Goal: Task Accomplishment & Management: Complete application form

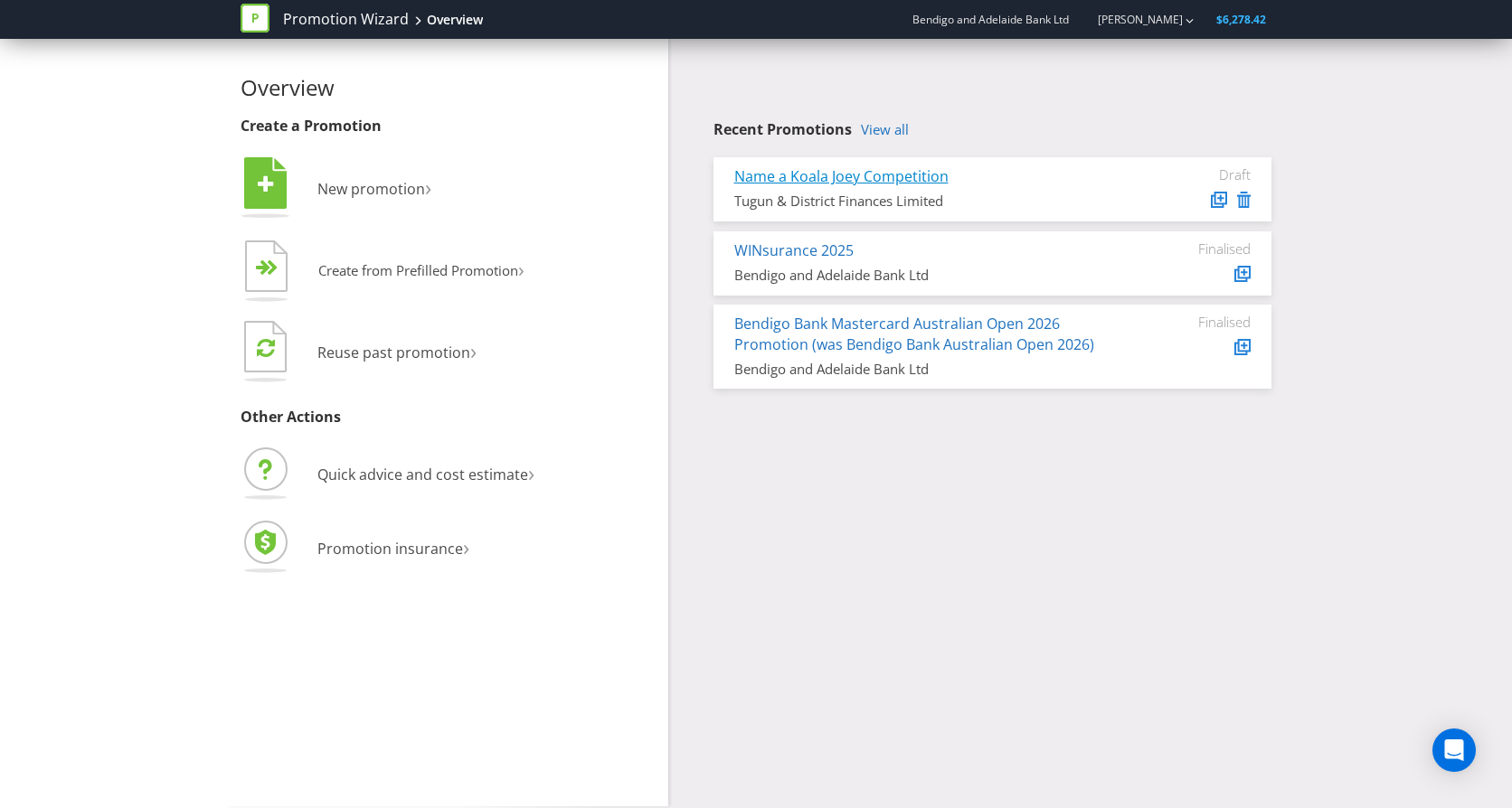
click at [863, 176] on link "Name a Koala Joey Competition" at bounding box center [841, 176] width 215 height 20
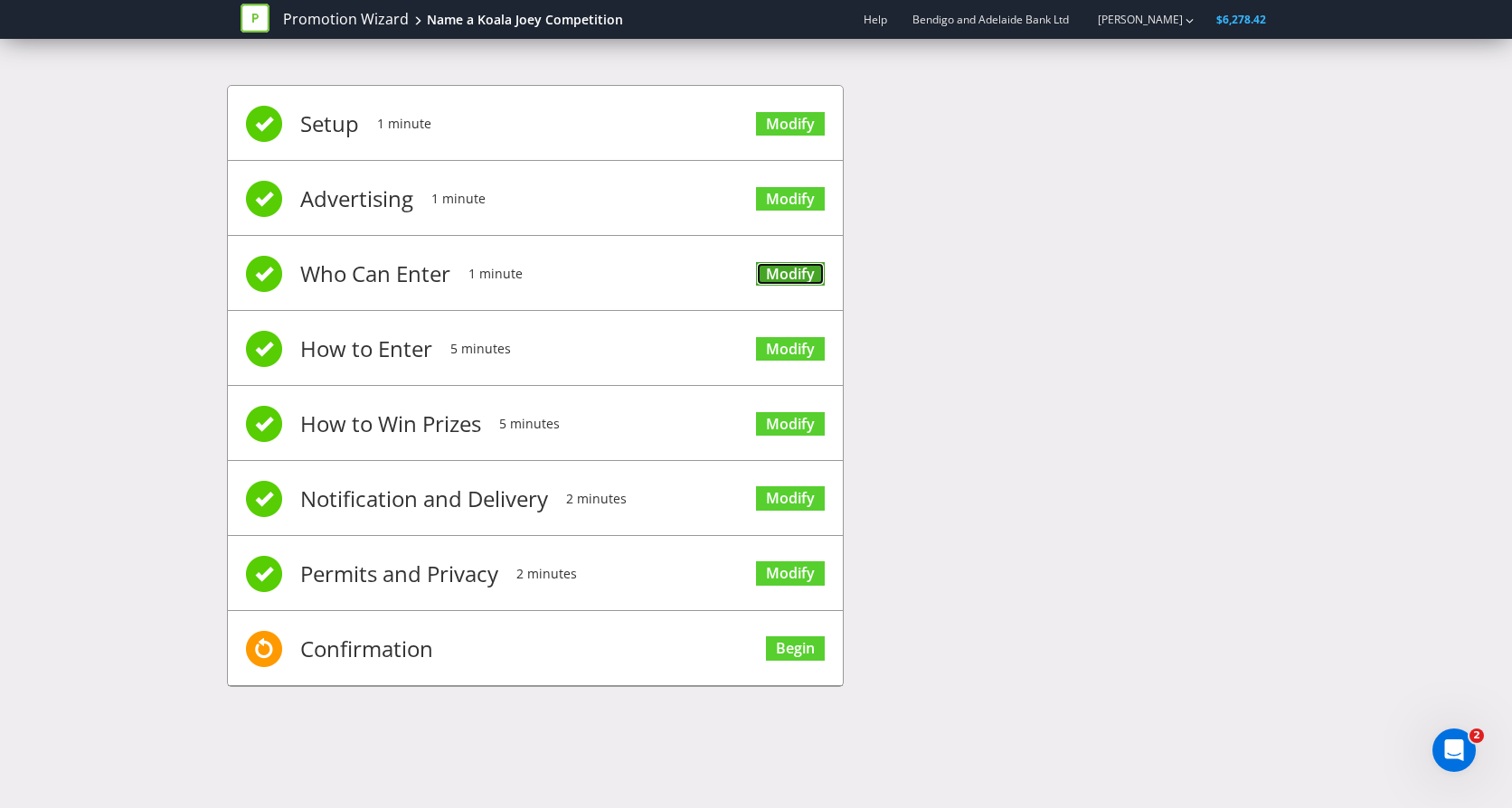
click at [791, 273] on link "Modify" at bounding box center [790, 274] width 68 height 25
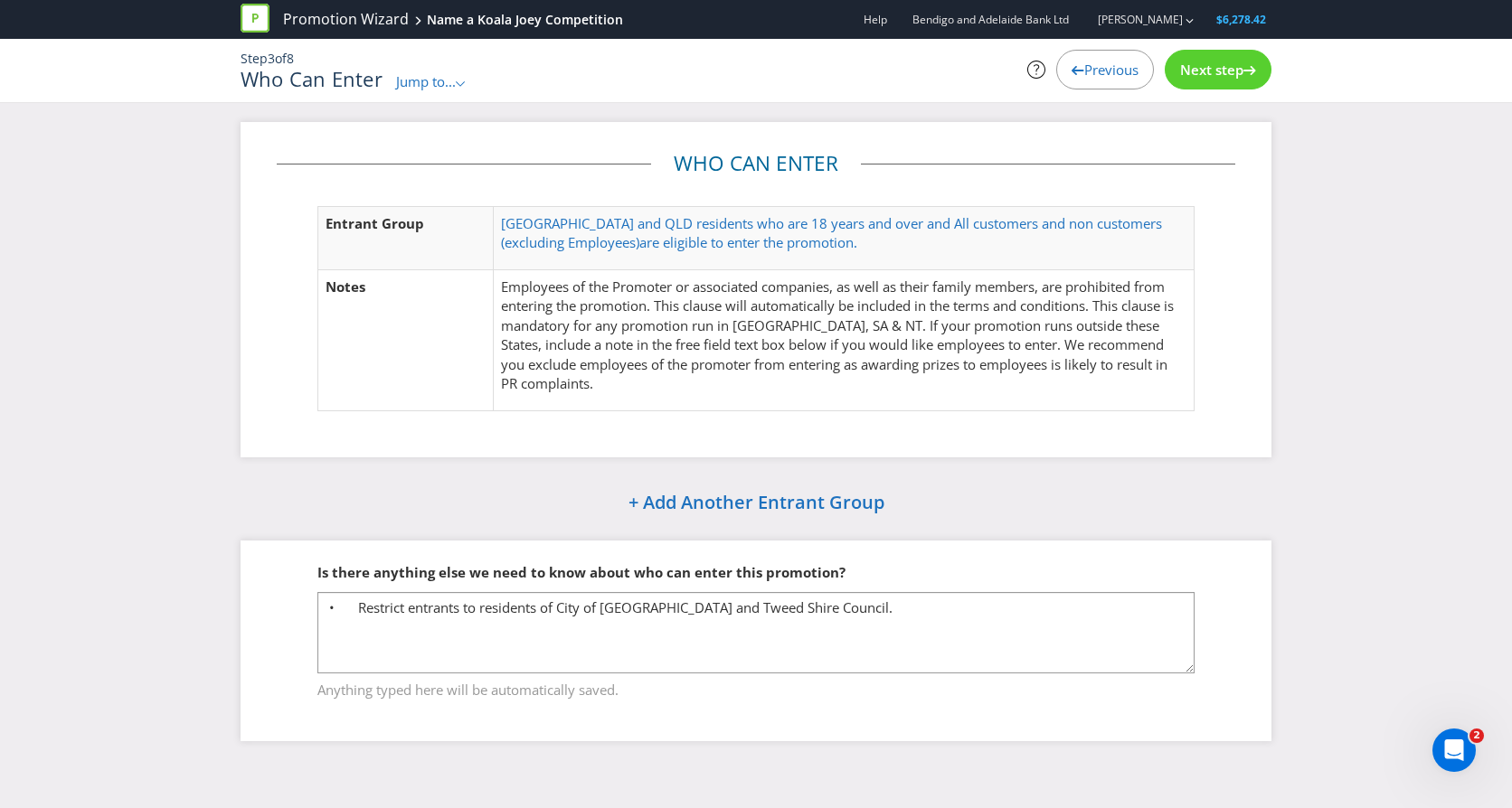
click at [1102, 70] on span "Previous" at bounding box center [1110, 69] width 54 height 18
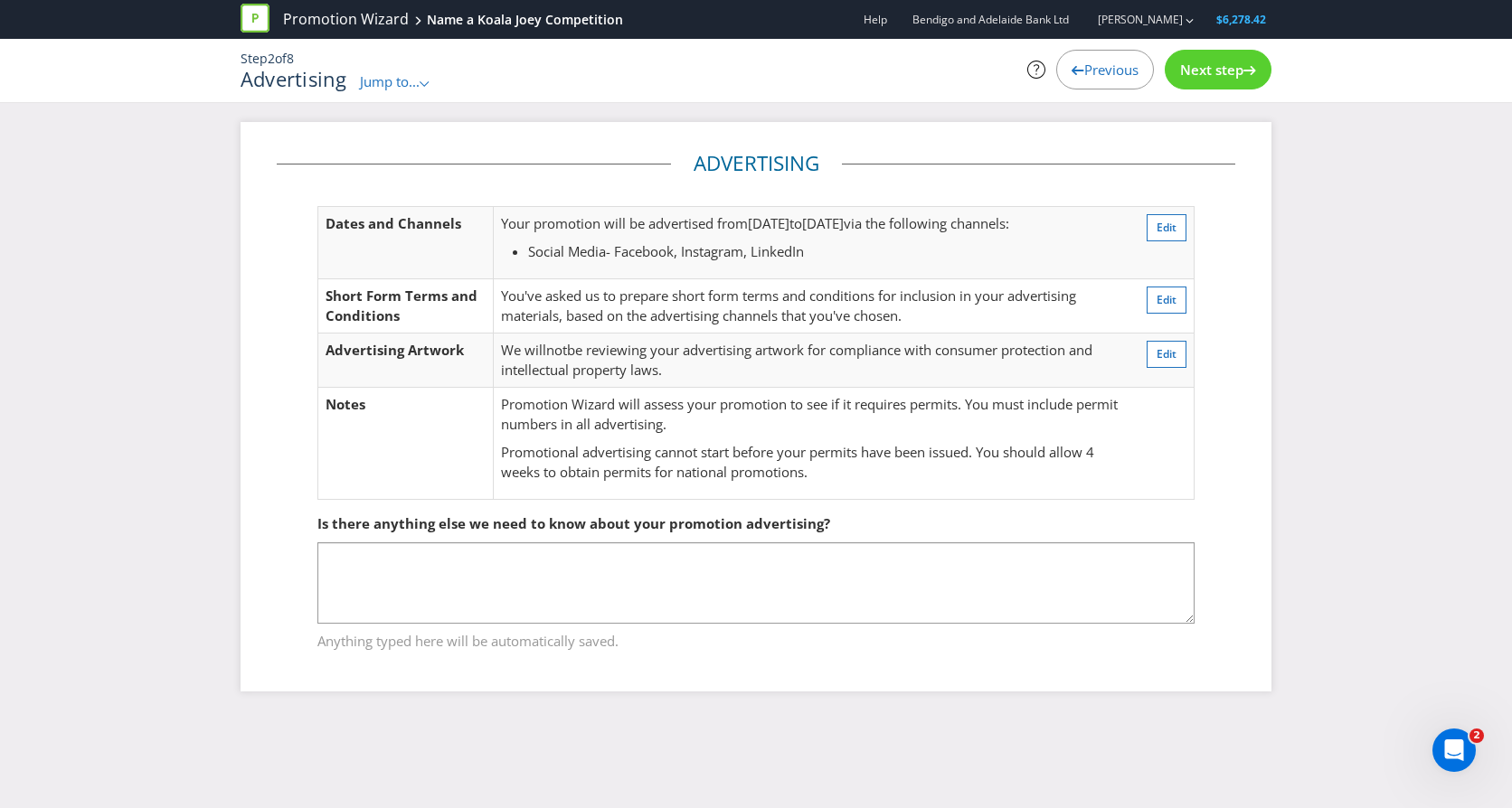
click at [1221, 63] on span "Next step" at bounding box center [1211, 69] width 64 height 18
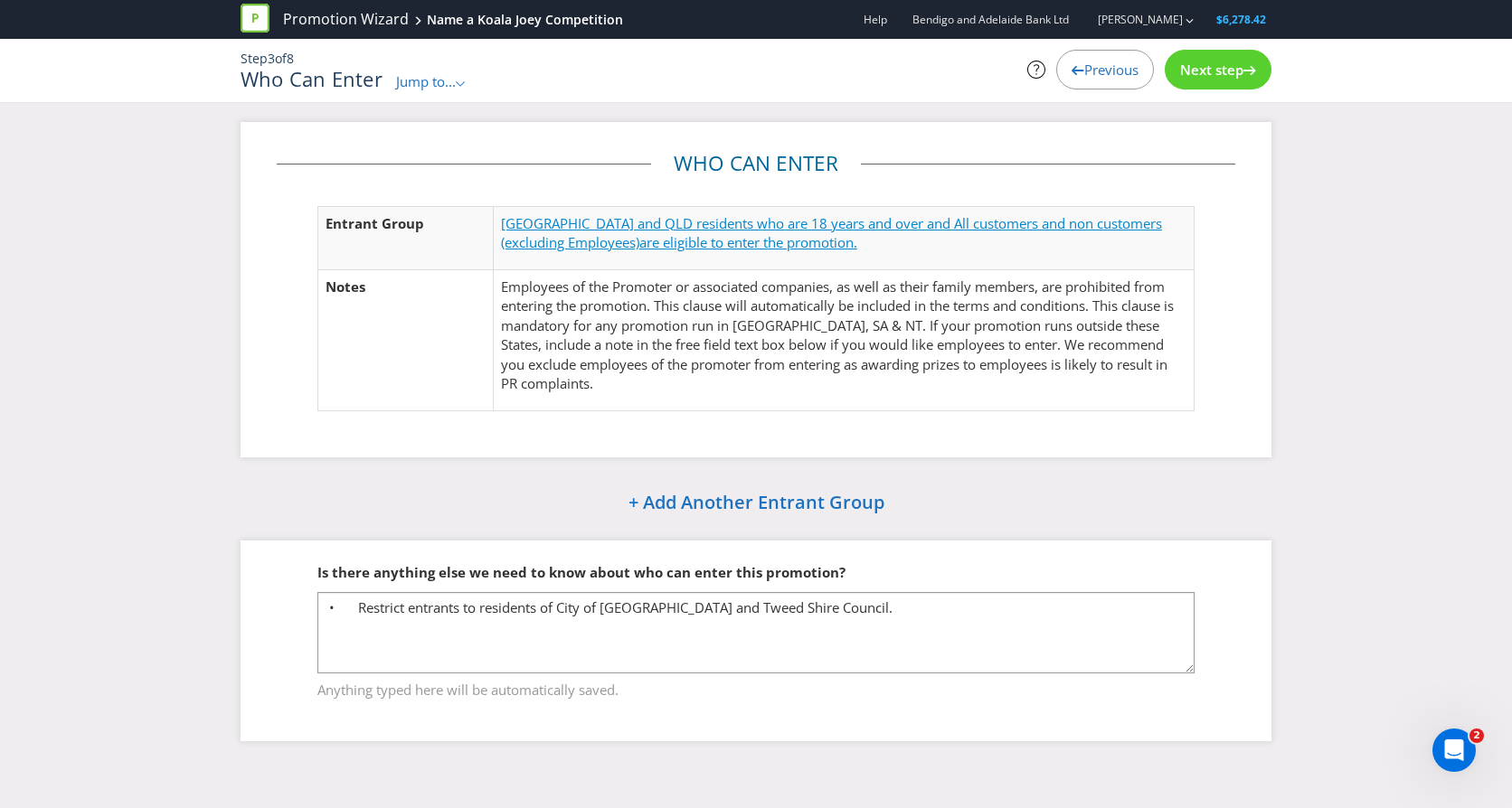
click at [764, 223] on span "[GEOGRAPHIC_DATA] and QLD residents who are 18 years and over and All customers…" at bounding box center [831, 233] width 661 height 37
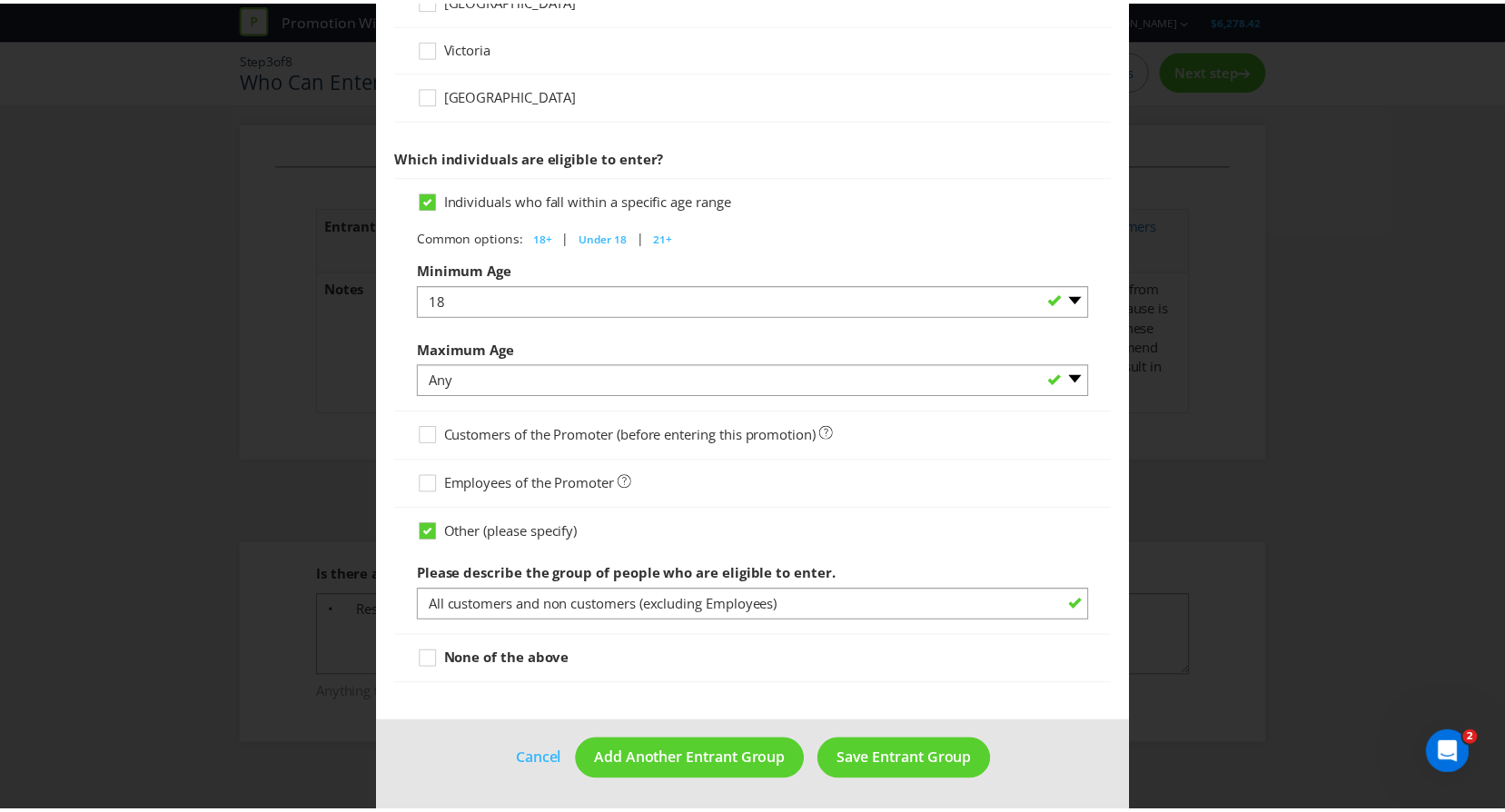
scroll to position [820, 0]
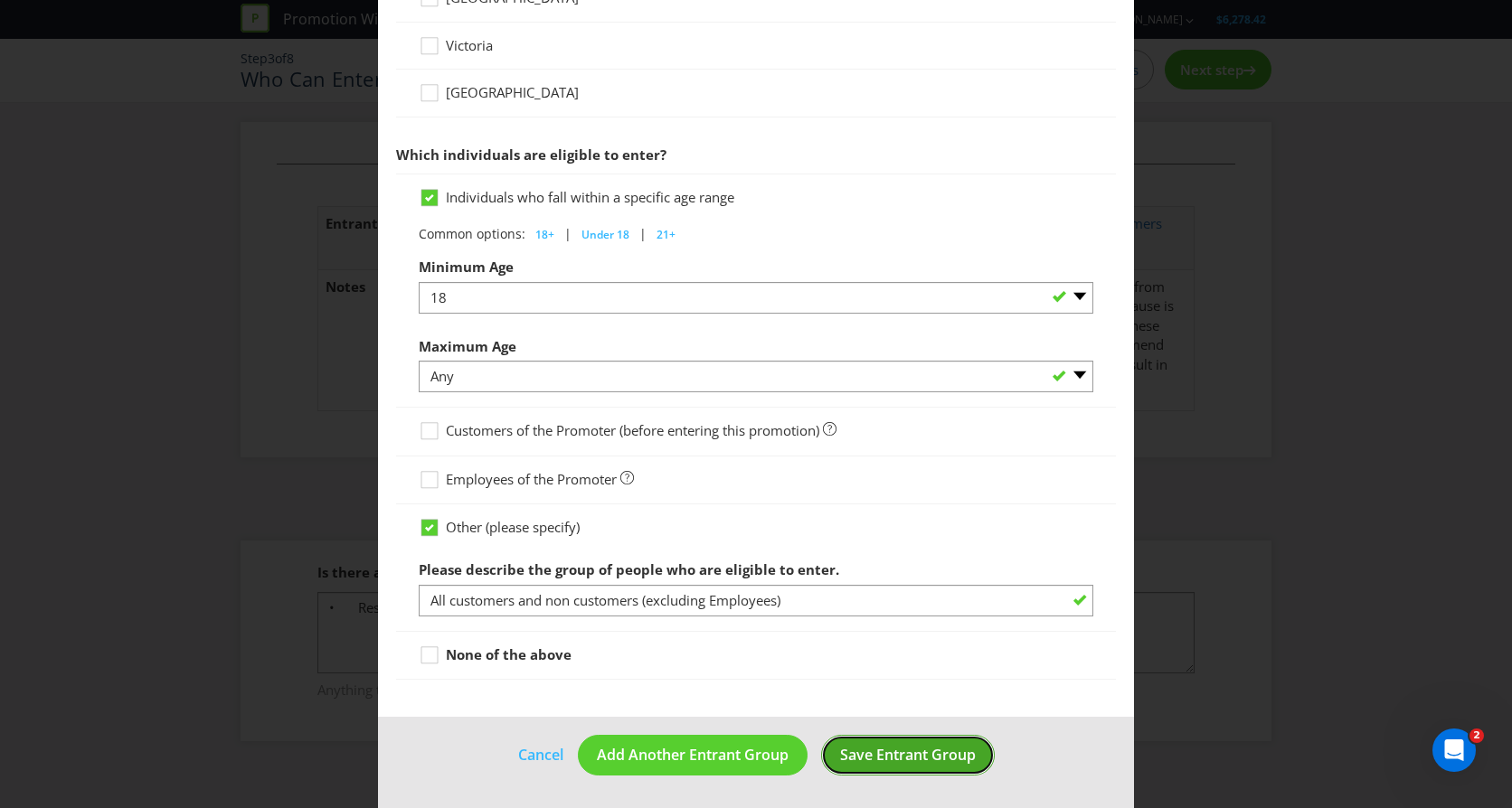
click at [923, 752] on span "Save Entrant Group" at bounding box center [907, 754] width 136 height 20
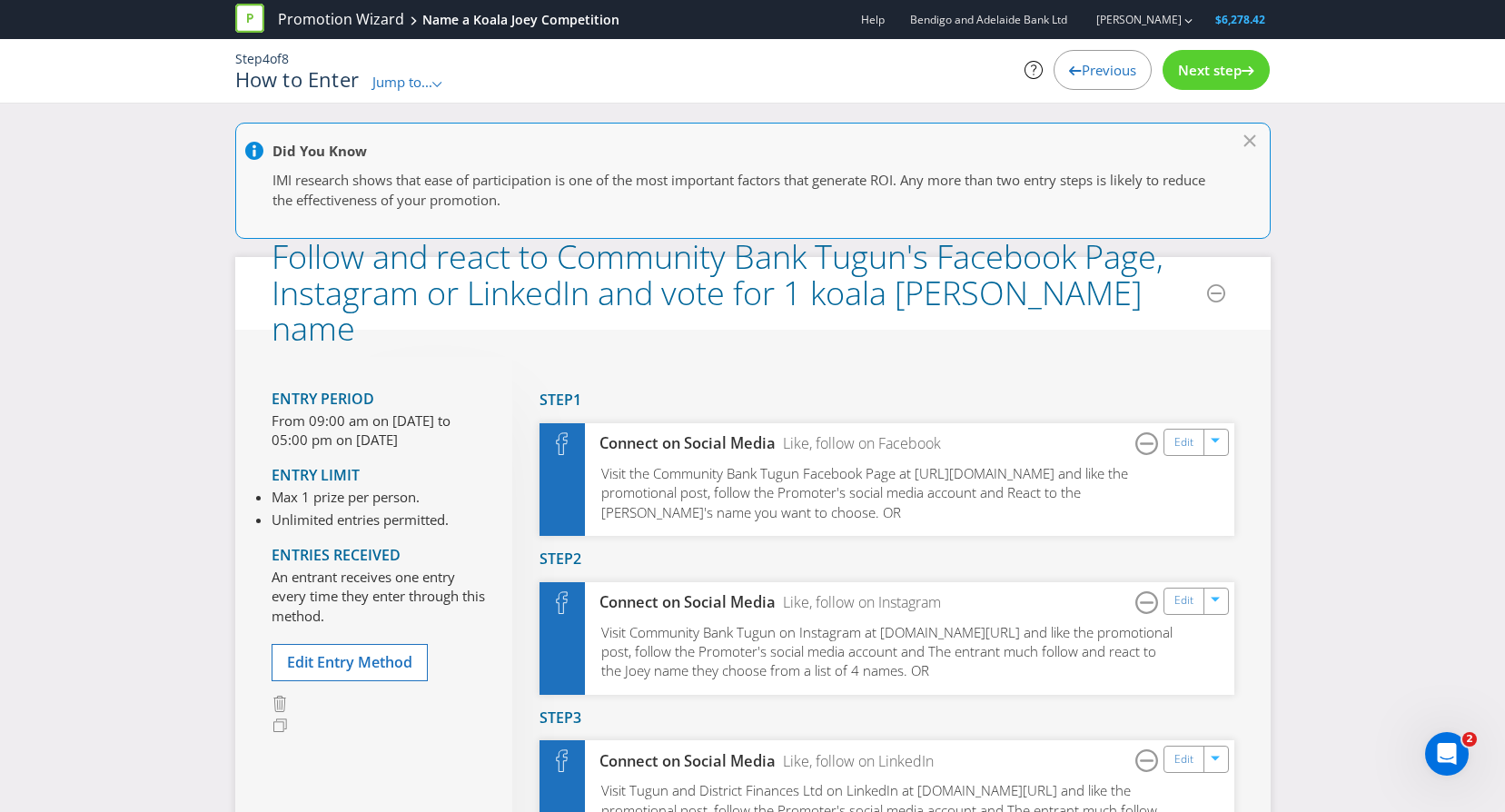
click at [1223, 70] on span "Next step" at bounding box center [1210, 70] width 64 height 18
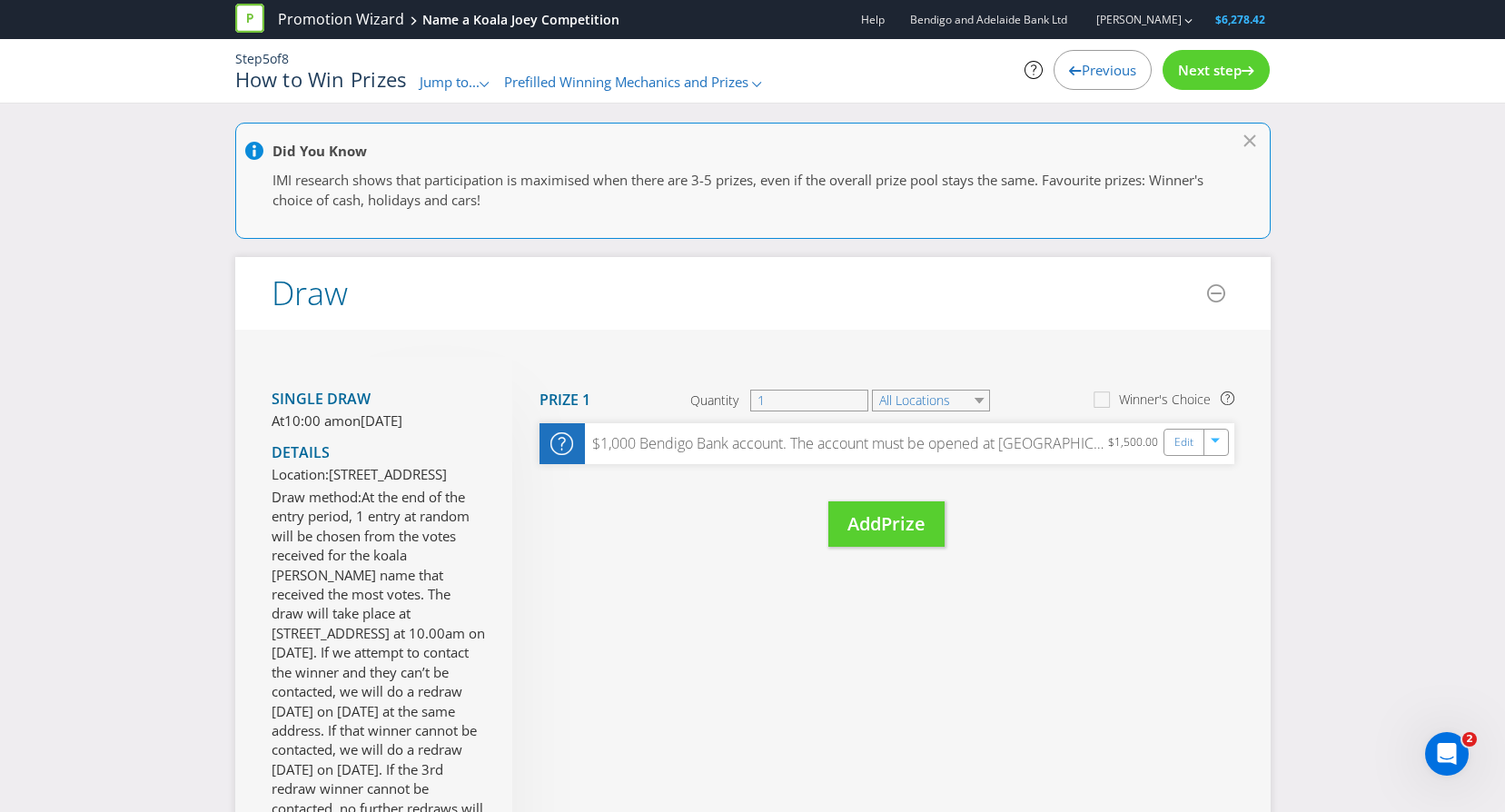
click at [1117, 59] on div "Previous" at bounding box center [1102, 70] width 98 height 40
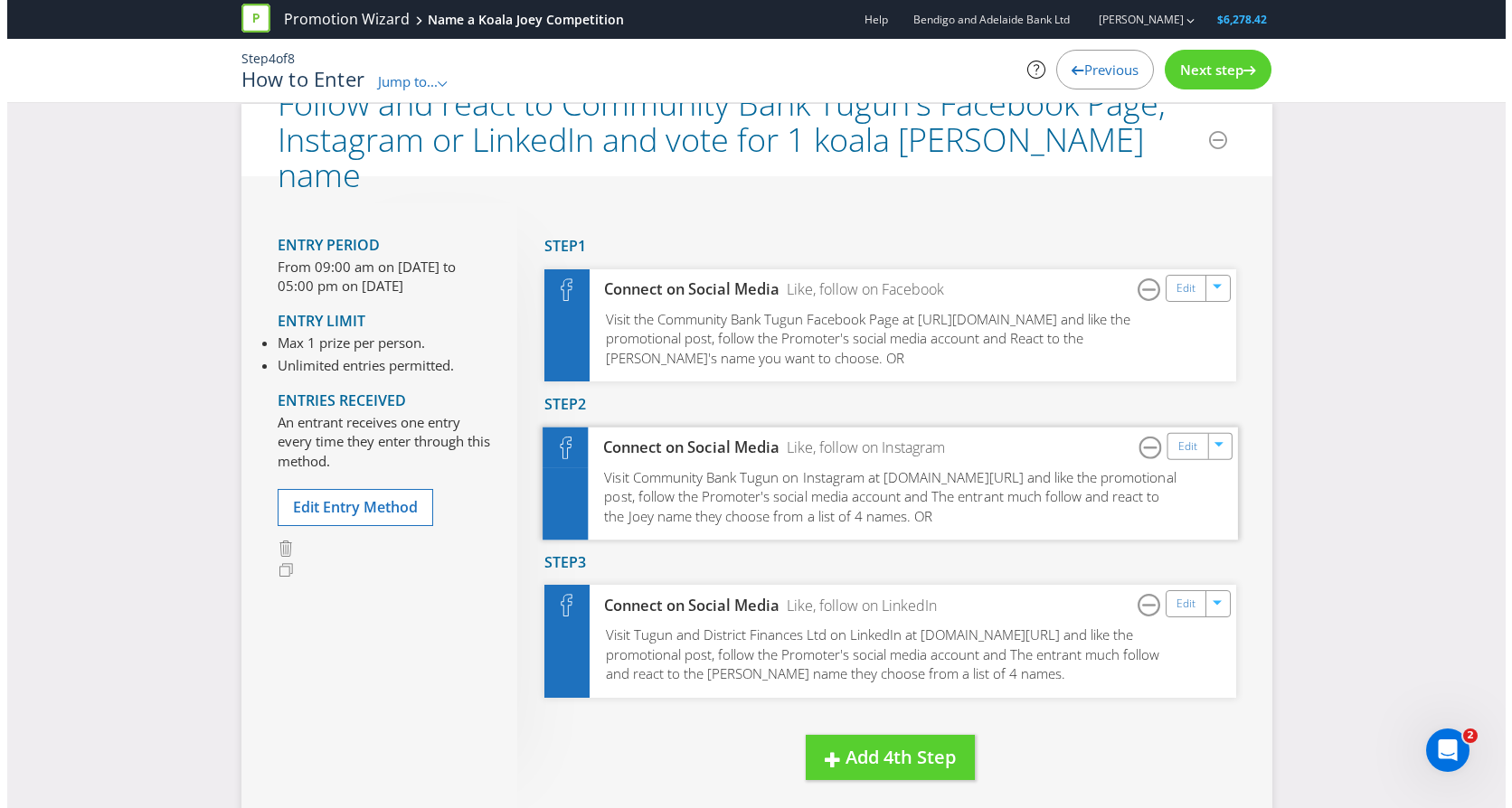
scroll to position [180, 0]
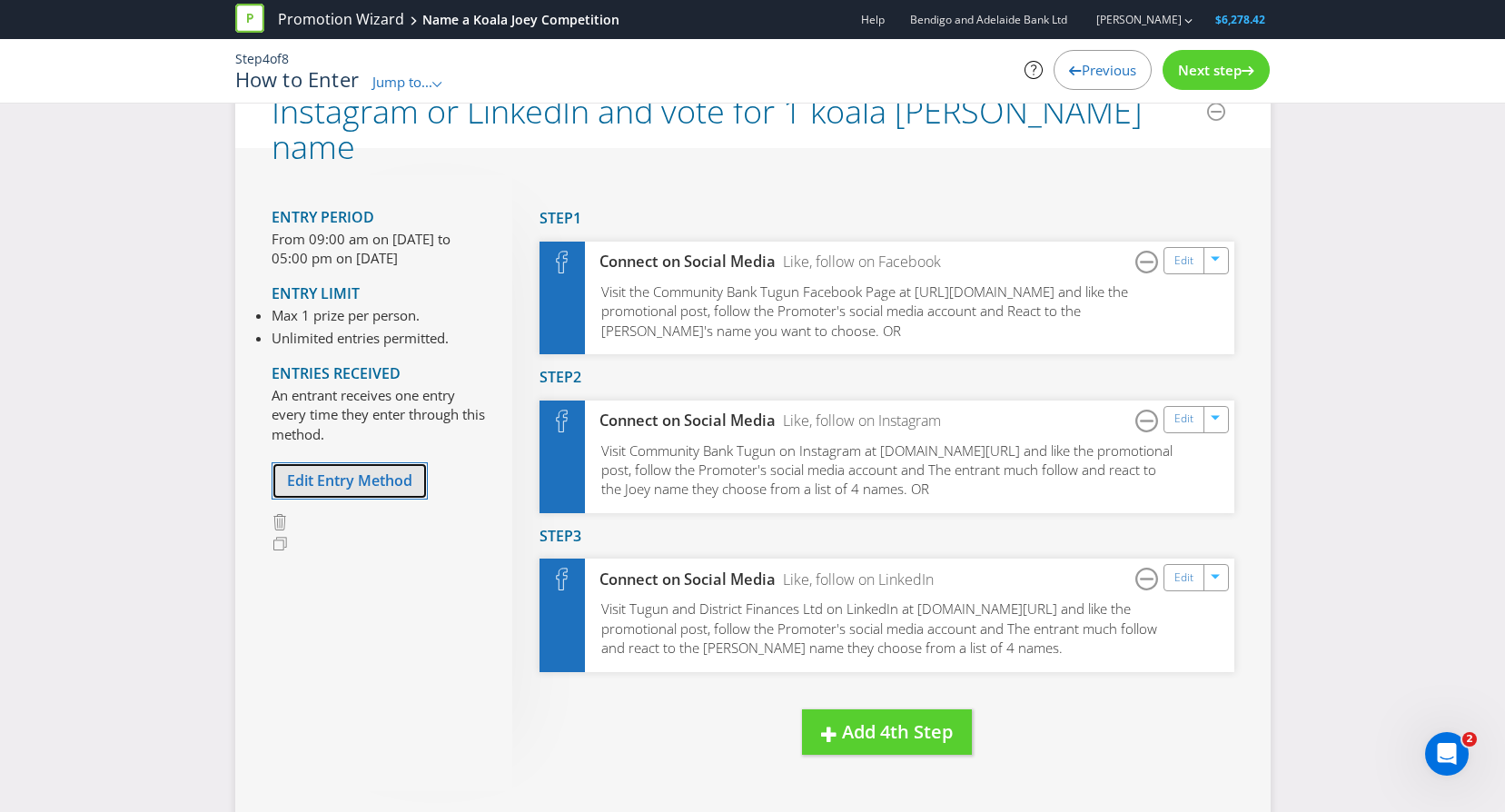
click at [380, 471] on span "Edit Entry Method" at bounding box center [349, 480] width 125 height 20
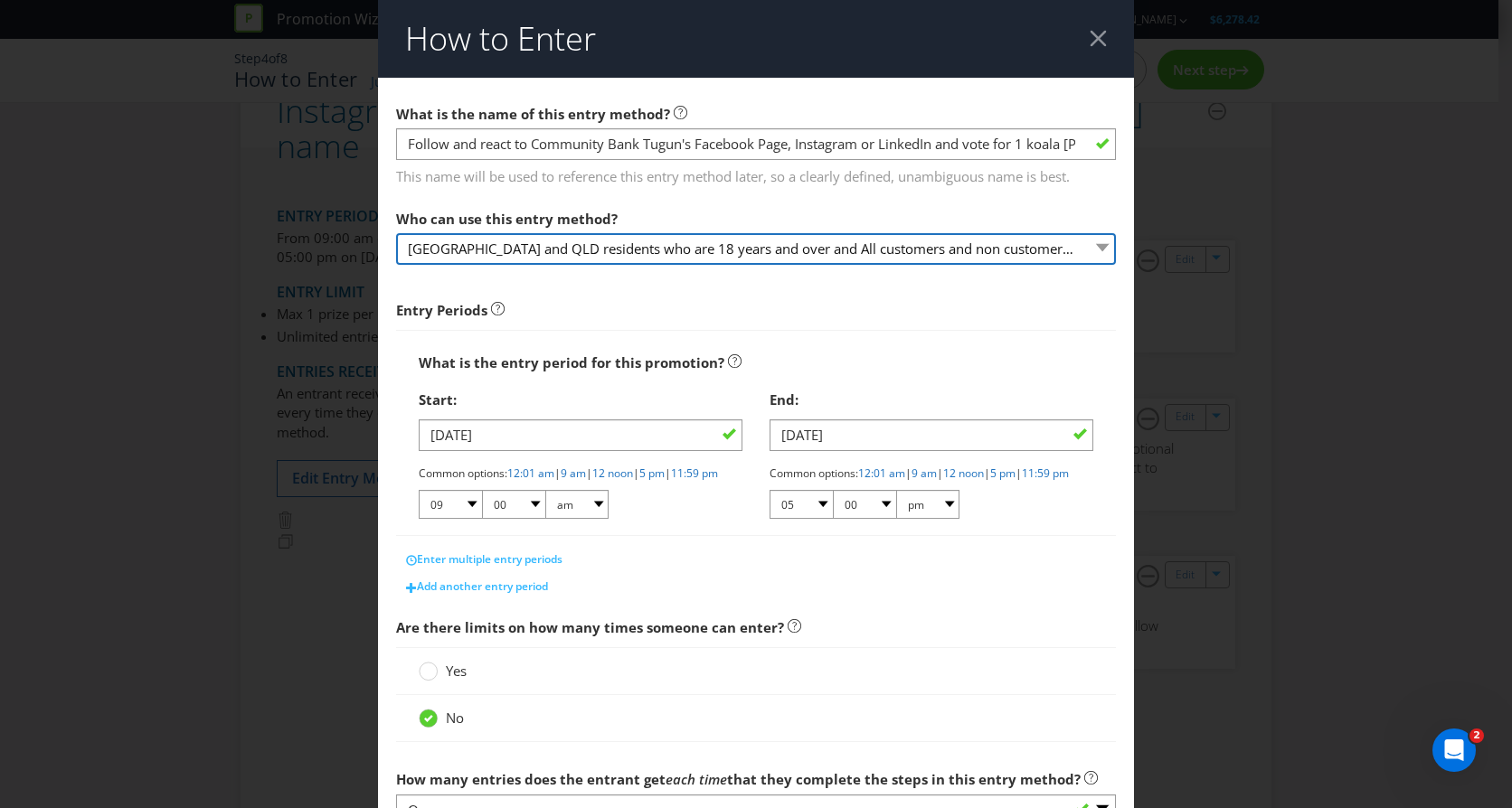
click at [490, 256] on select "[GEOGRAPHIC_DATA] and QLD residents who are 18 years and over and All customers…" at bounding box center [756, 249] width 720 height 31
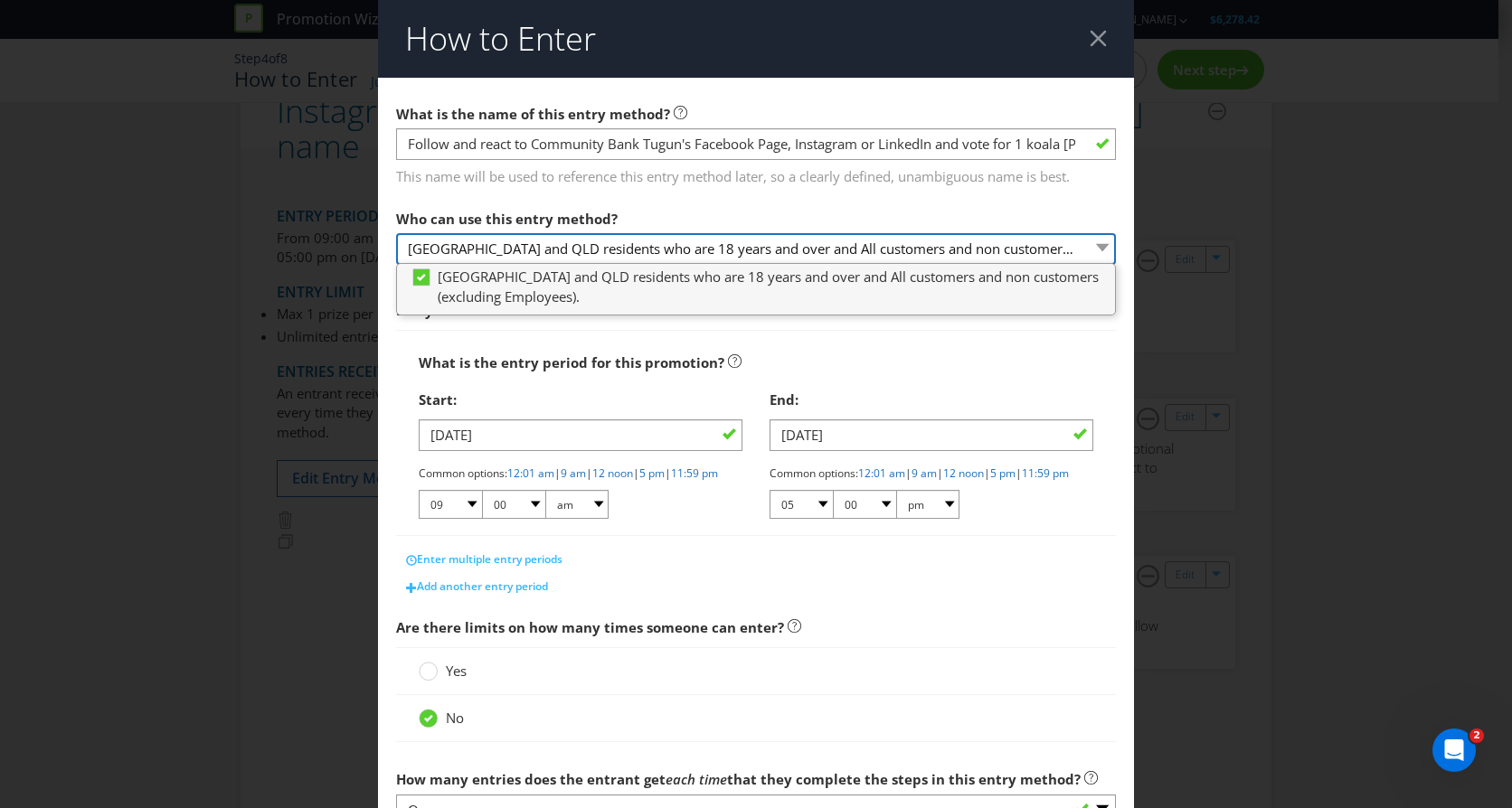
click at [517, 242] on select "[GEOGRAPHIC_DATA] and QLD residents who are 18 years and over and All customers…" at bounding box center [756, 249] width 720 height 31
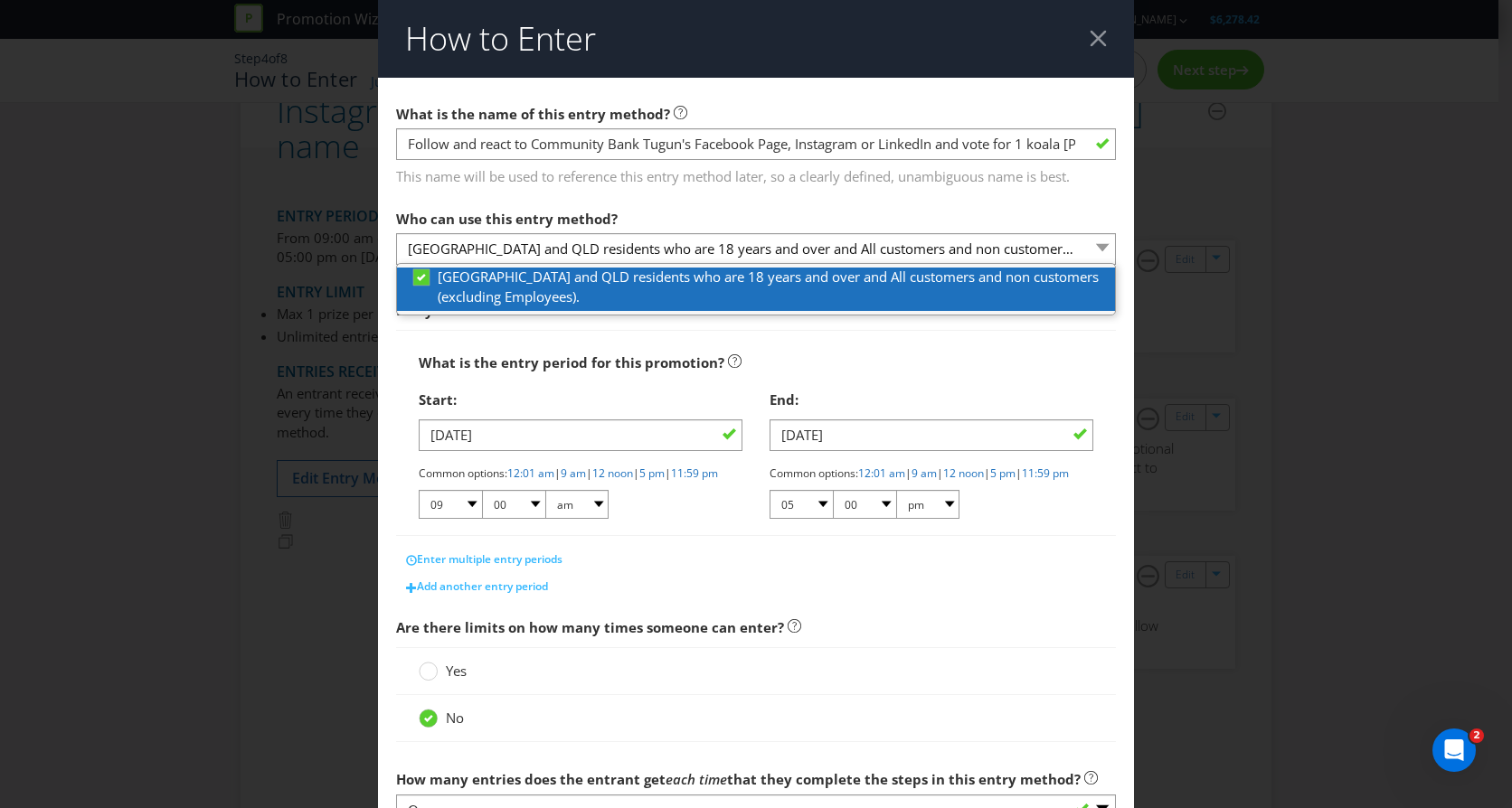
click at [533, 280] on span "[GEOGRAPHIC_DATA] and QLD residents who are 18 years and over and All customers…" at bounding box center [768, 286] width 661 height 37
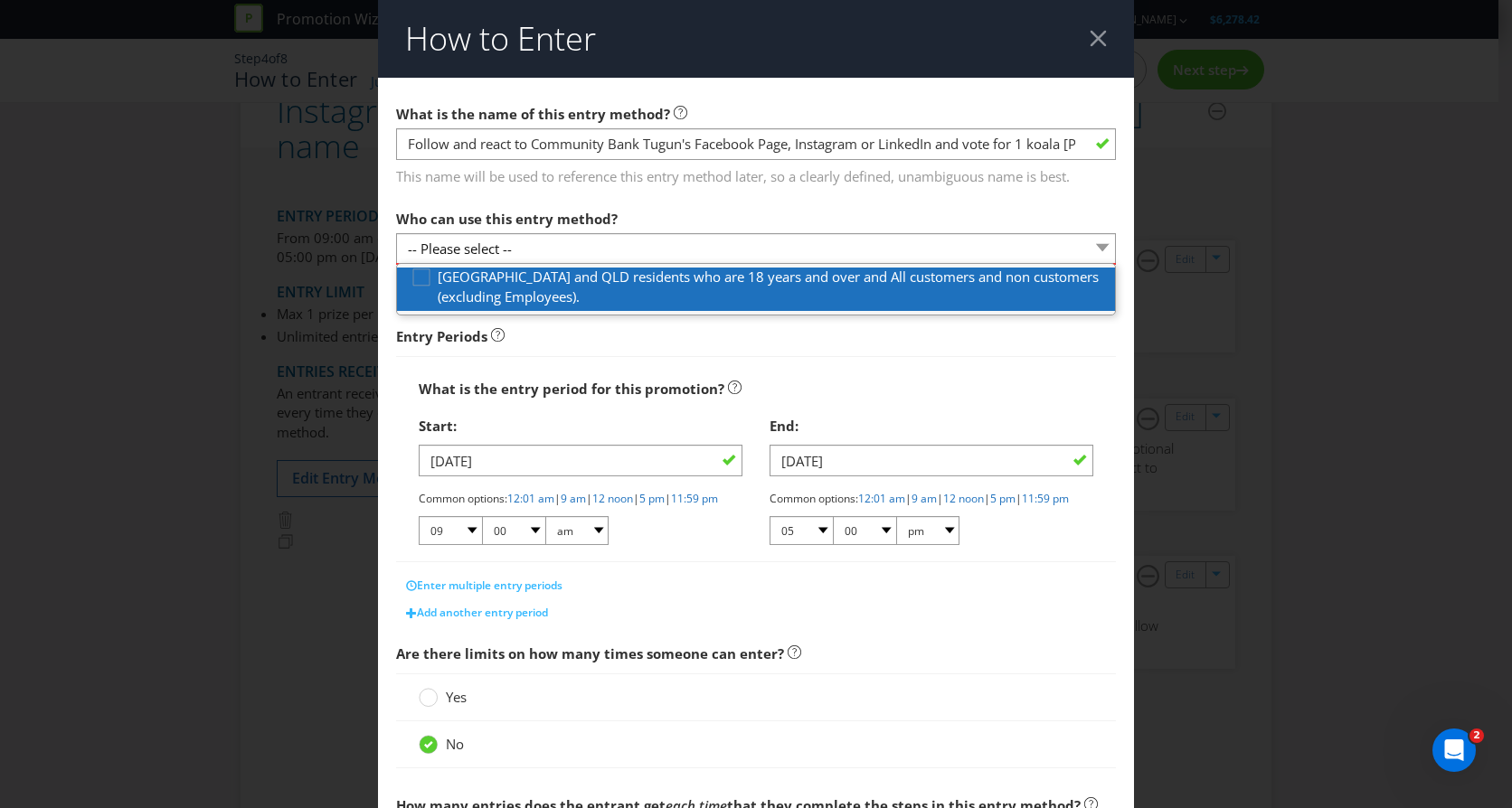
click at [532, 289] on label "[GEOGRAPHIC_DATA] and QLD residents who are 18 years and over and All customers…" at bounding box center [763, 287] width 705 height 39
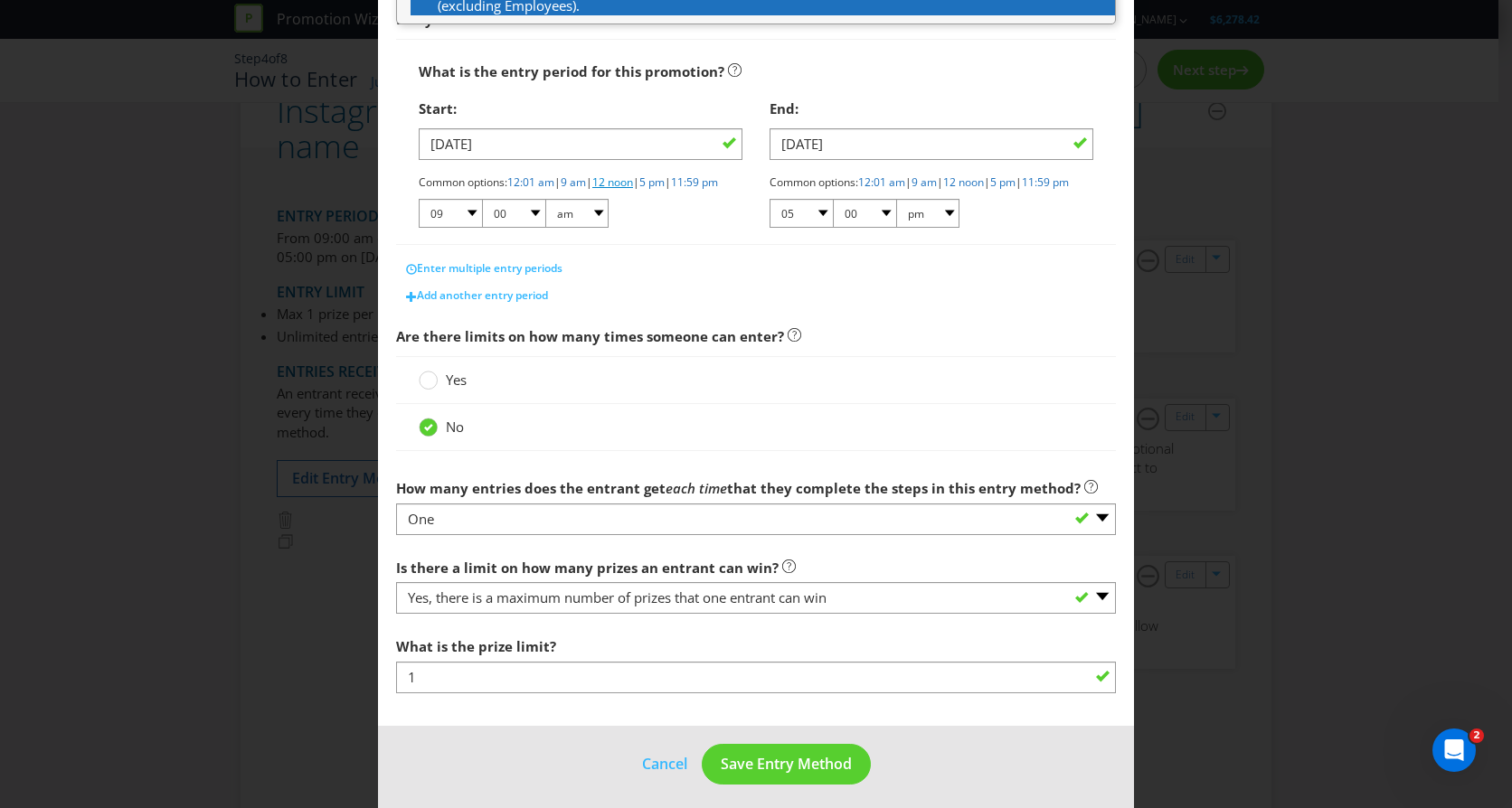
scroll to position [315, 0]
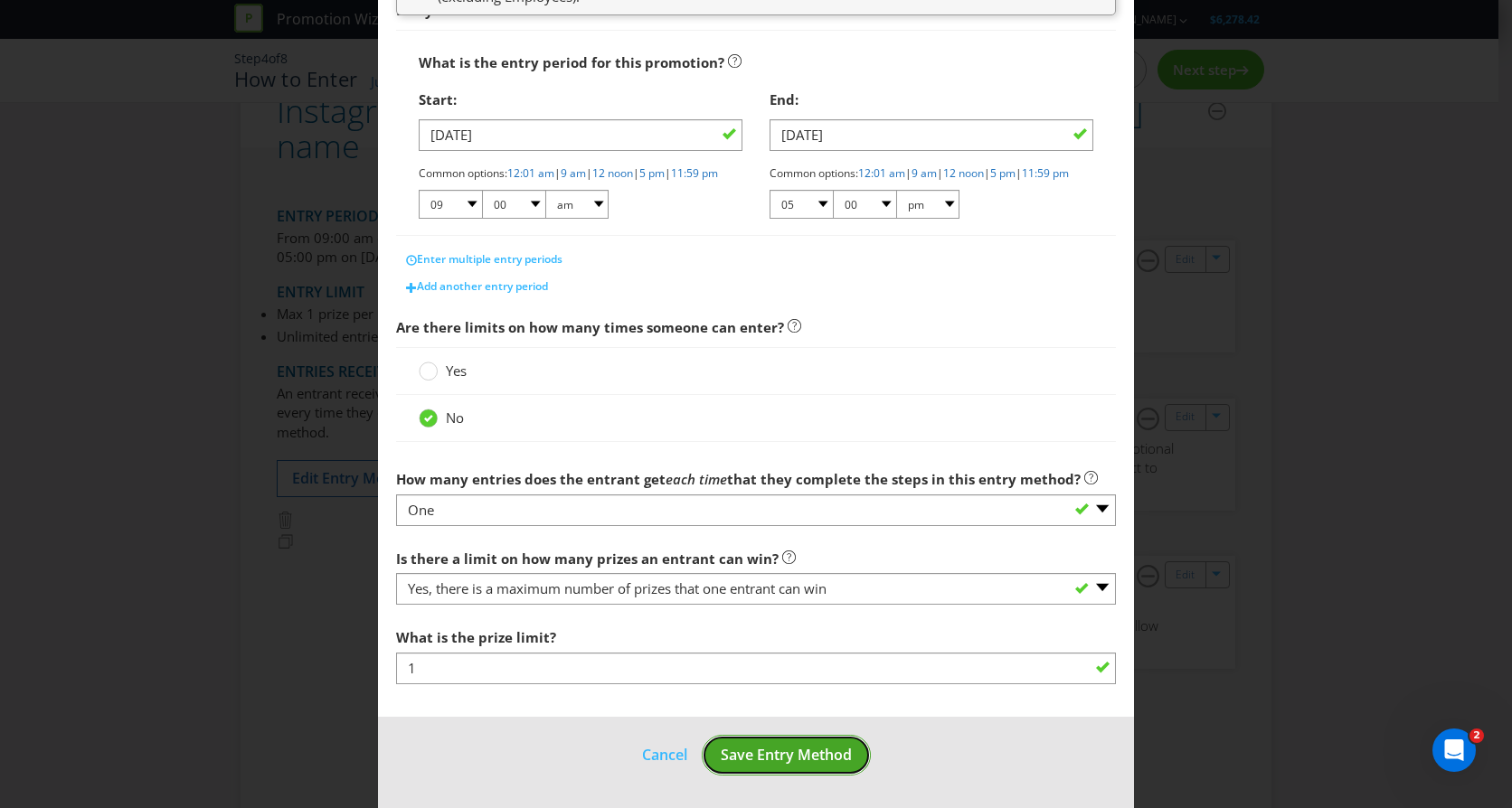
click at [780, 745] on span "Save Entry Method" at bounding box center [786, 754] width 131 height 20
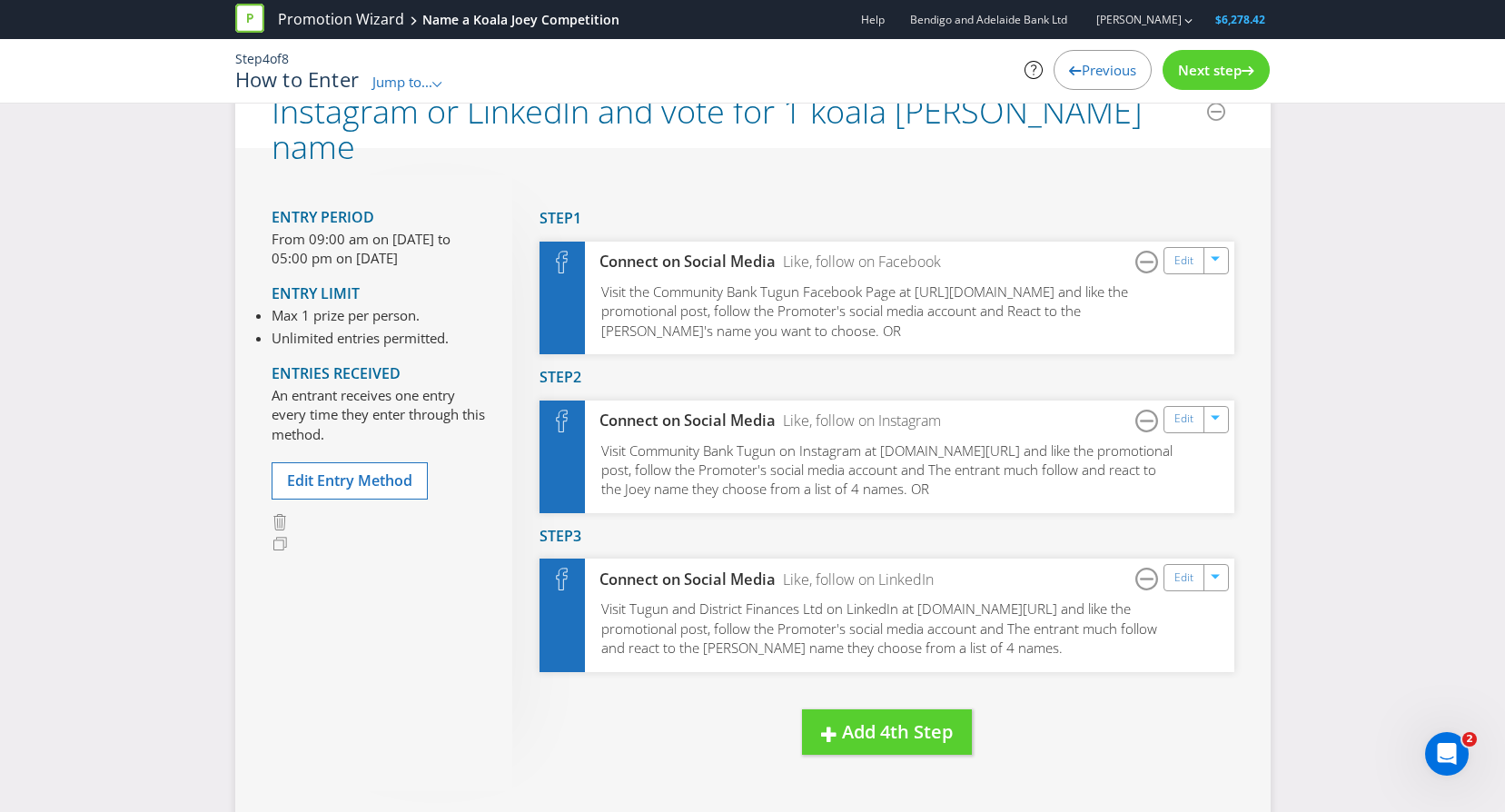
click at [1207, 72] on span "Next step" at bounding box center [1210, 70] width 64 height 18
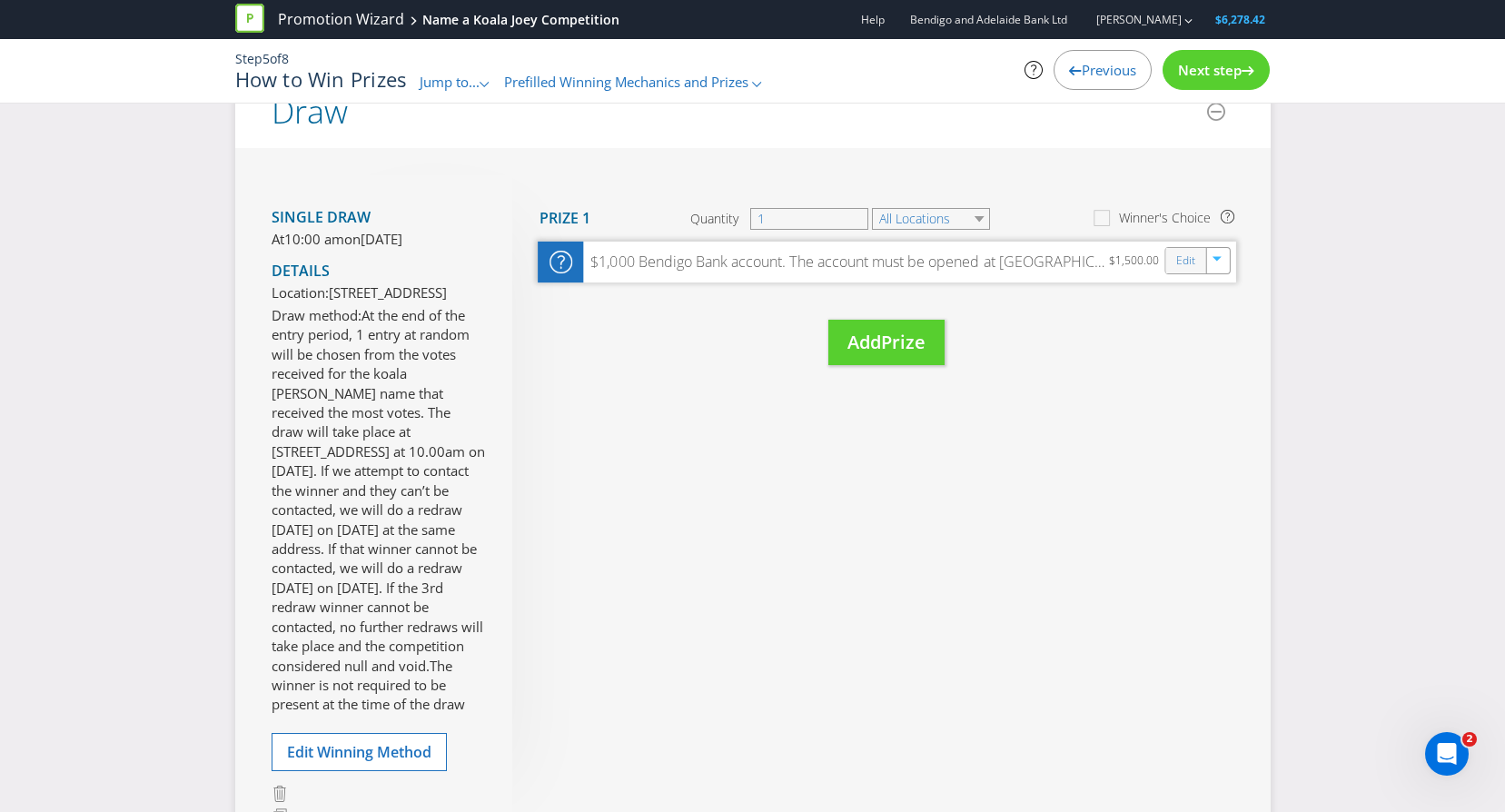
click at [1173, 257] on div "Edit" at bounding box center [1185, 260] width 41 height 26
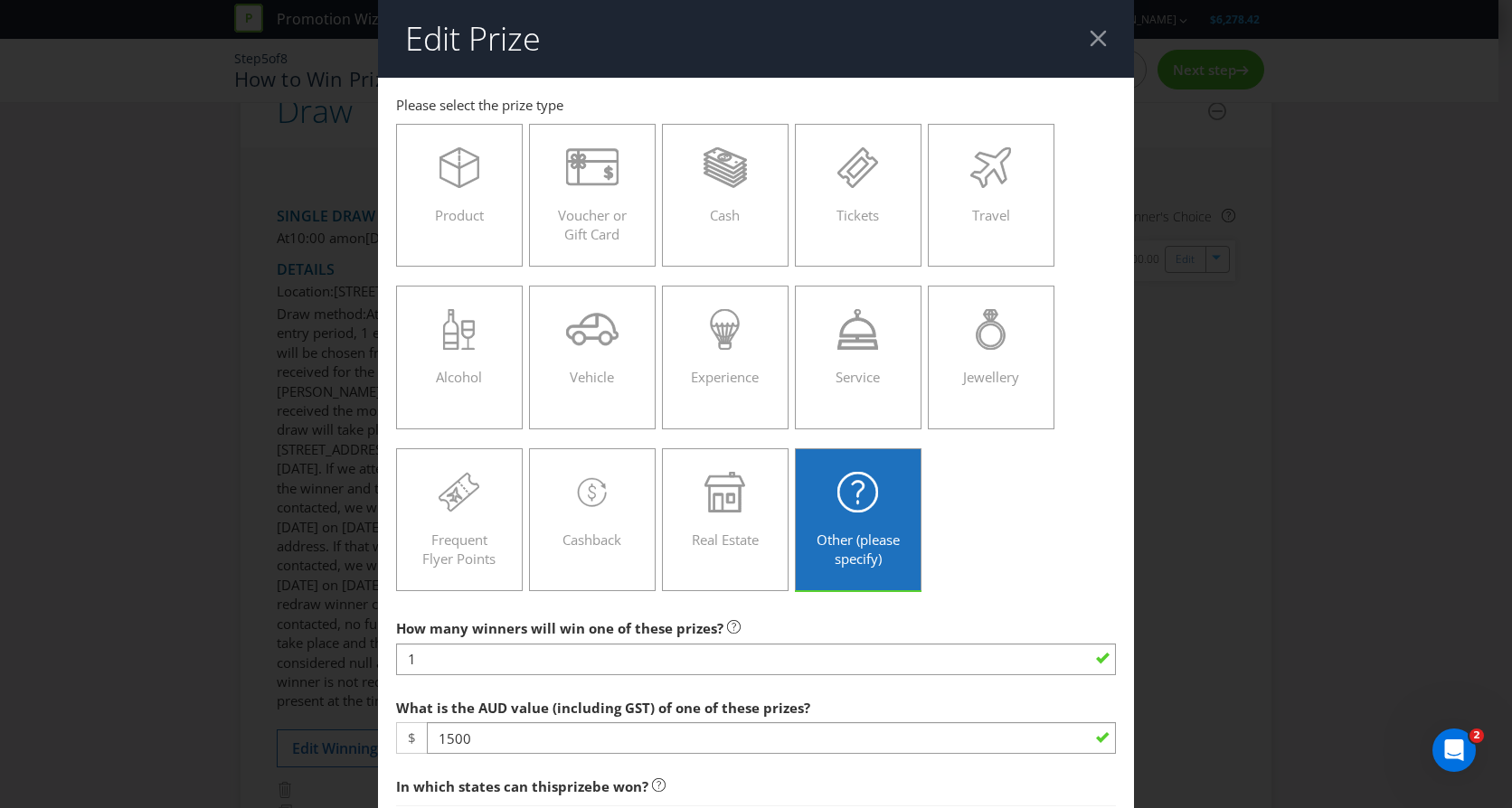
click at [1090, 34] on div at bounding box center [1098, 38] width 17 height 17
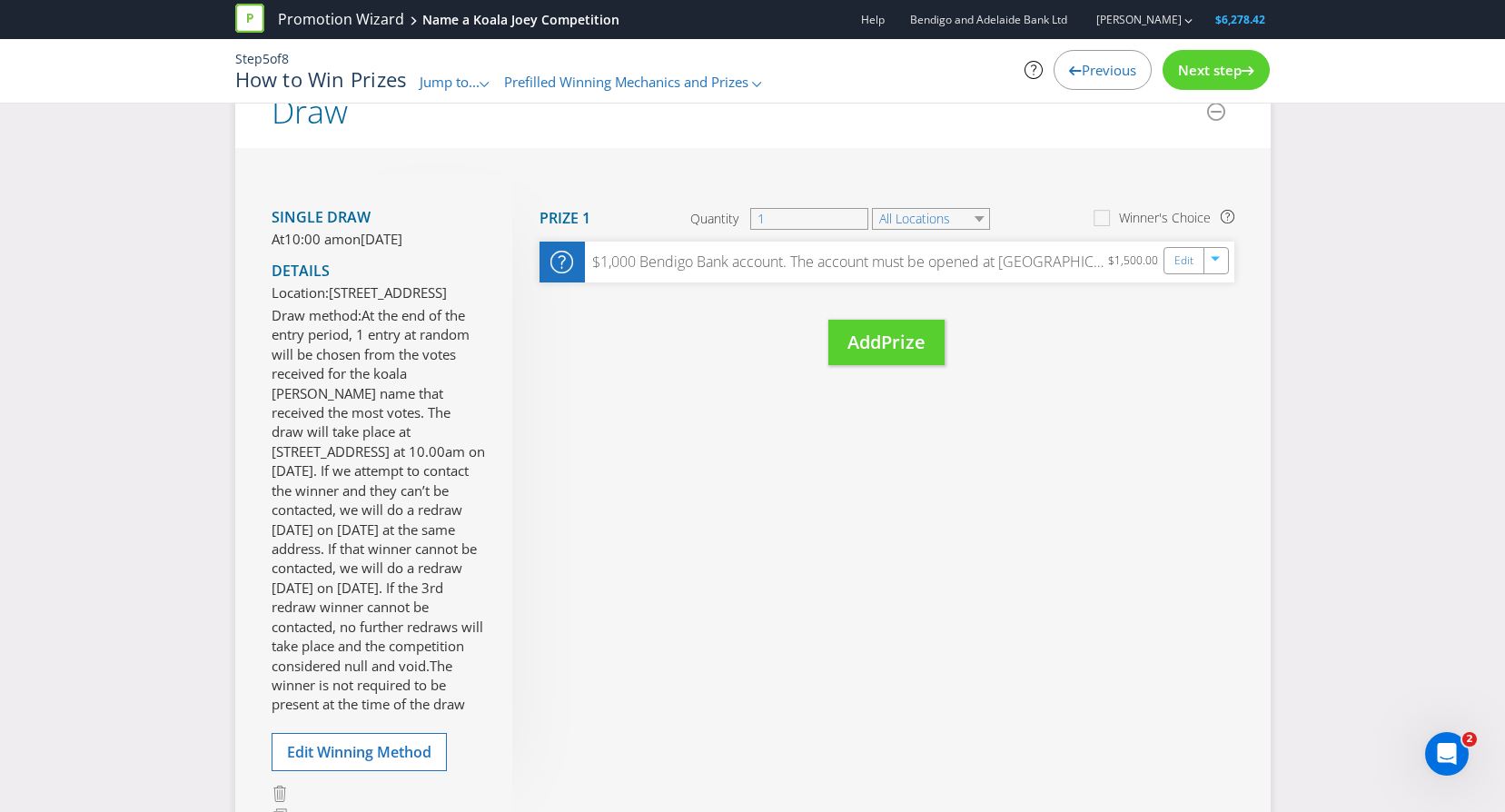
click at [1221, 67] on span "Next step" at bounding box center [1210, 70] width 64 height 18
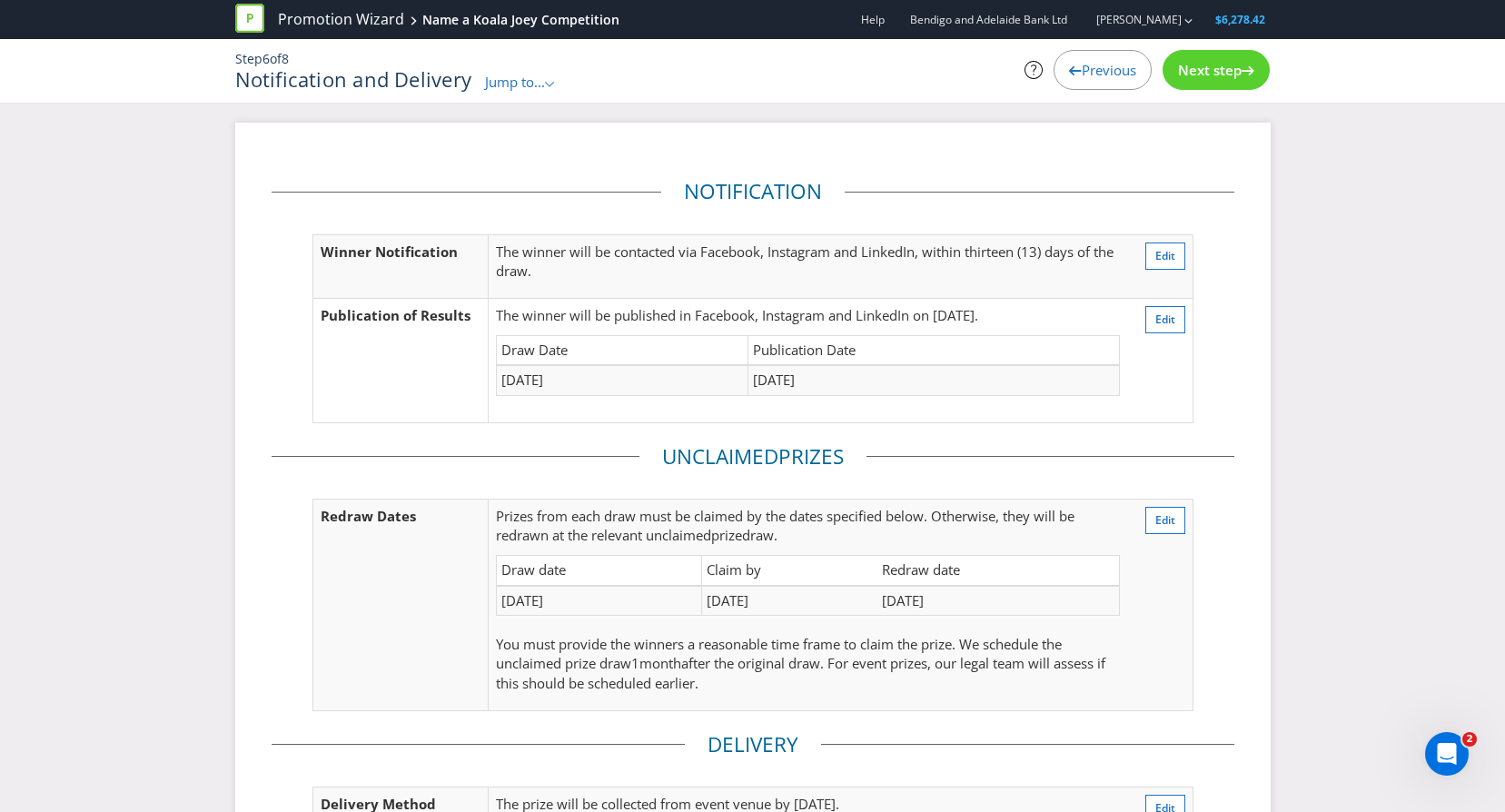
click at [1102, 72] on span "Previous" at bounding box center [1109, 70] width 54 height 18
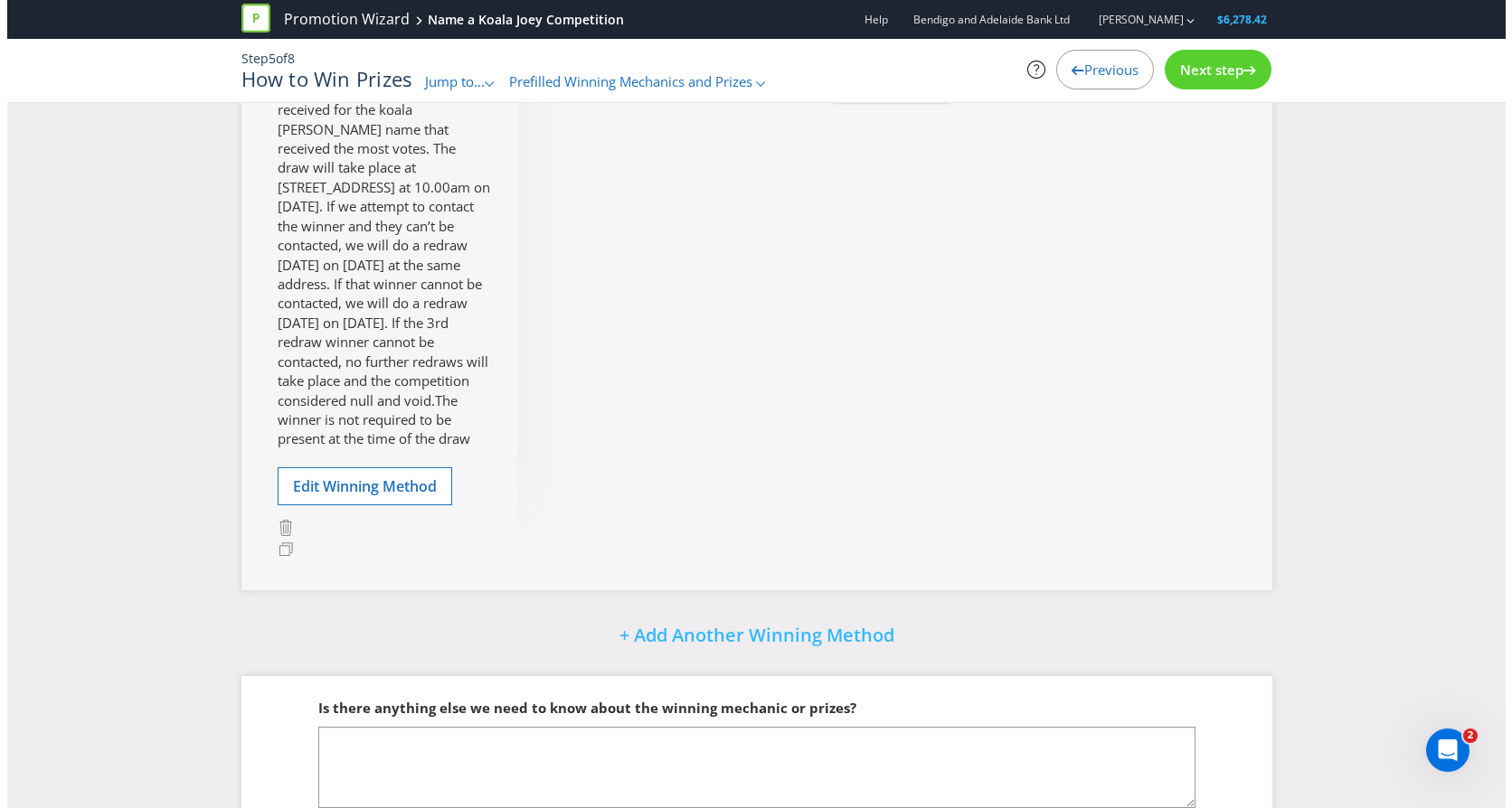
scroll to position [452, 0]
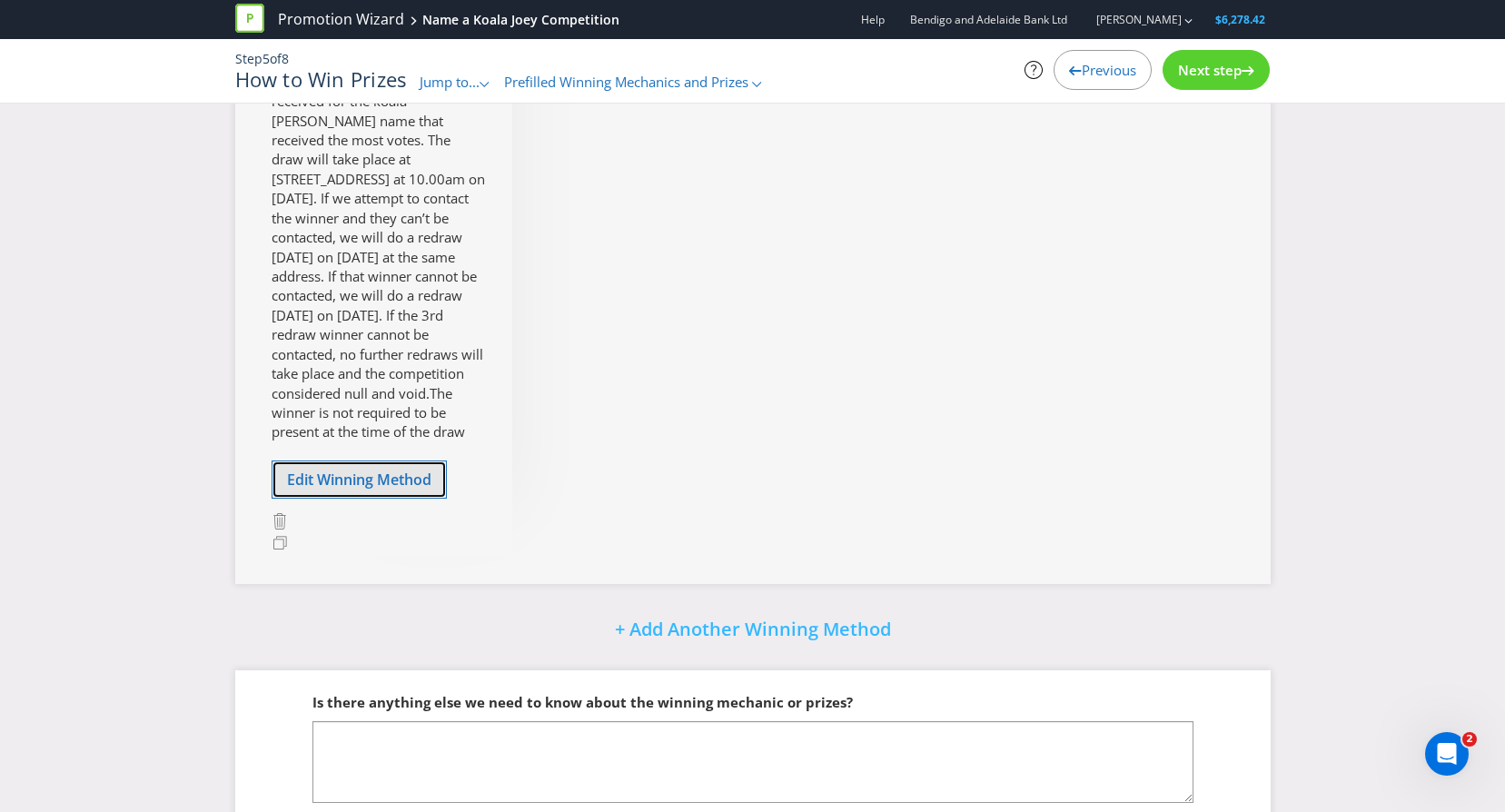
click at [368, 489] on span "Edit Winning Method" at bounding box center [359, 479] width 144 height 20
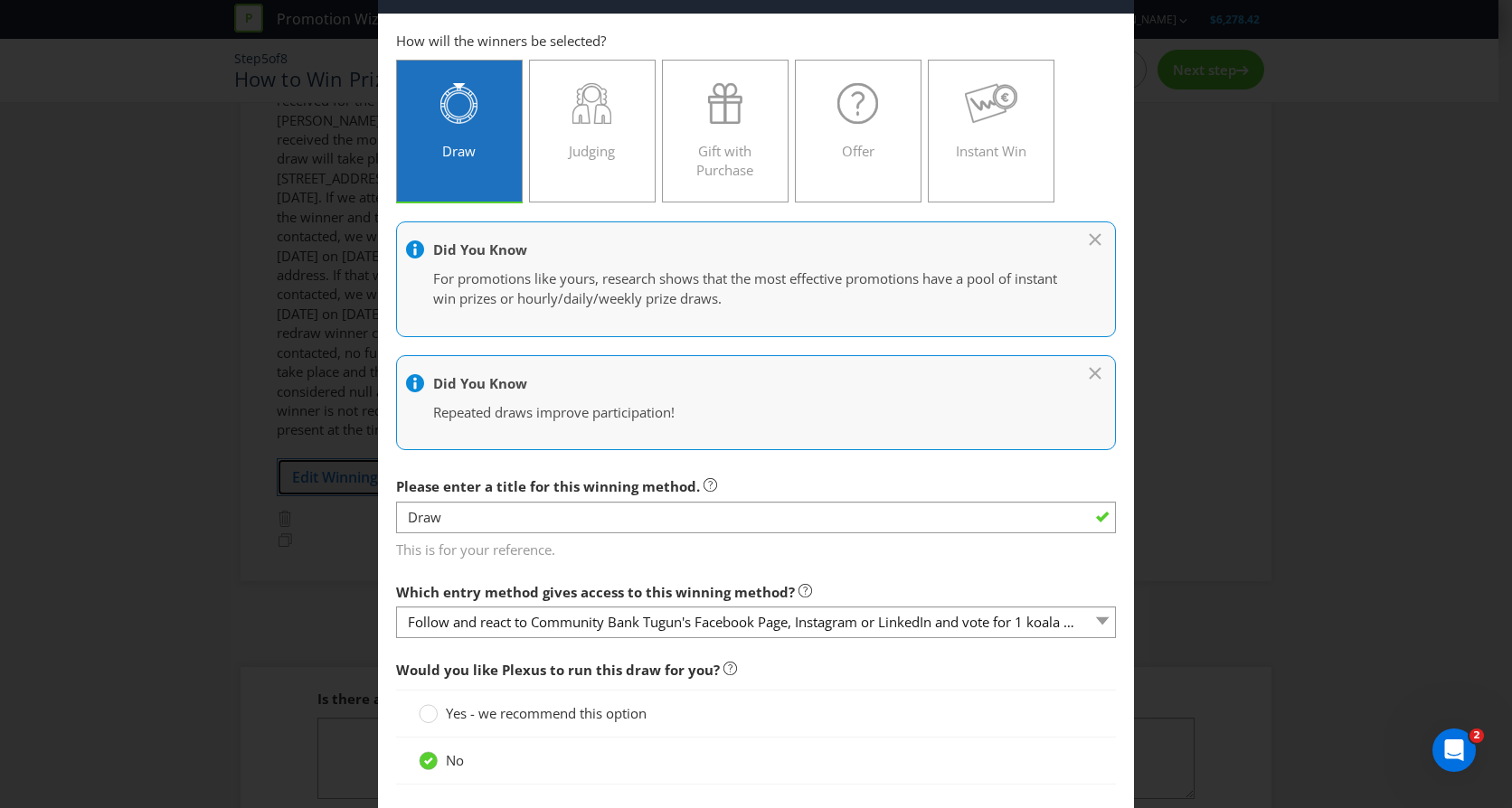
scroll to position [90, 0]
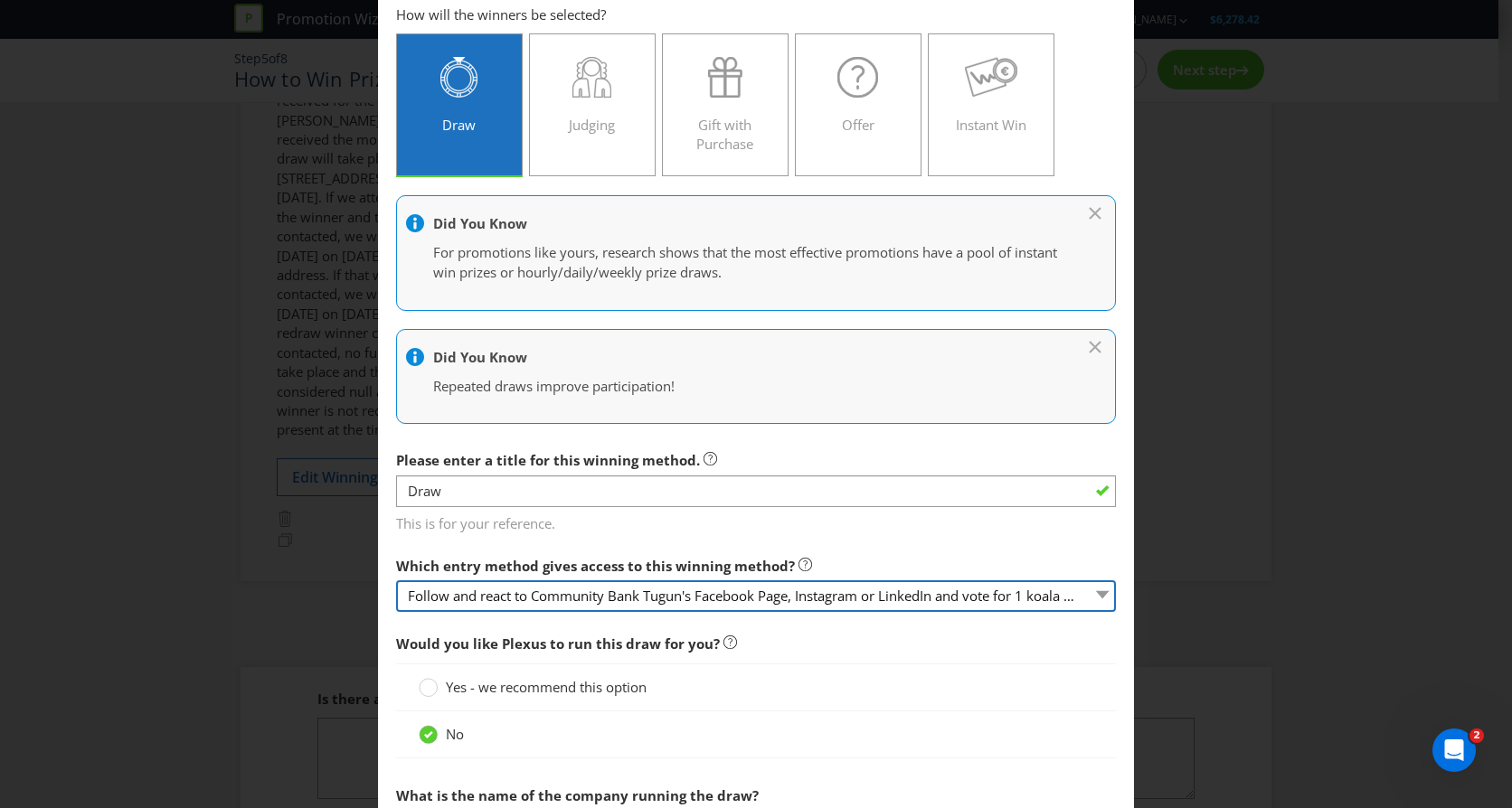
click at [1088, 591] on select "Follow and react to Community Bank Tugun's Facebook Page, Instagram or LinkedIn…" at bounding box center [756, 595] width 720 height 31
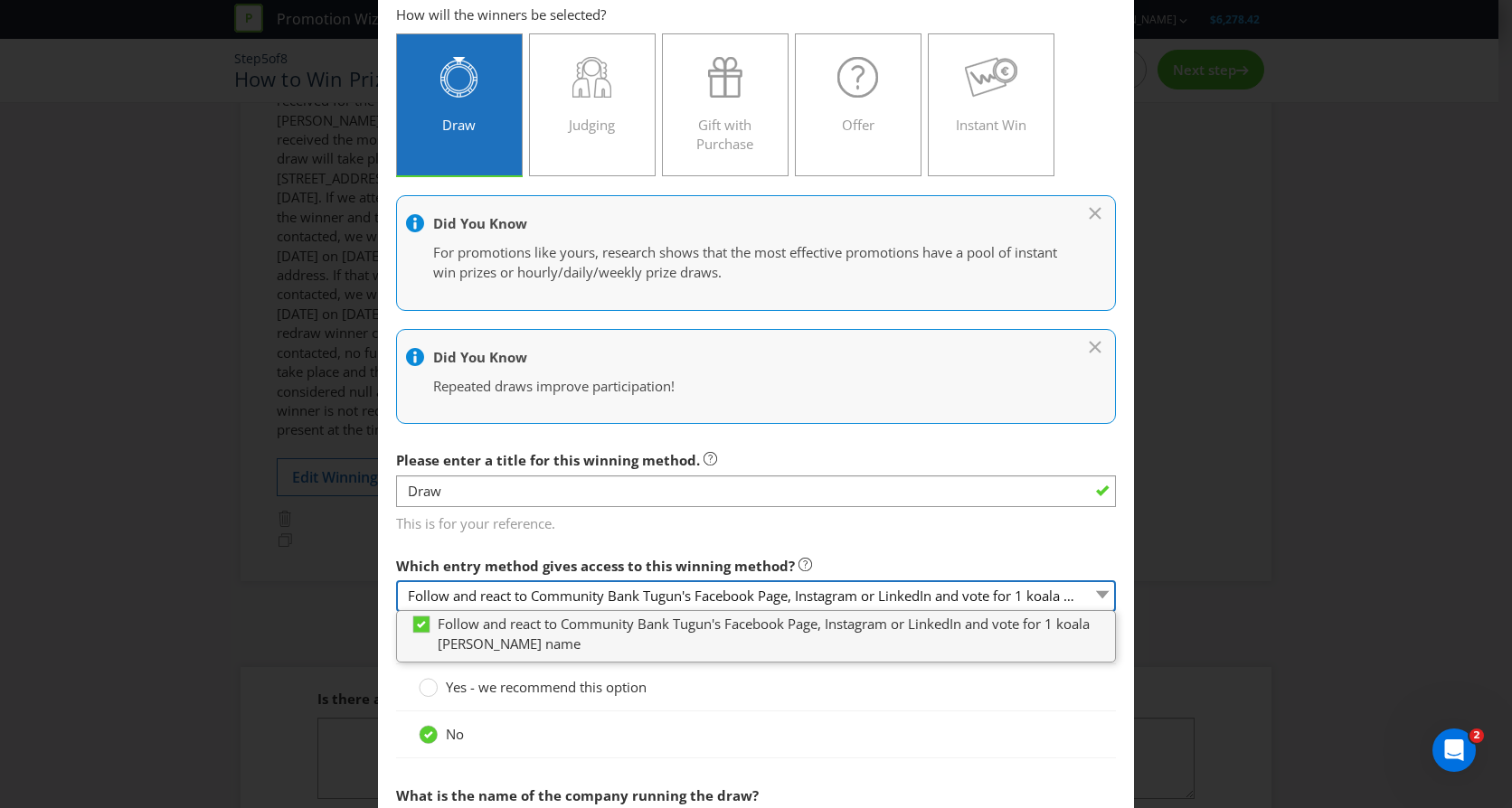
click at [1045, 593] on select "Follow and react to Community Bank Tugun's Facebook Page, Instagram or LinkedIn…" at bounding box center [756, 595] width 720 height 31
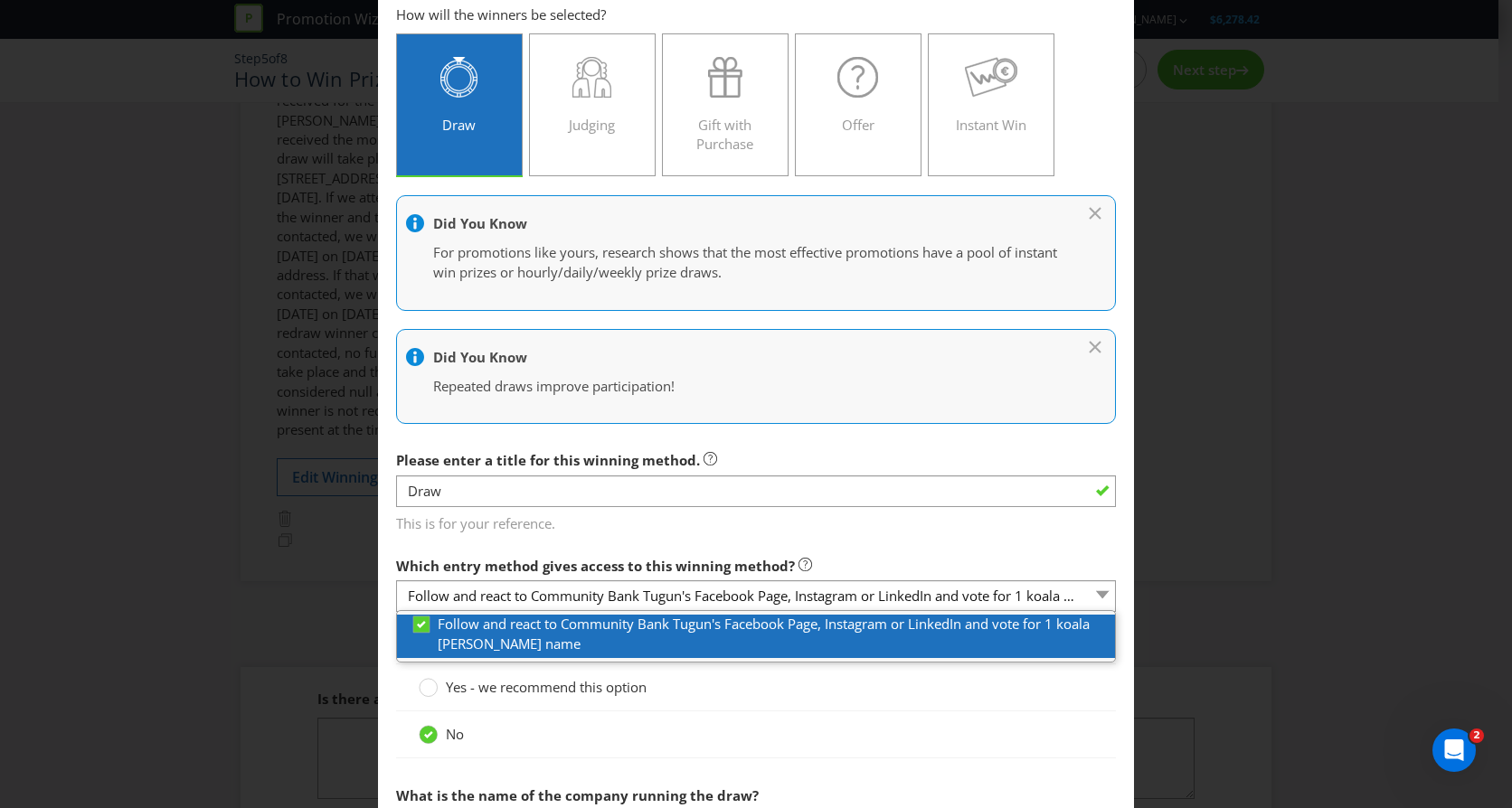
click at [803, 629] on span "Follow and react to Community Bank Tugun's Facebook Page, Instagram or LinkedIn…" at bounding box center [764, 632] width 652 height 37
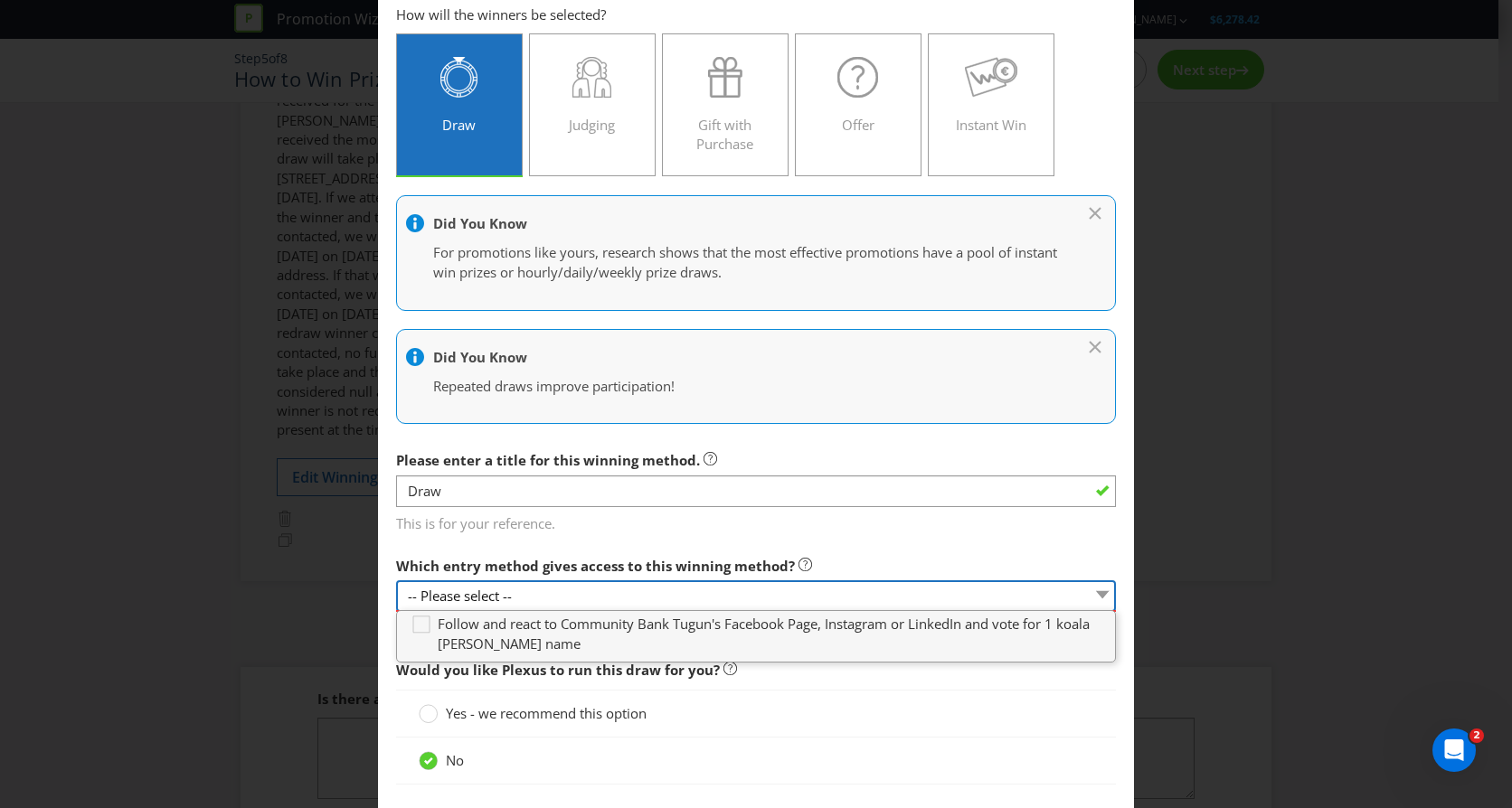
click at [772, 590] on select "-- Please select --" at bounding box center [756, 595] width 720 height 31
click at [1238, 407] on div "Edit Winning Method Follow and react to Community Bank Tugun's Facebook Page, I…" at bounding box center [756, 404] width 1512 height 808
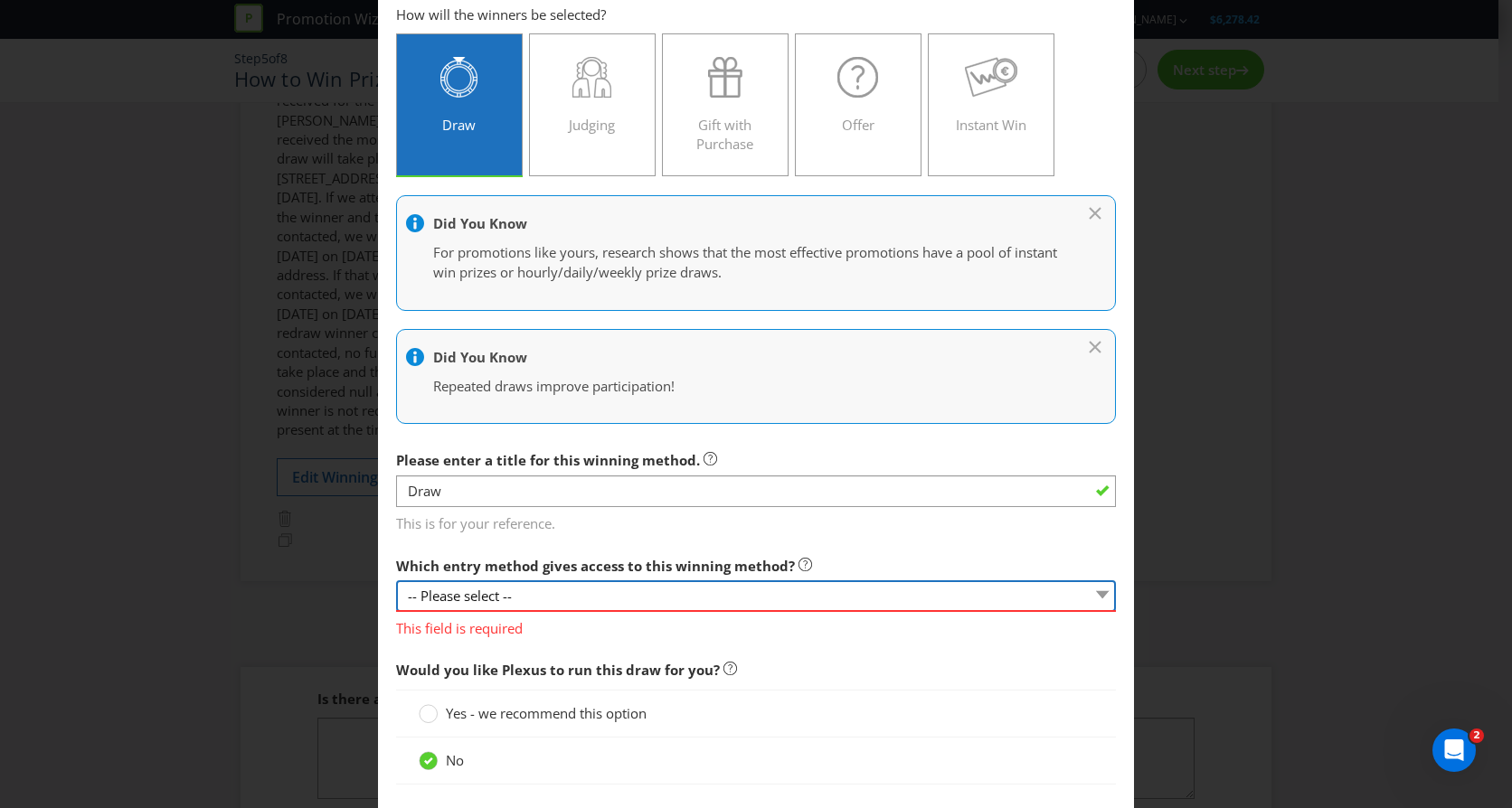
click at [552, 594] on select "-- Please select --" at bounding box center [756, 595] width 720 height 31
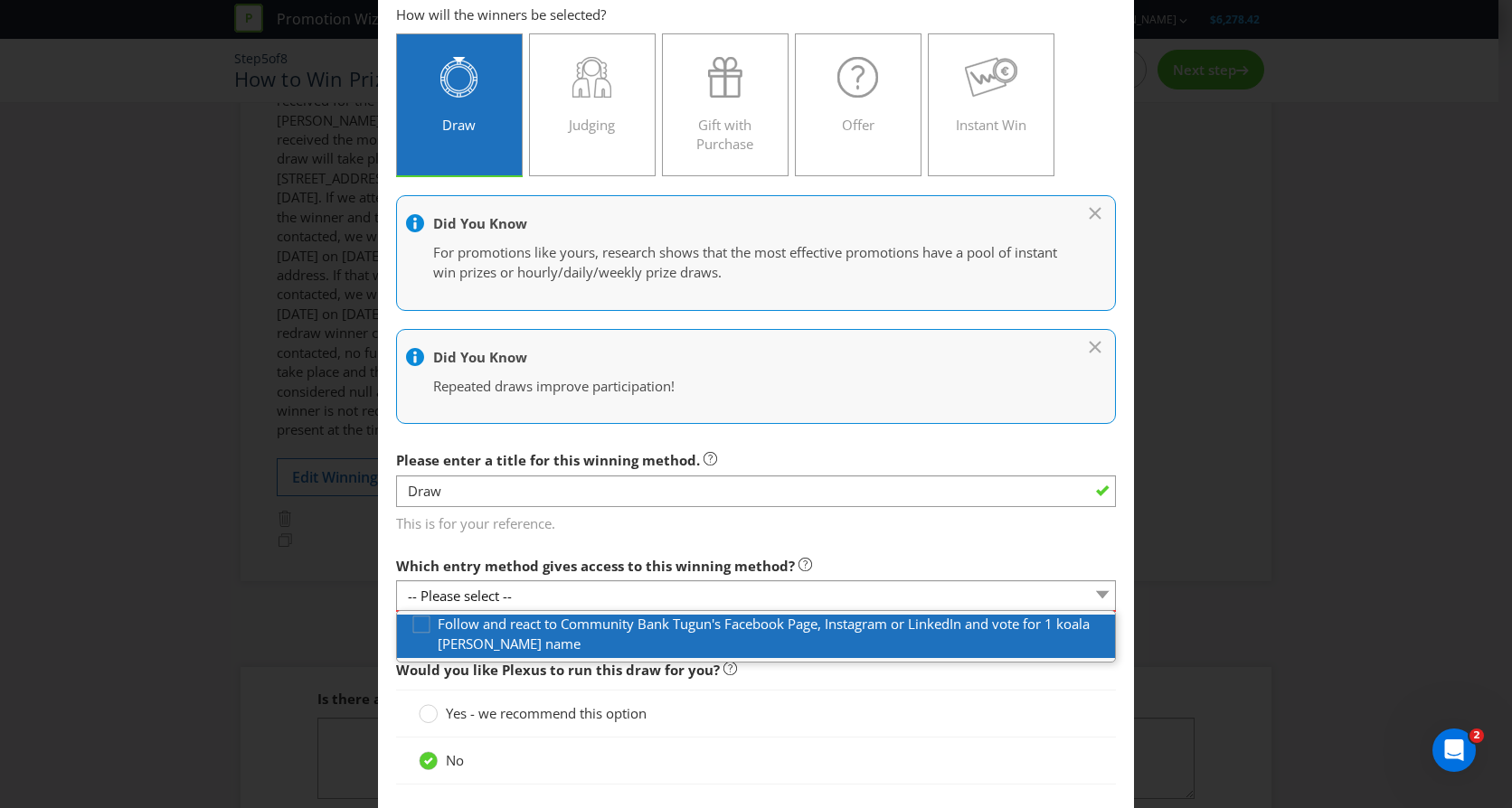
click at [524, 647] on label "Follow and react to Community Bank Tugun's Facebook Page, Instagram or LinkedIn…" at bounding box center [763, 633] width 705 height 39
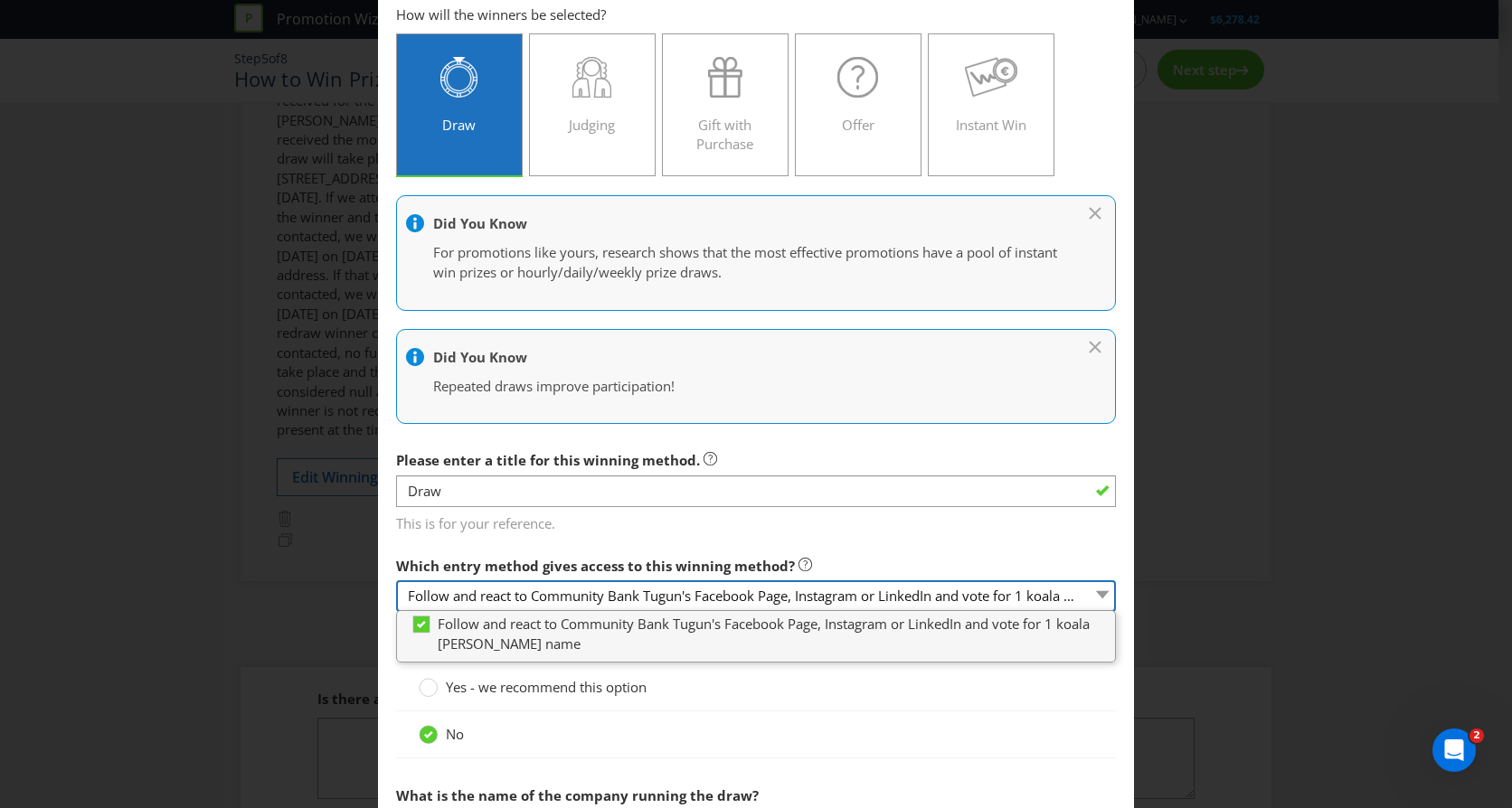
click at [526, 589] on select "Follow and react to Community Bank Tugun's Facebook Page, Instagram or LinkedIn…" at bounding box center [756, 595] width 720 height 31
click at [1216, 503] on div "Edit Winning Method Follow and react to Community Bank Tugun's Facebook Page, I…" at bounding box center [756, 404] width 1512 height 808
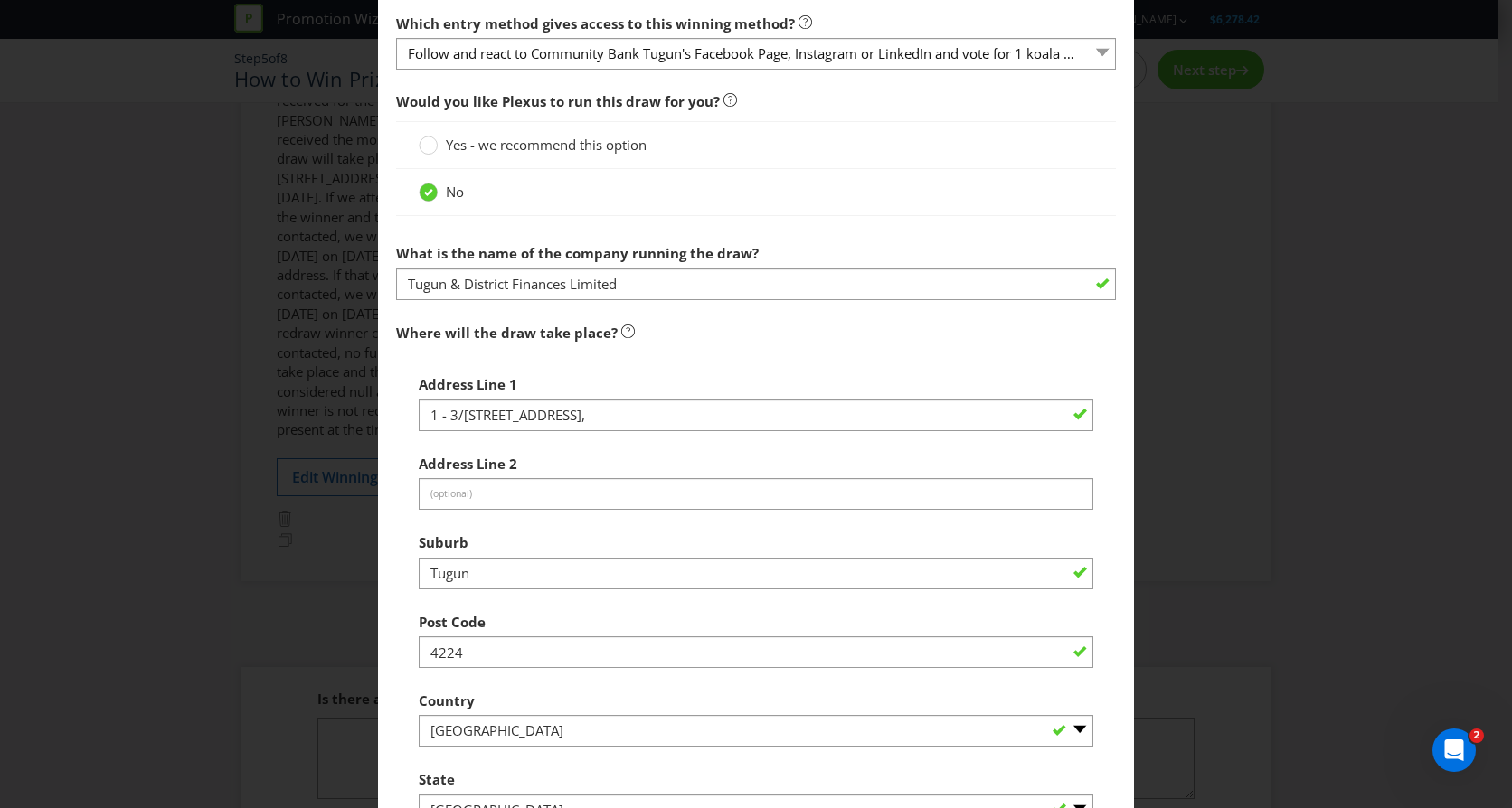
scroll to position [994, 0]
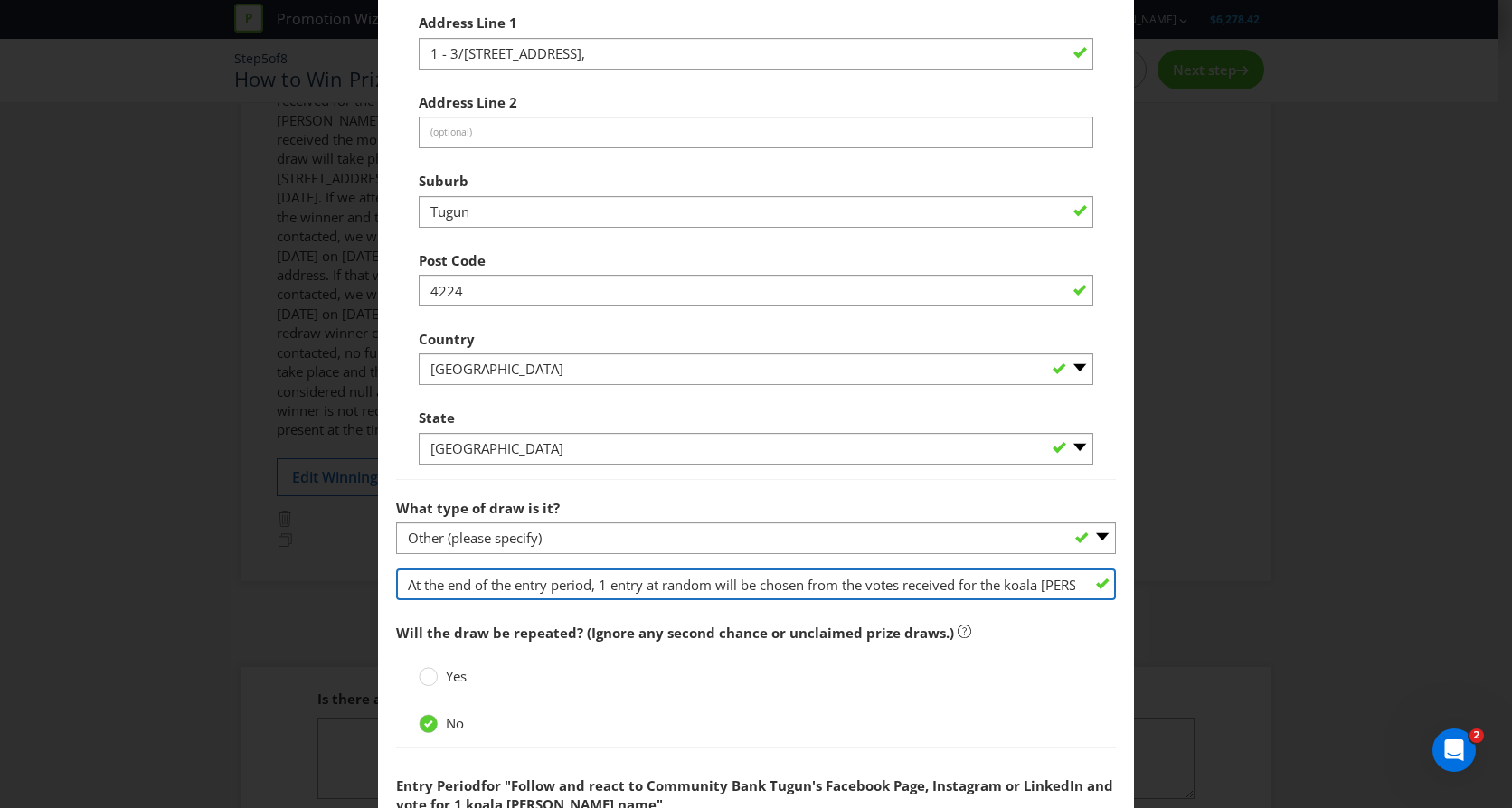
click at [748, 585] on input "At the end of the entry period, 1 entry at random will be chosen from the votes…" at bounding box center [756, 584] width 720 height 31
type input "At the end of the entry period, 1 entry at random will be chosen from the votes…"
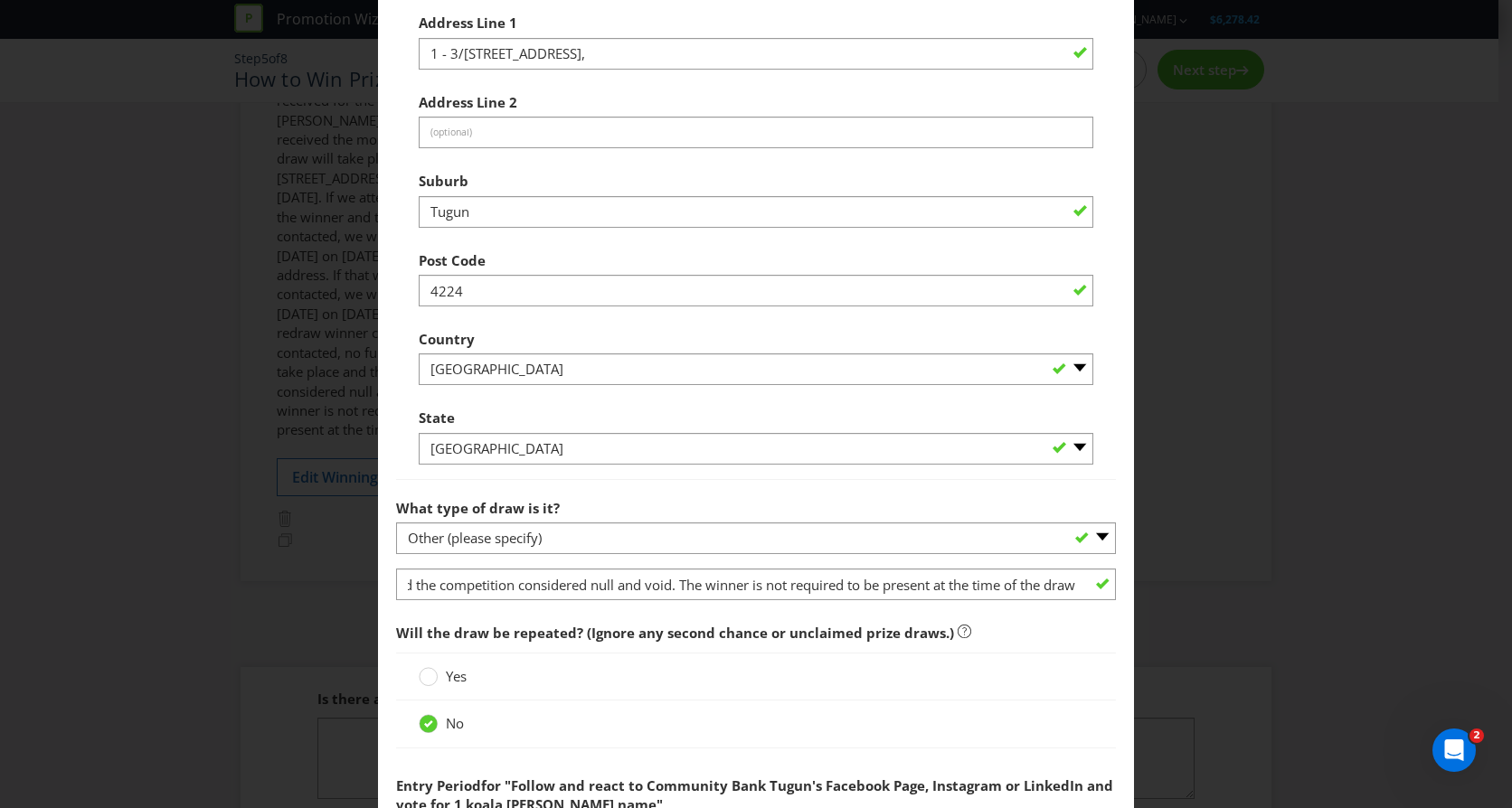
click at [1246, 452] on div "Edit Winning Method Follow and react to Community Bank Tugun's Facebook Page, I…" at bounding box center [756, 404] width 1512 height 808
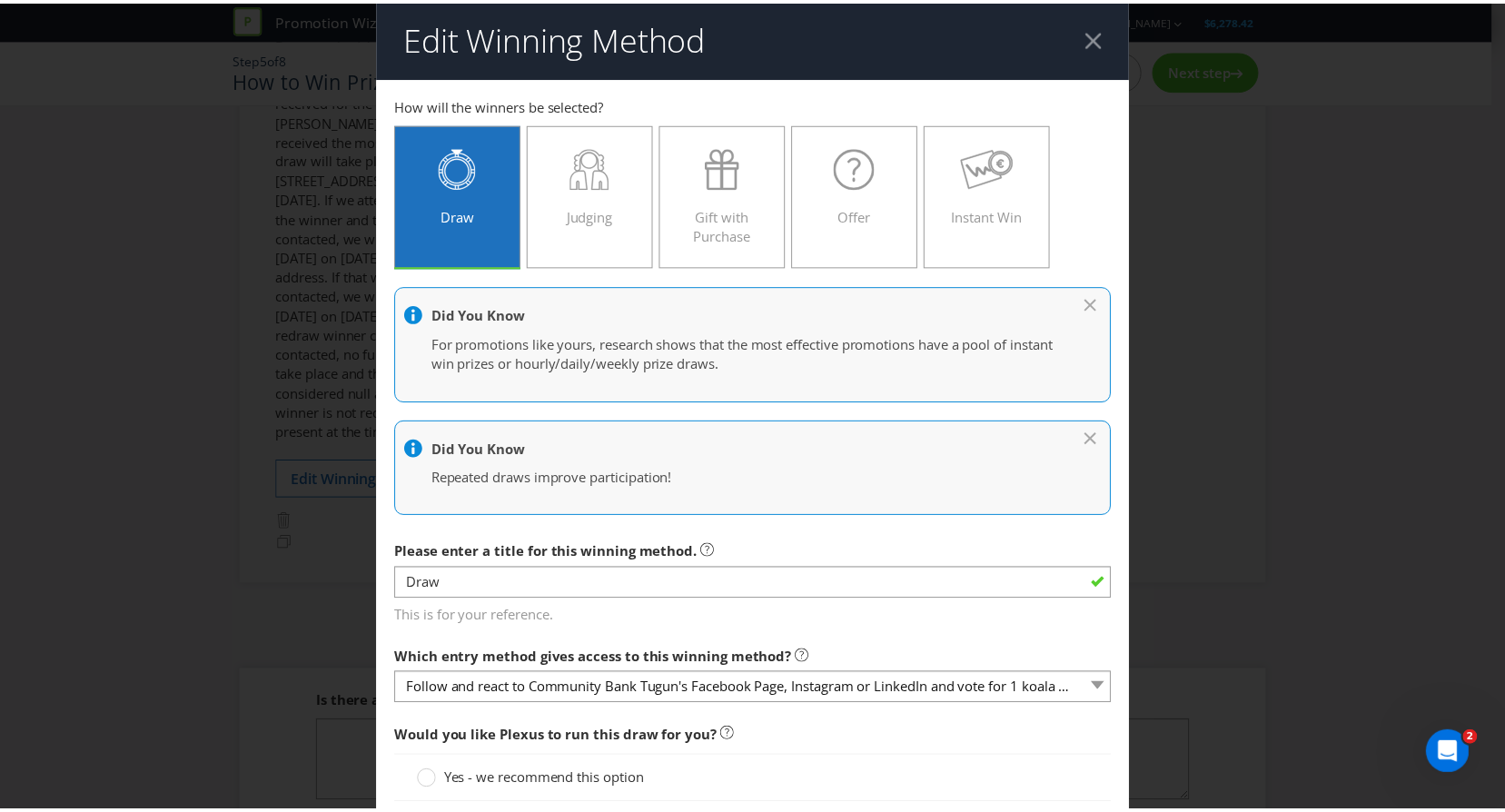
scroll to position [0, 0]
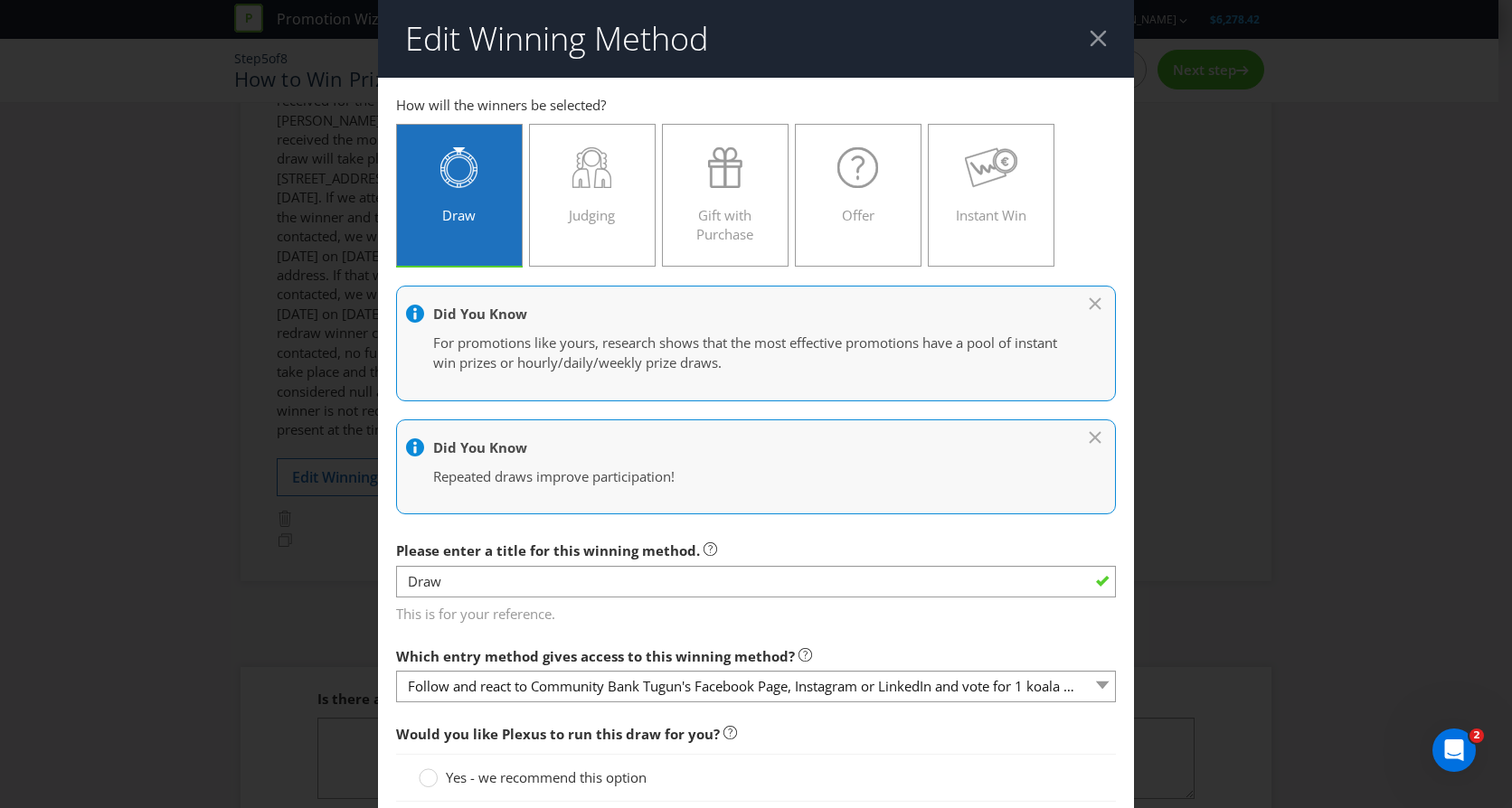
click at [1089, 34] on div at bounding box center [1098, 38] width 17 height 17
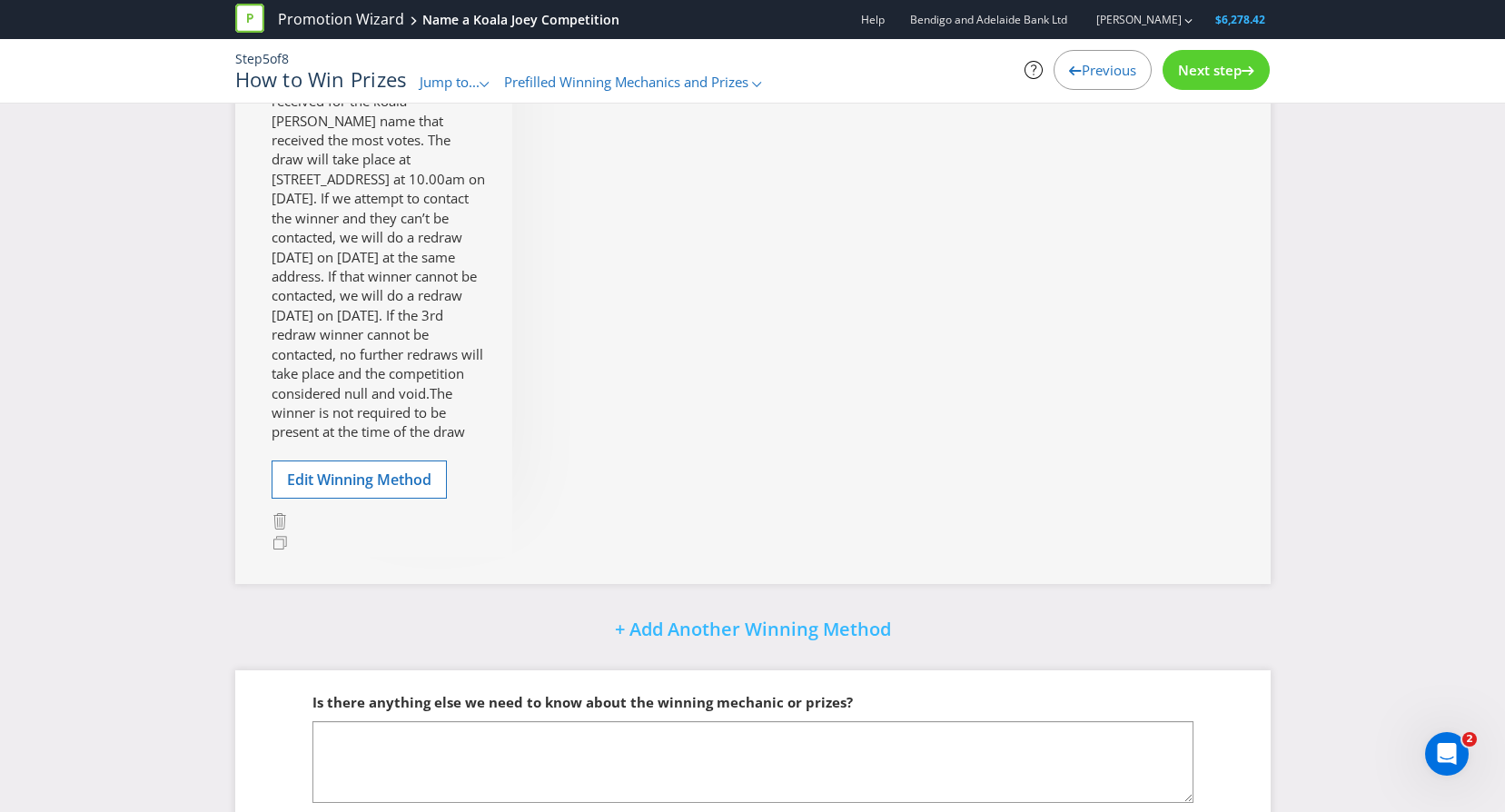
click at [1109, 71] on span "Previous" at bounding box center [1109, 70] width 54 height 18
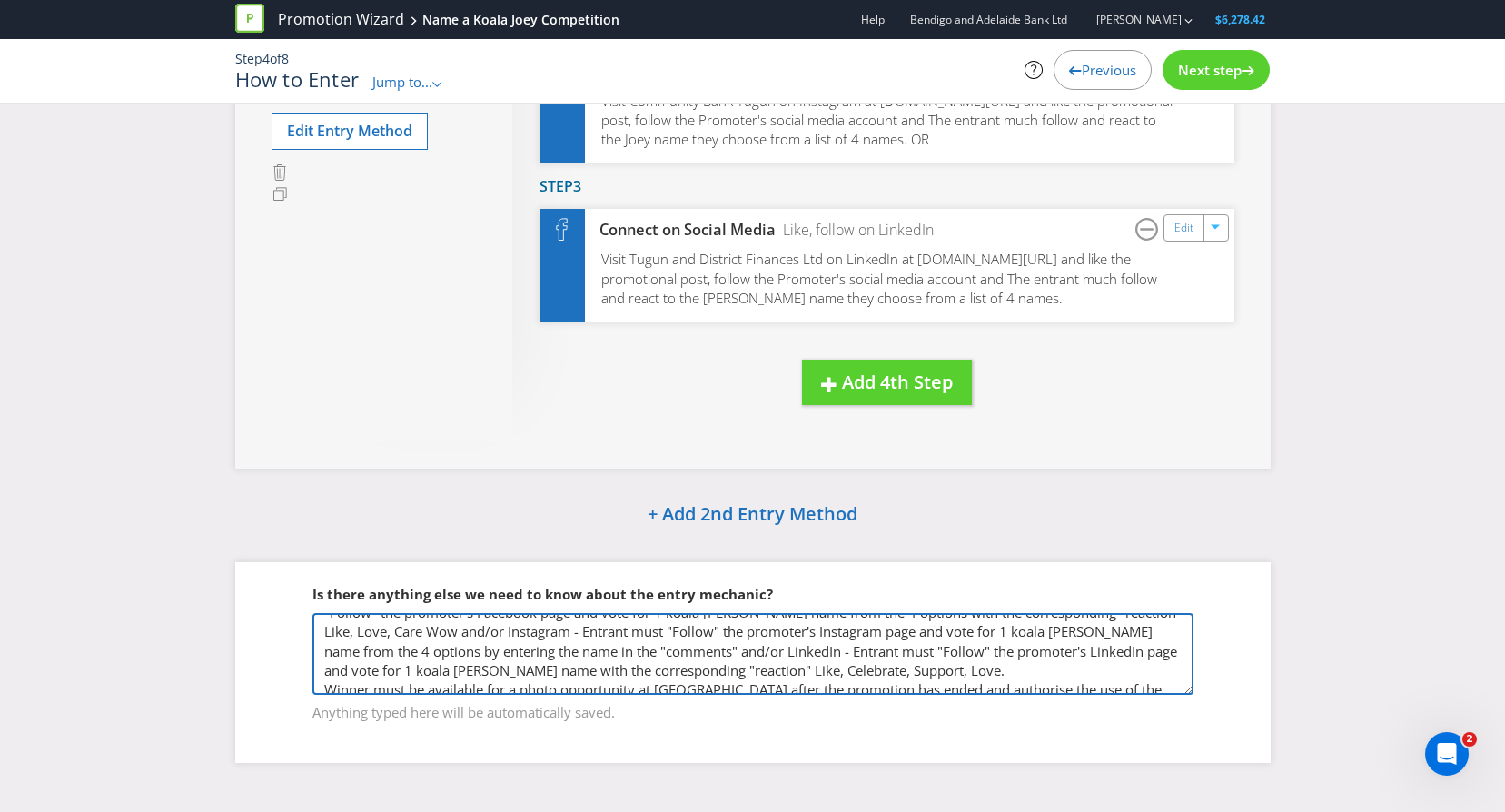
scroll to position [73, 0]
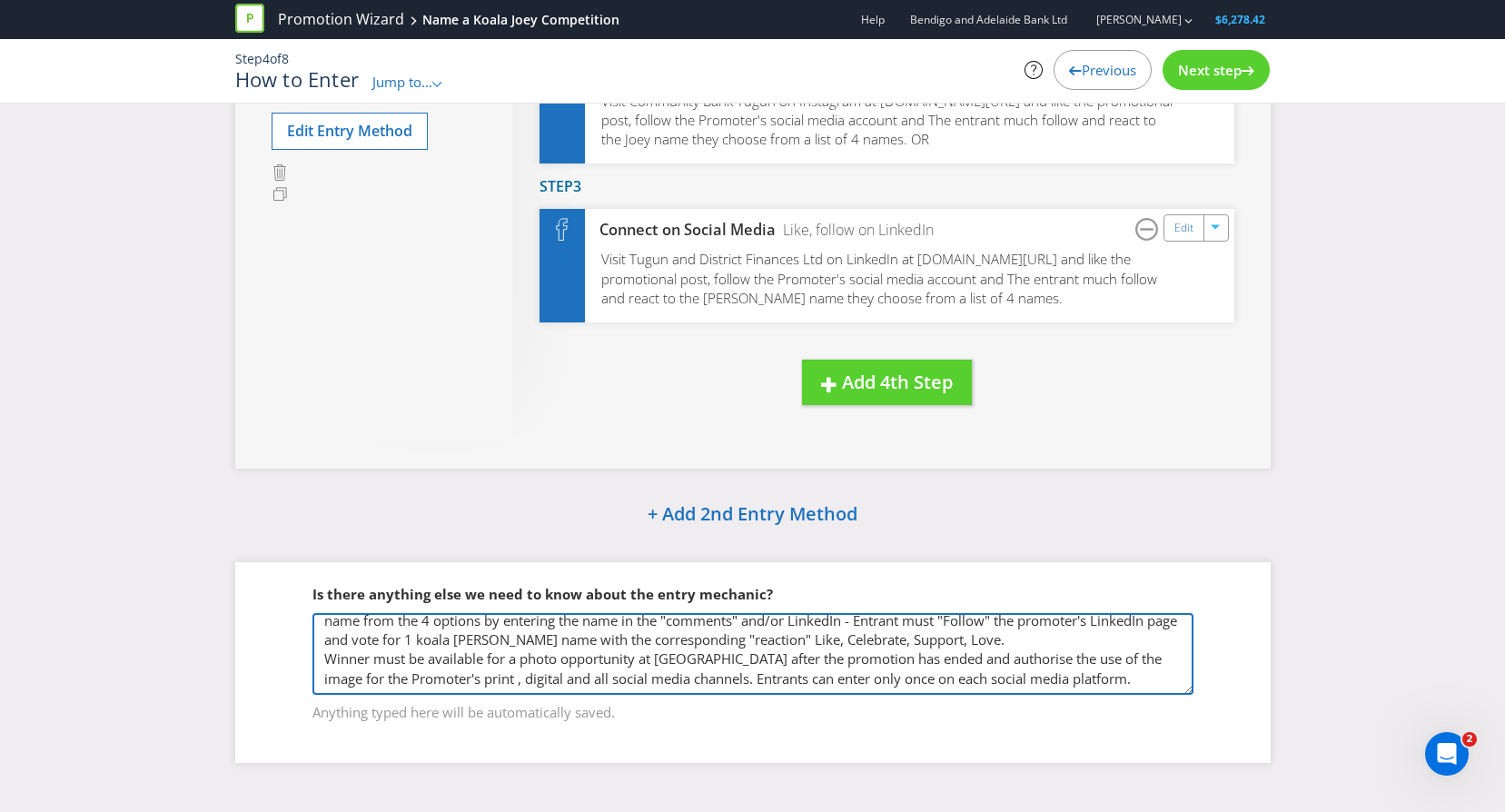
drag, startPoint x: 324, startPoint y: 653, endPoint x: 823, endPoint y: 671, distance: 499.3
click at [823, 671] on textarea "All [DEMOGRAPHIC_DATA] Residents 18+ and resides in [GEOGRAPHIC_DATA] or [GEOGR…" at bounding box center [752, 655] width 881 height 82
type textarea "All [DEMOGRAPHIC_DATA] Residents 18+ and resides in [GEOGRAPHIC_DATA] or [GEOGR…"
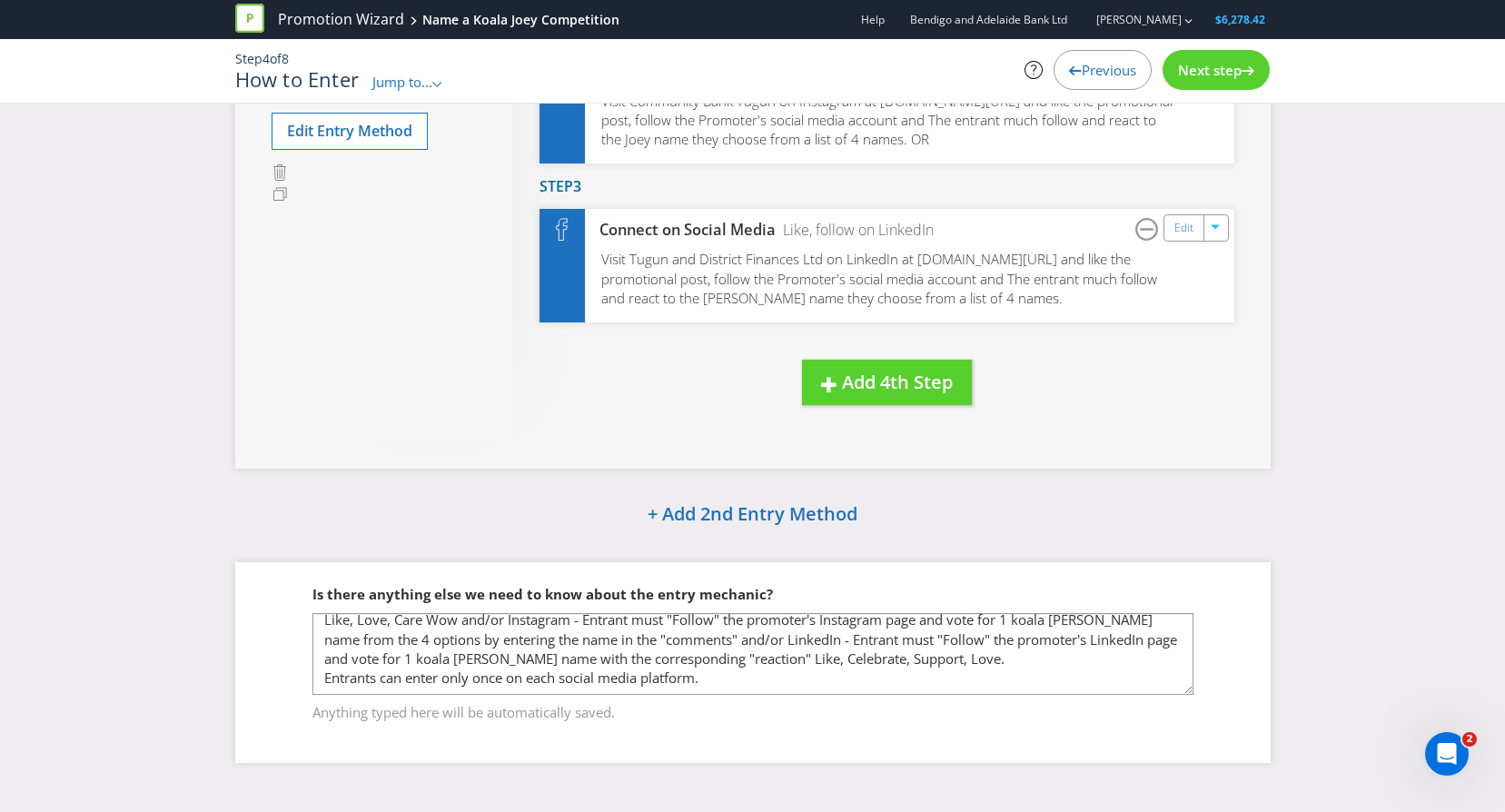
click at [1206, 67] on span "Next step" at bounding box center [1210, 70] width 64 height 18
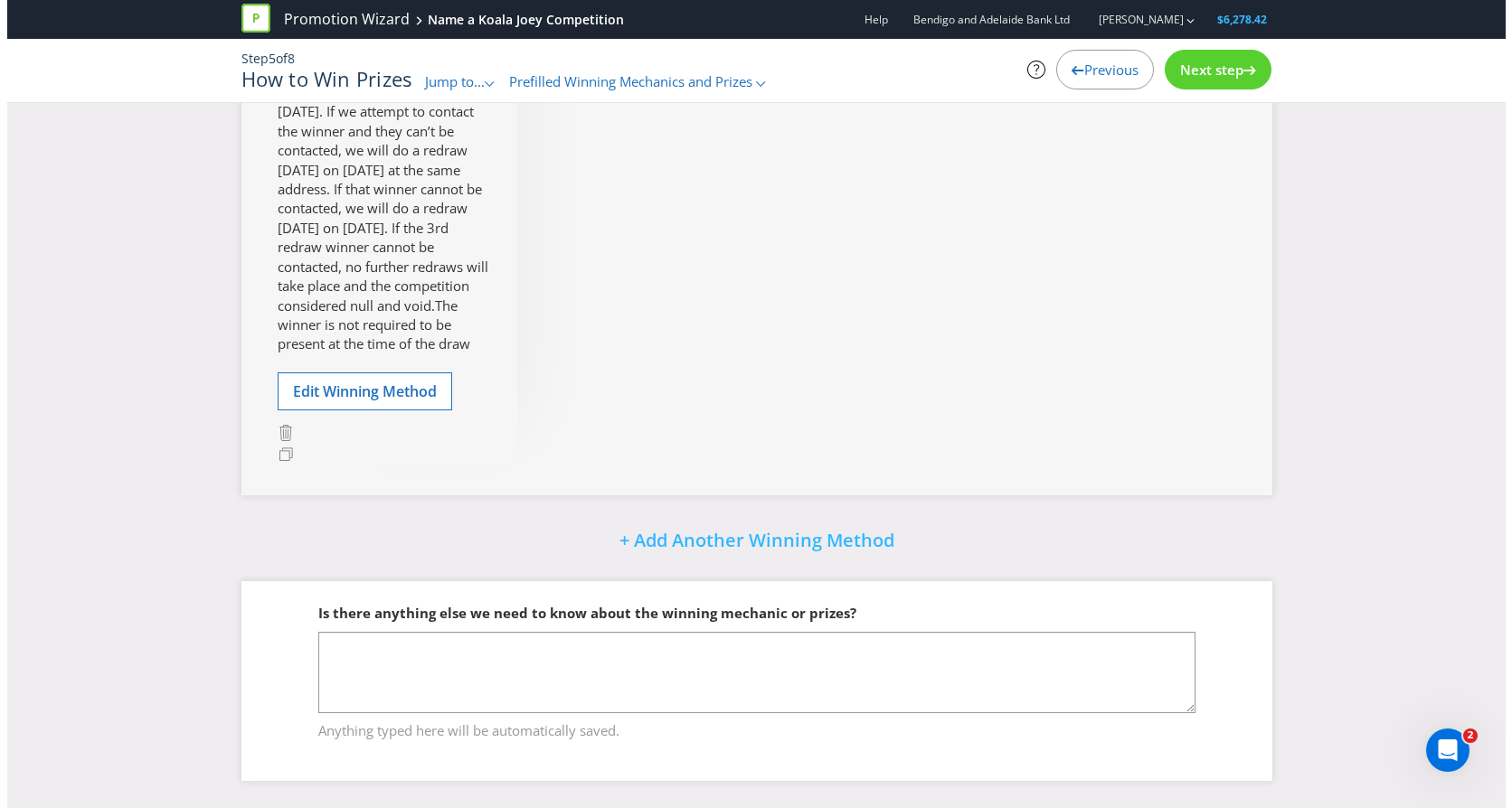
scroll to position [97, 0]
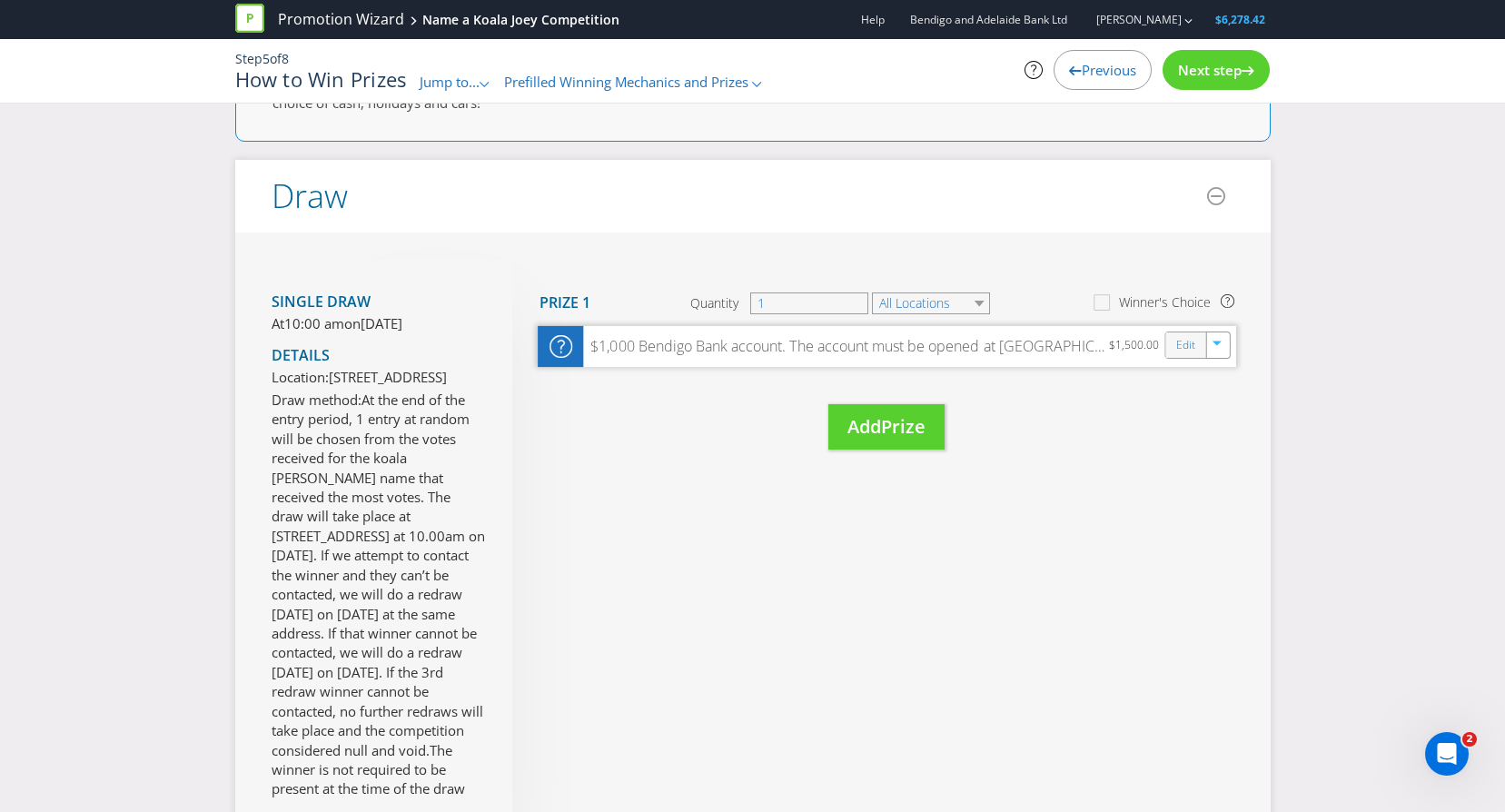
click at [1173, 344] on div "Edit" at bounding box center [1185, 344] width 41 height 26
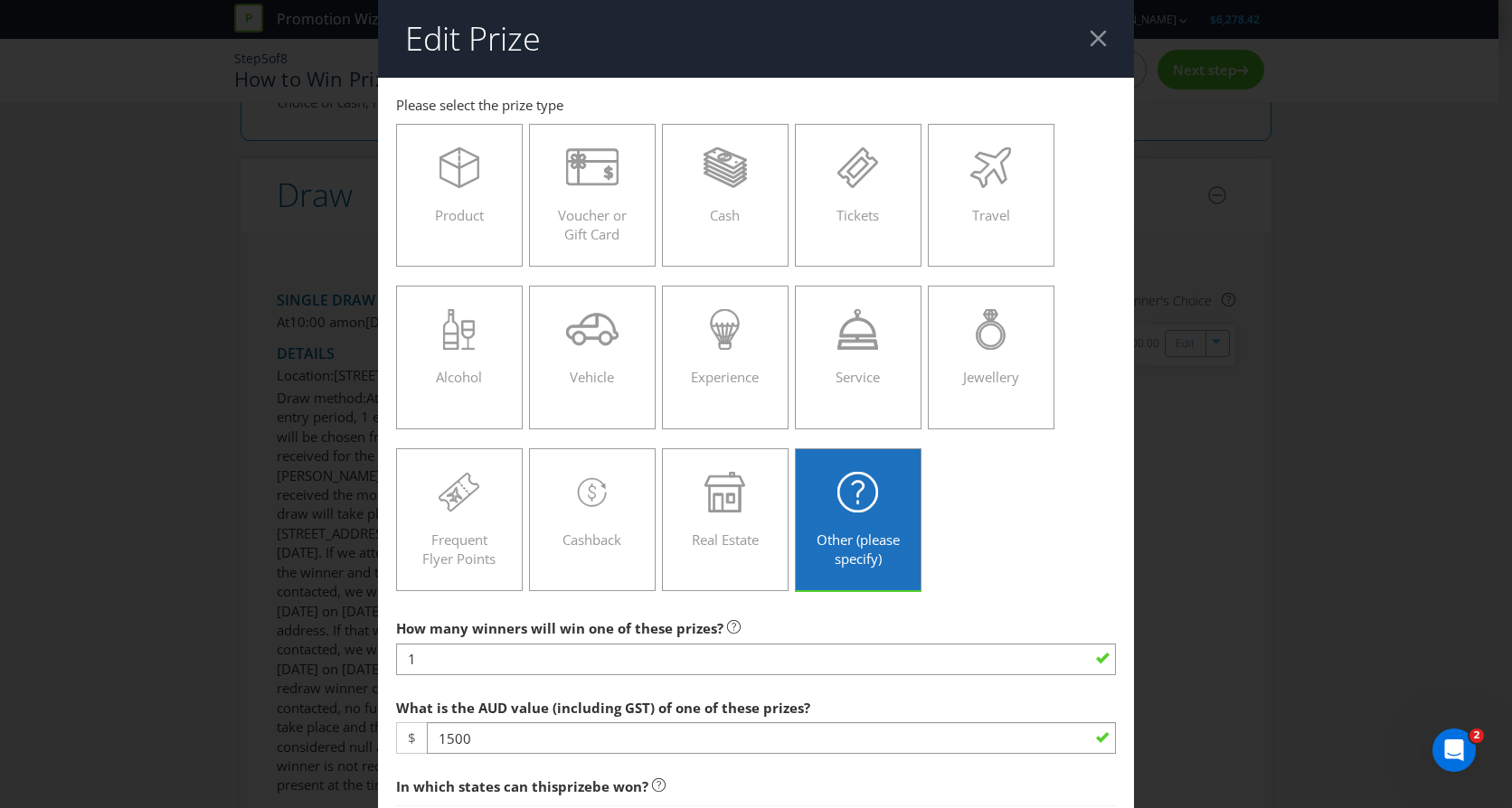
scroll to position [180, 0]
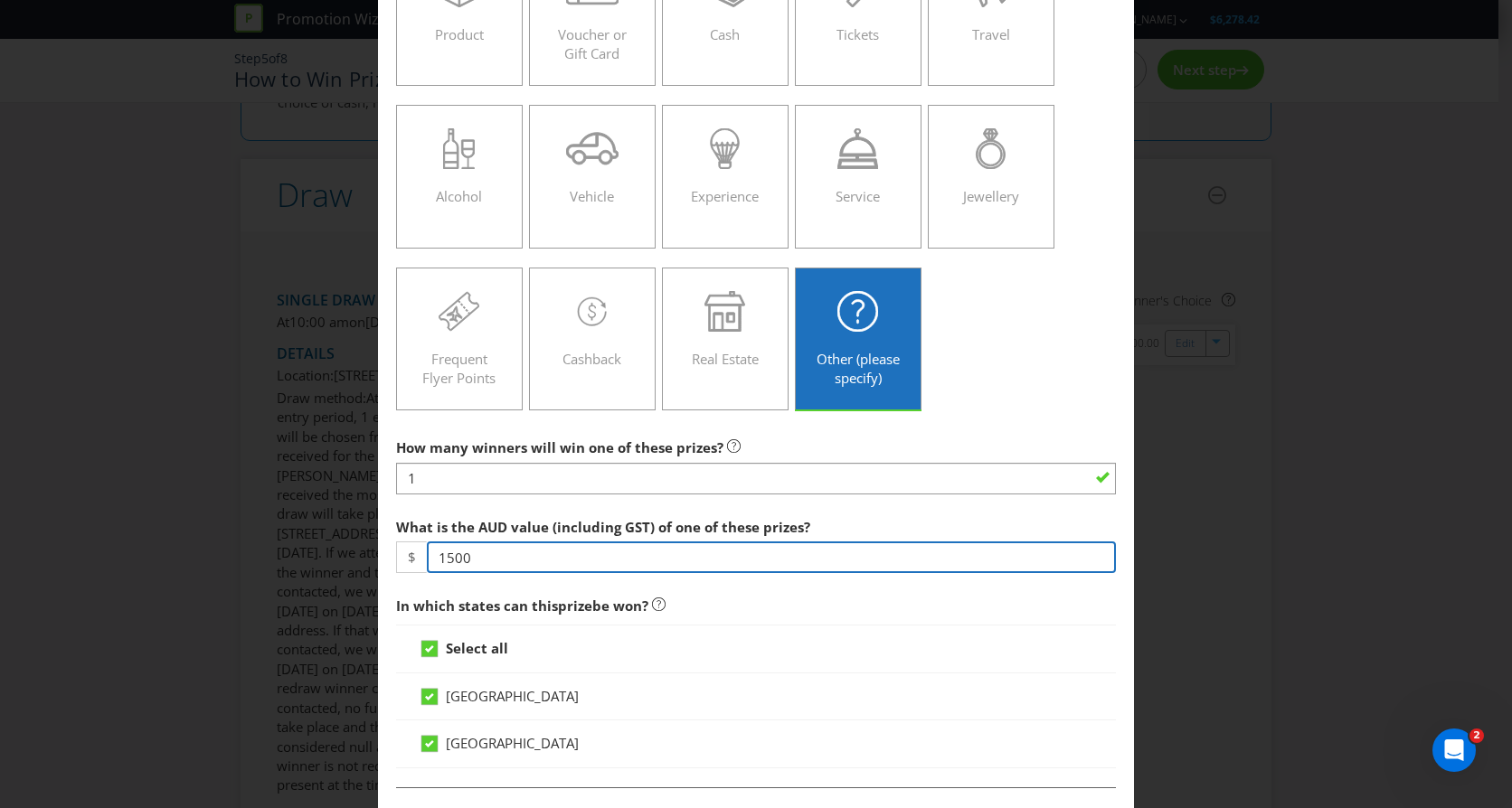
click at [480, 557] on input "1500" at bounding box center [770, 556] width 689 height 31
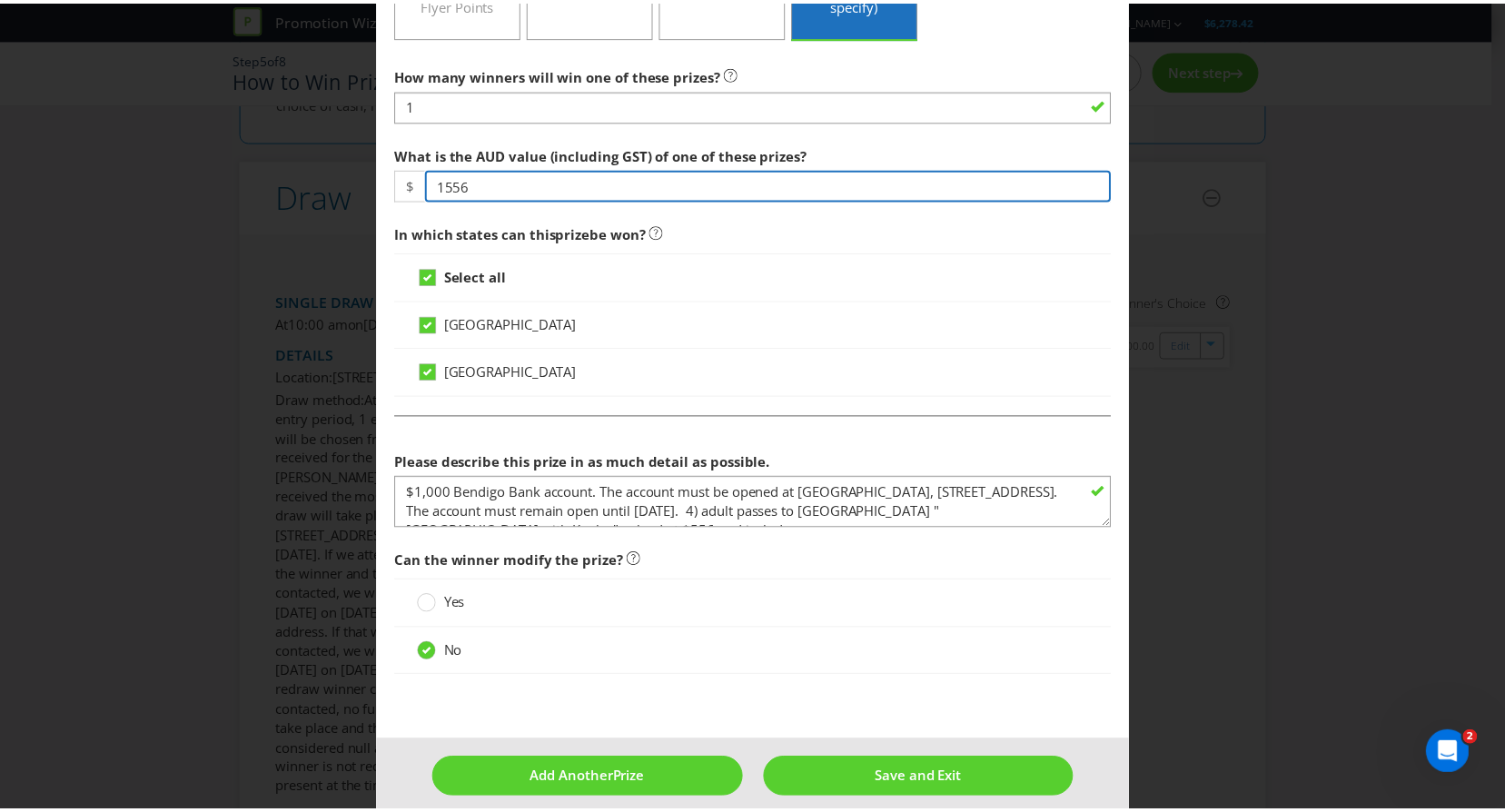
scroll to position [576, 0]
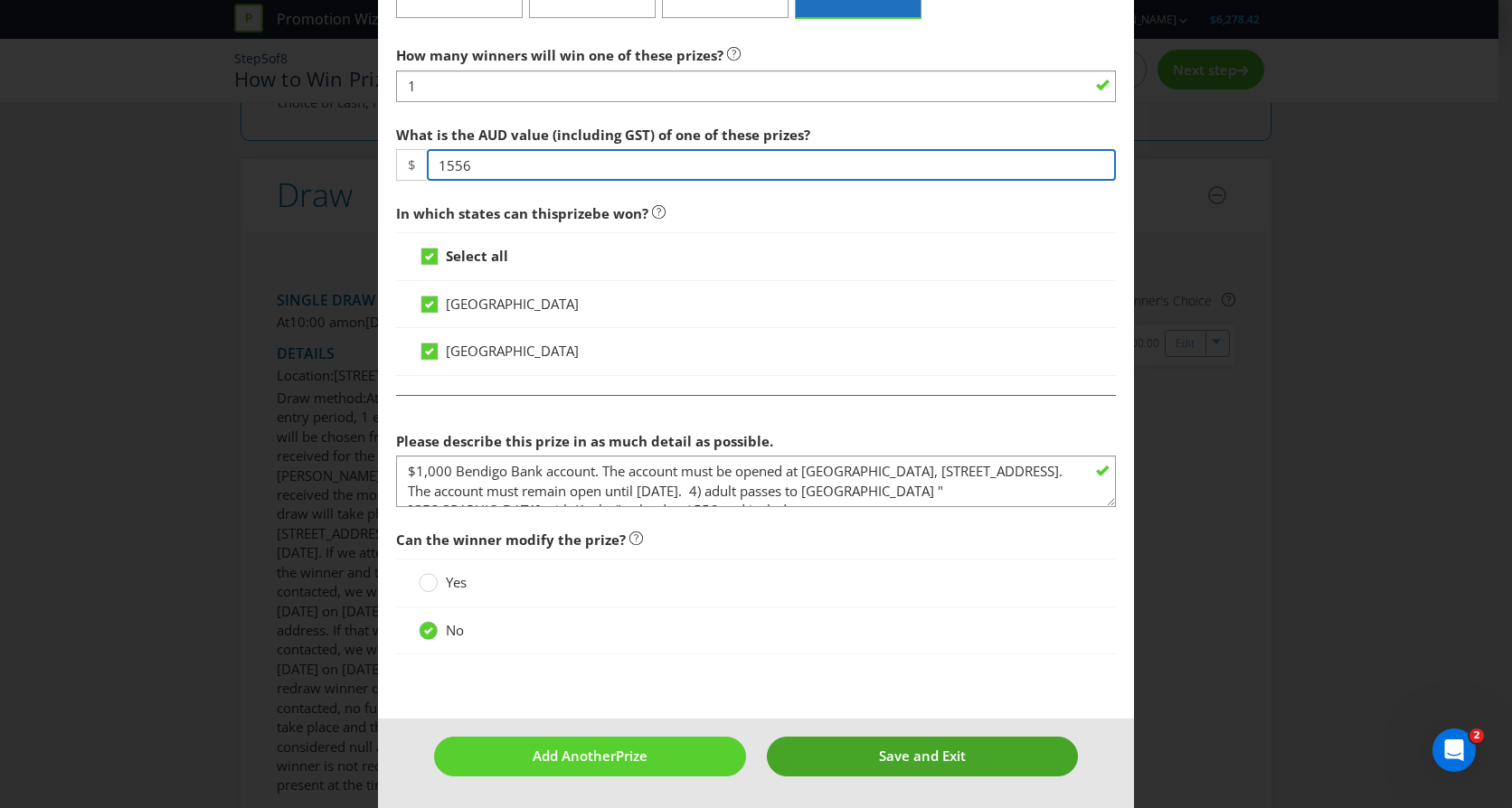
type input "1556"
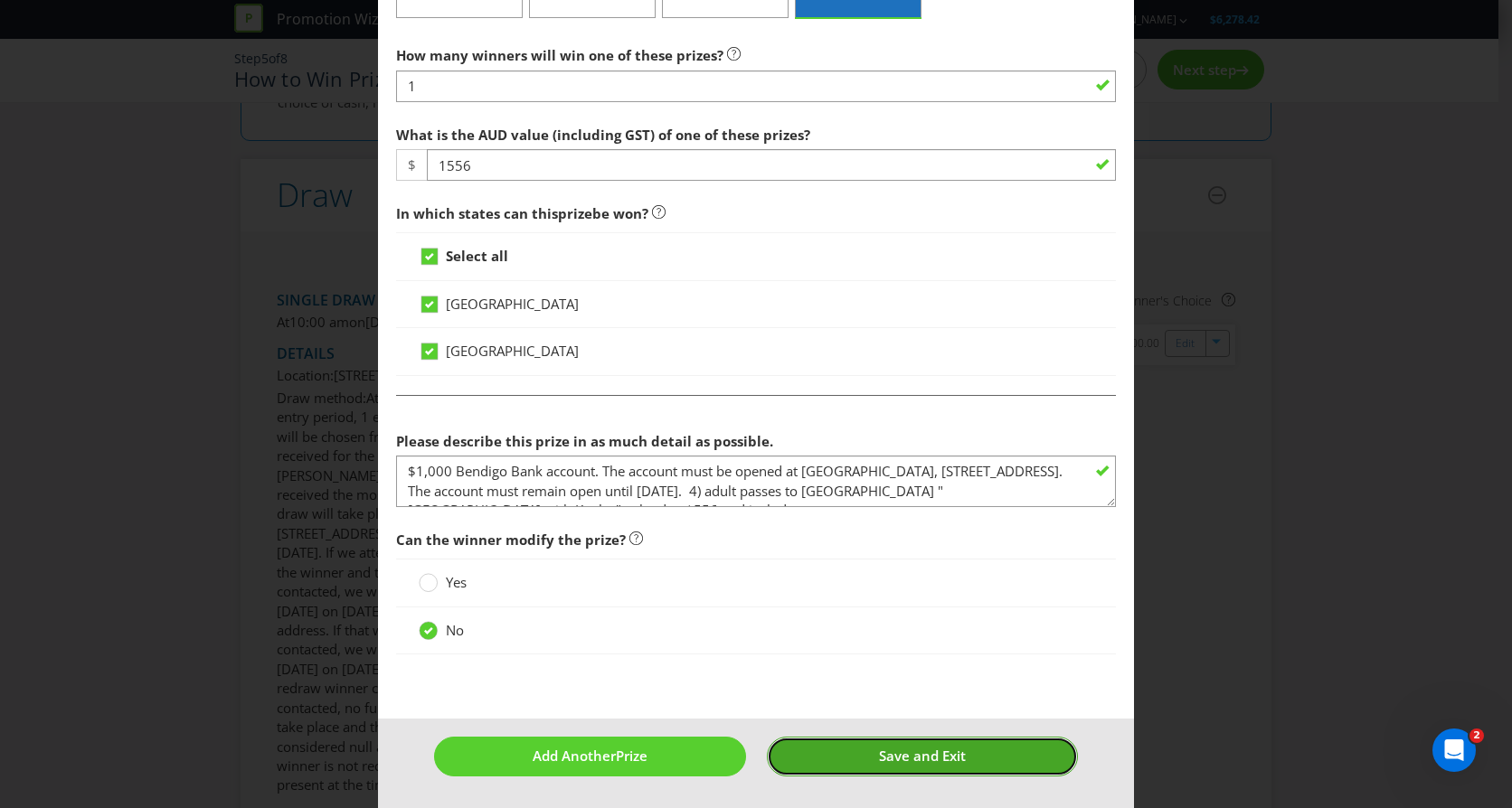
click at [920, 753] on span "Save and Exit" at bounding box center [921, 755] width 86 height 18
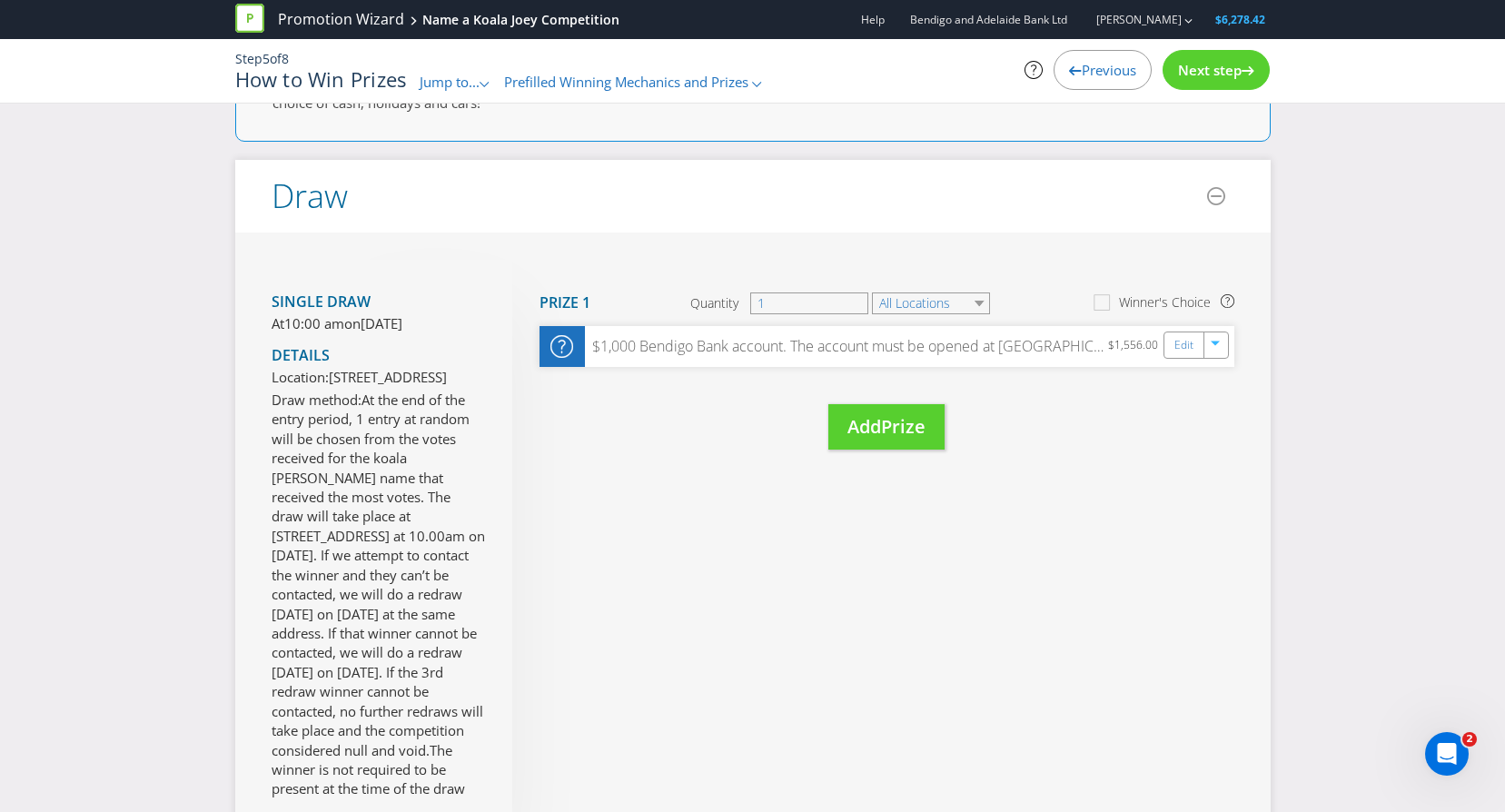
click at [1208, 60] on div "Next step" at bounding box center [1217, 70] width 107 height 40
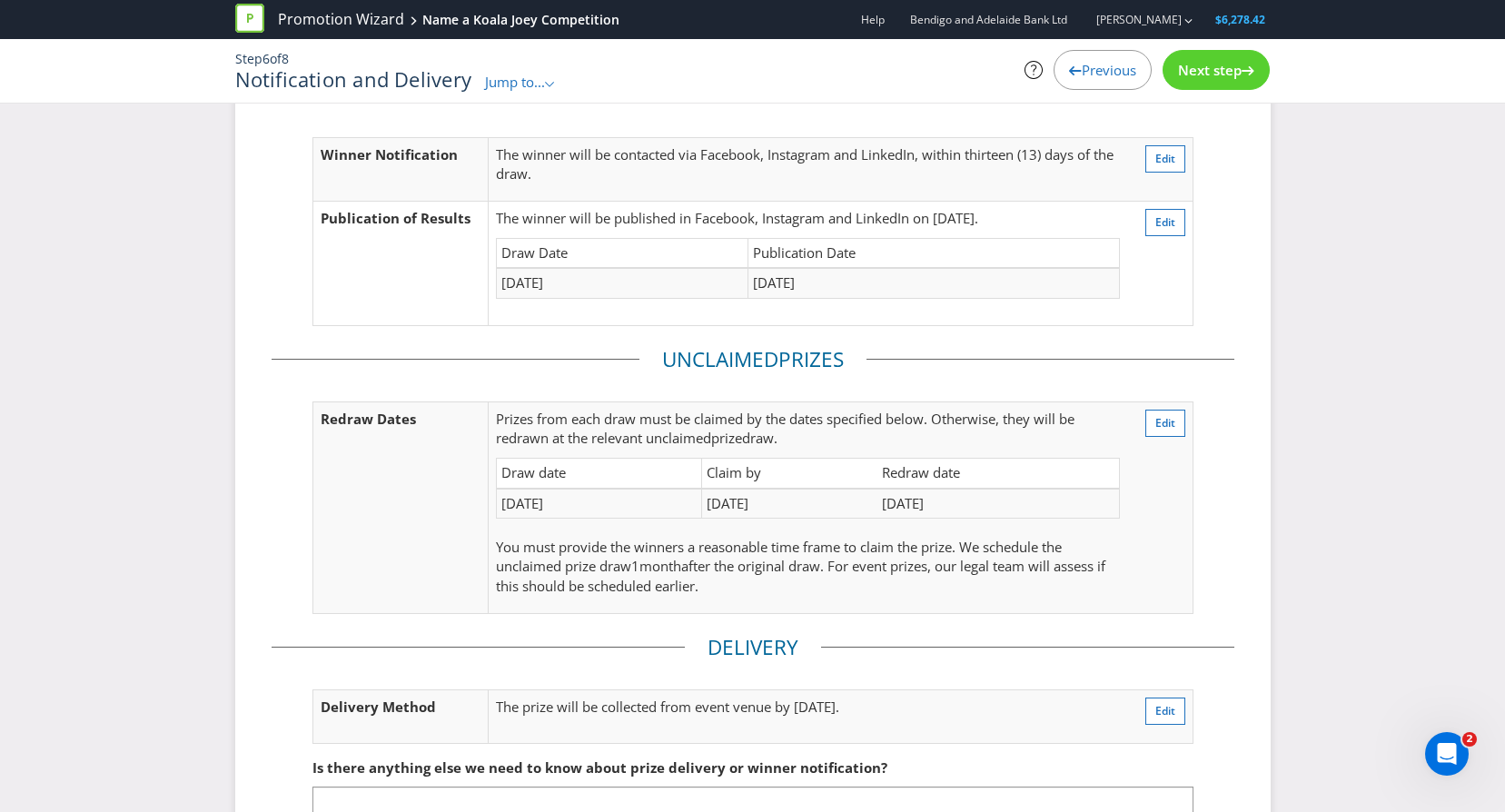
click at [1202, 66] on span "Next step" at bounding box center [1210, 70] width 64 height 18
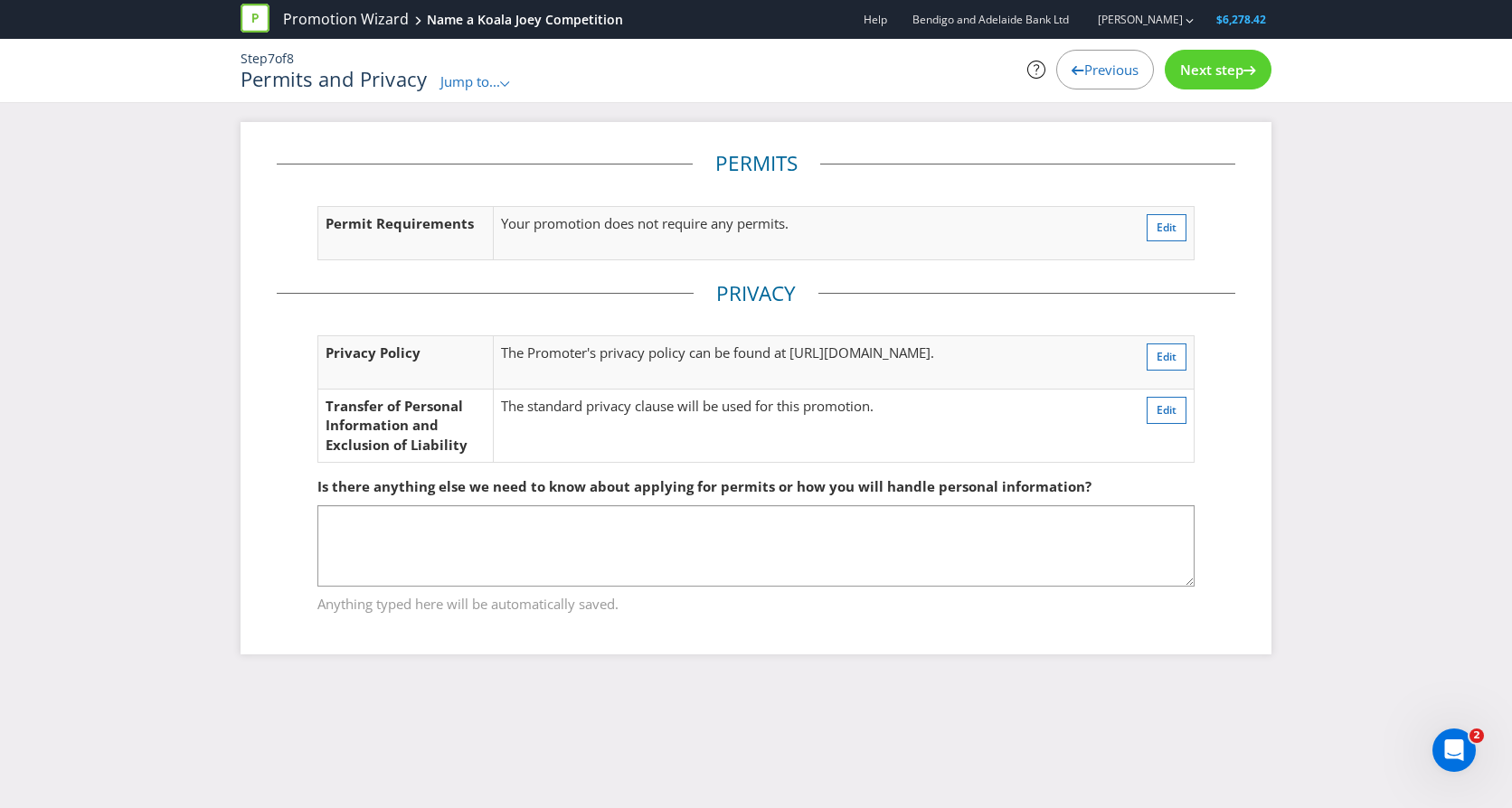
click at [1196, 66] on span "Next step" at bounding box center [1211, 69] width 64 height 18
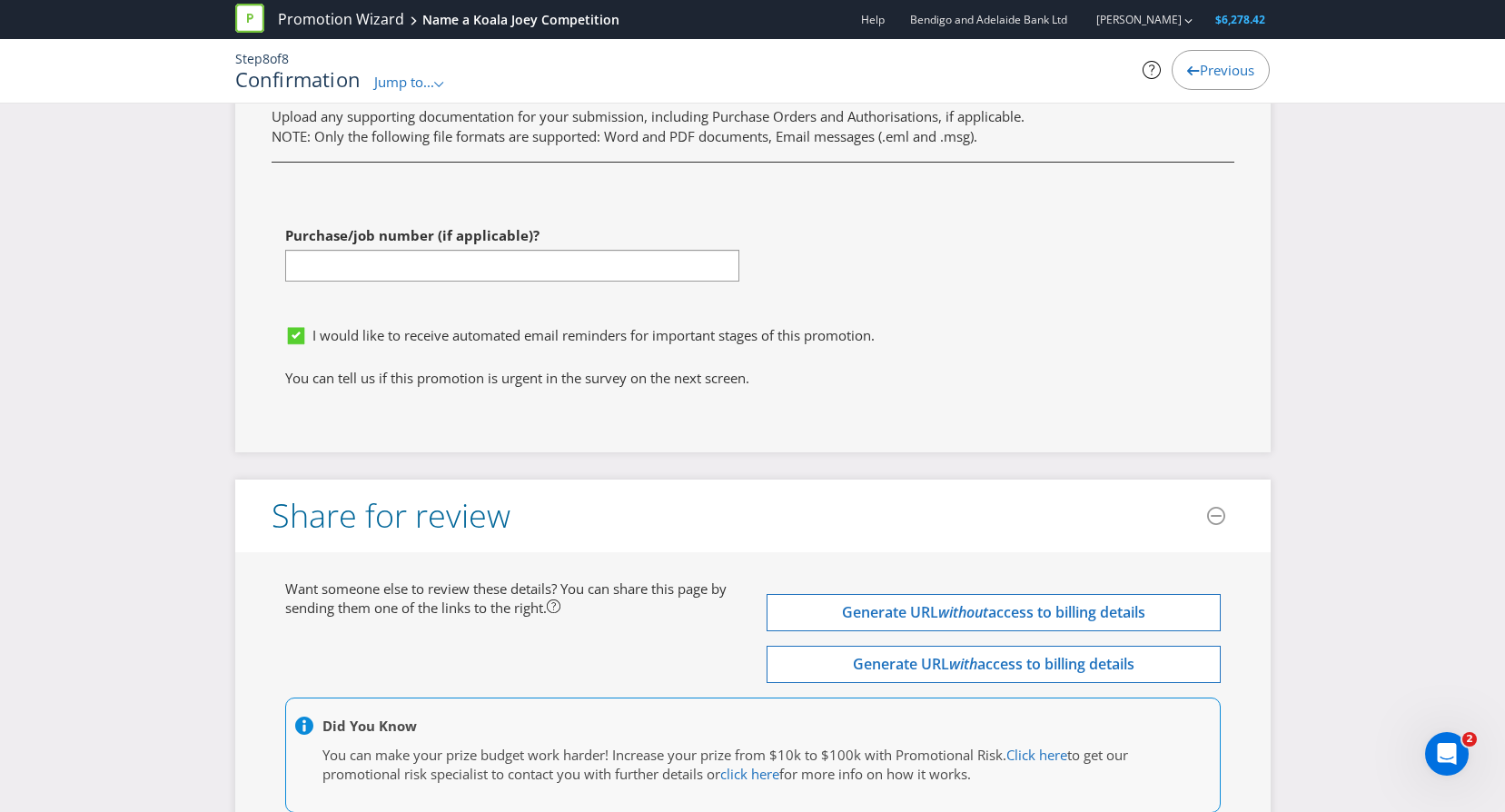
scroll to position [6081, 0]
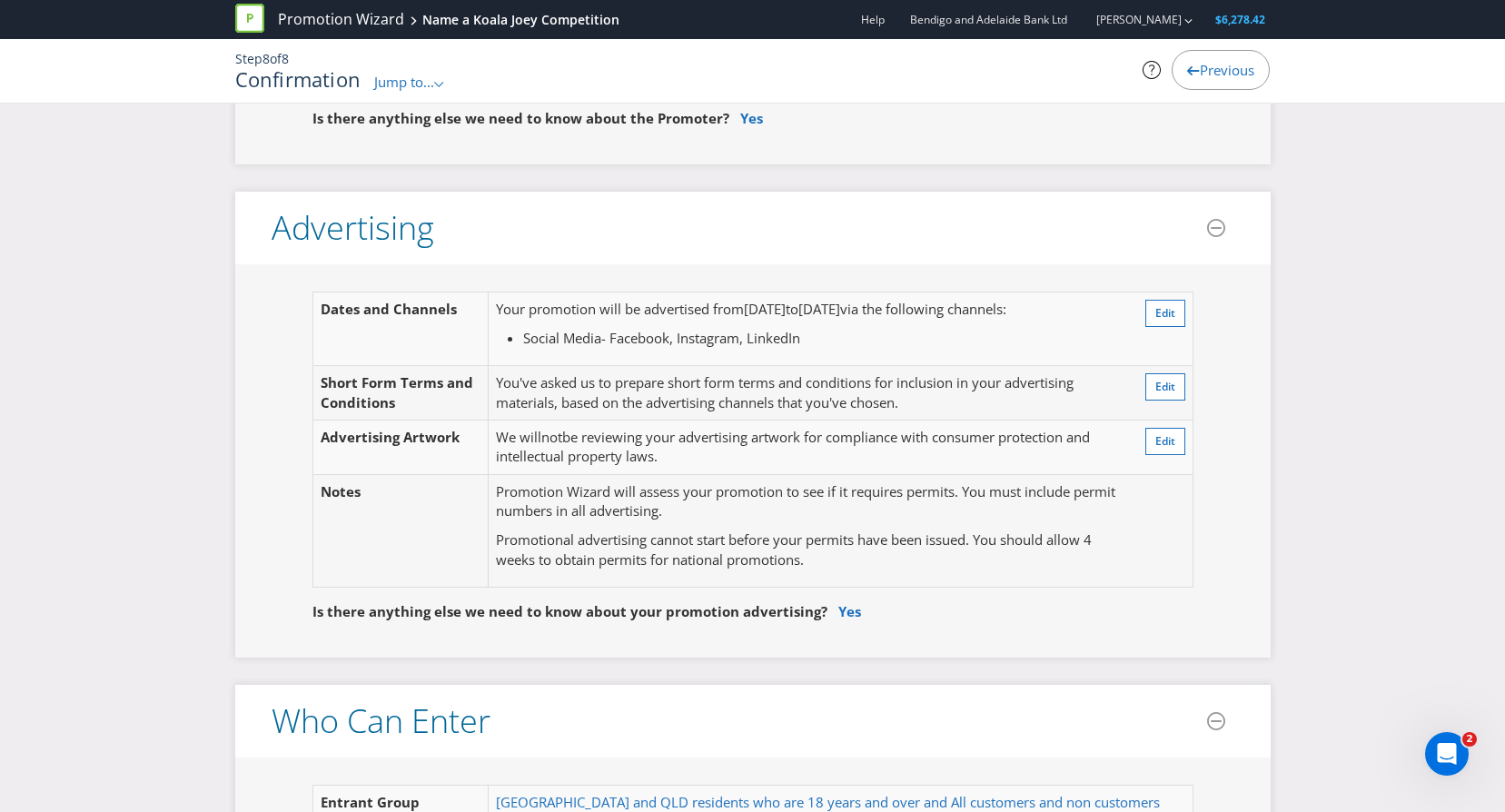
scroll to position [0, 0]
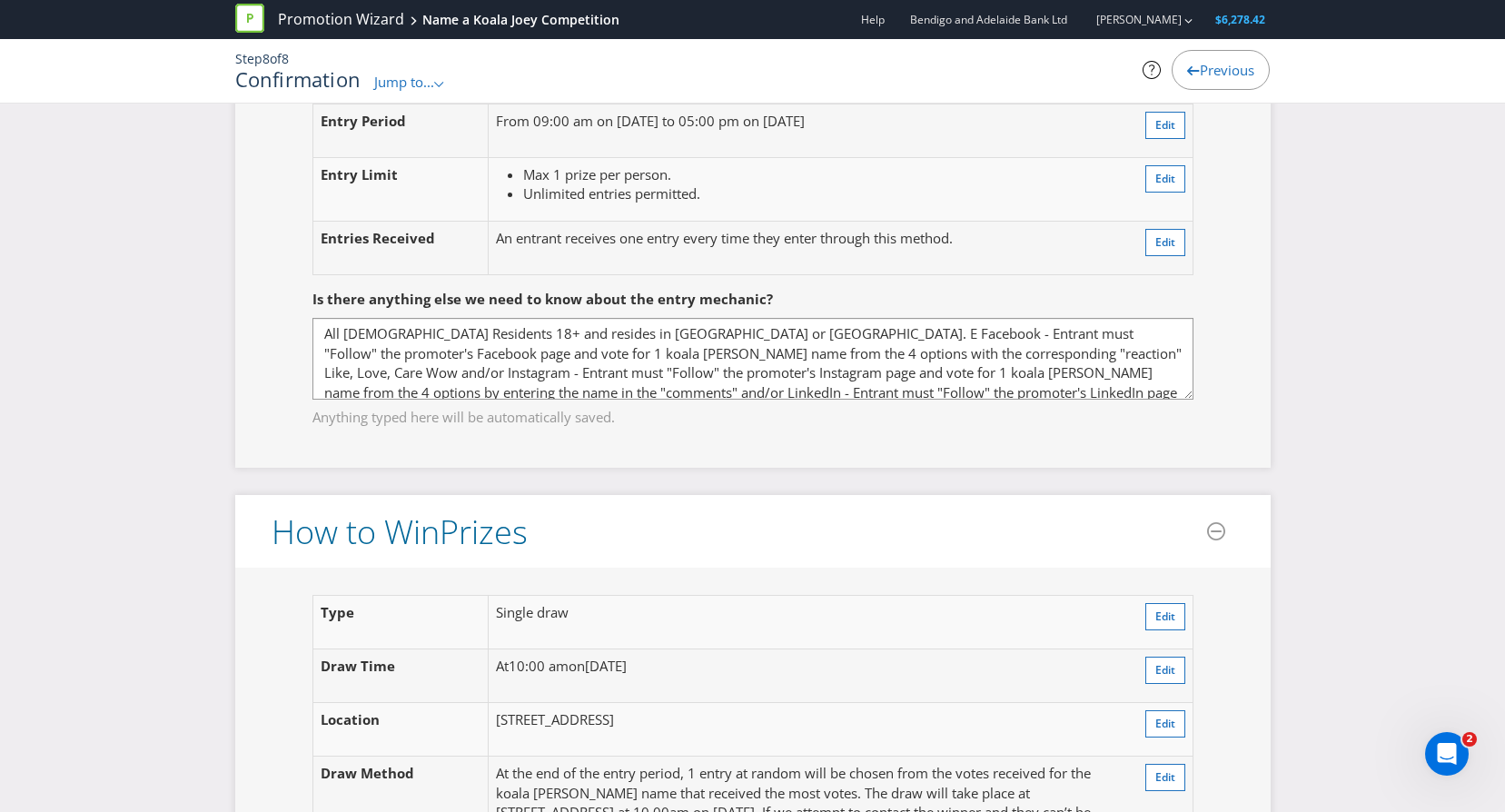
scroll to position [2152, 0]
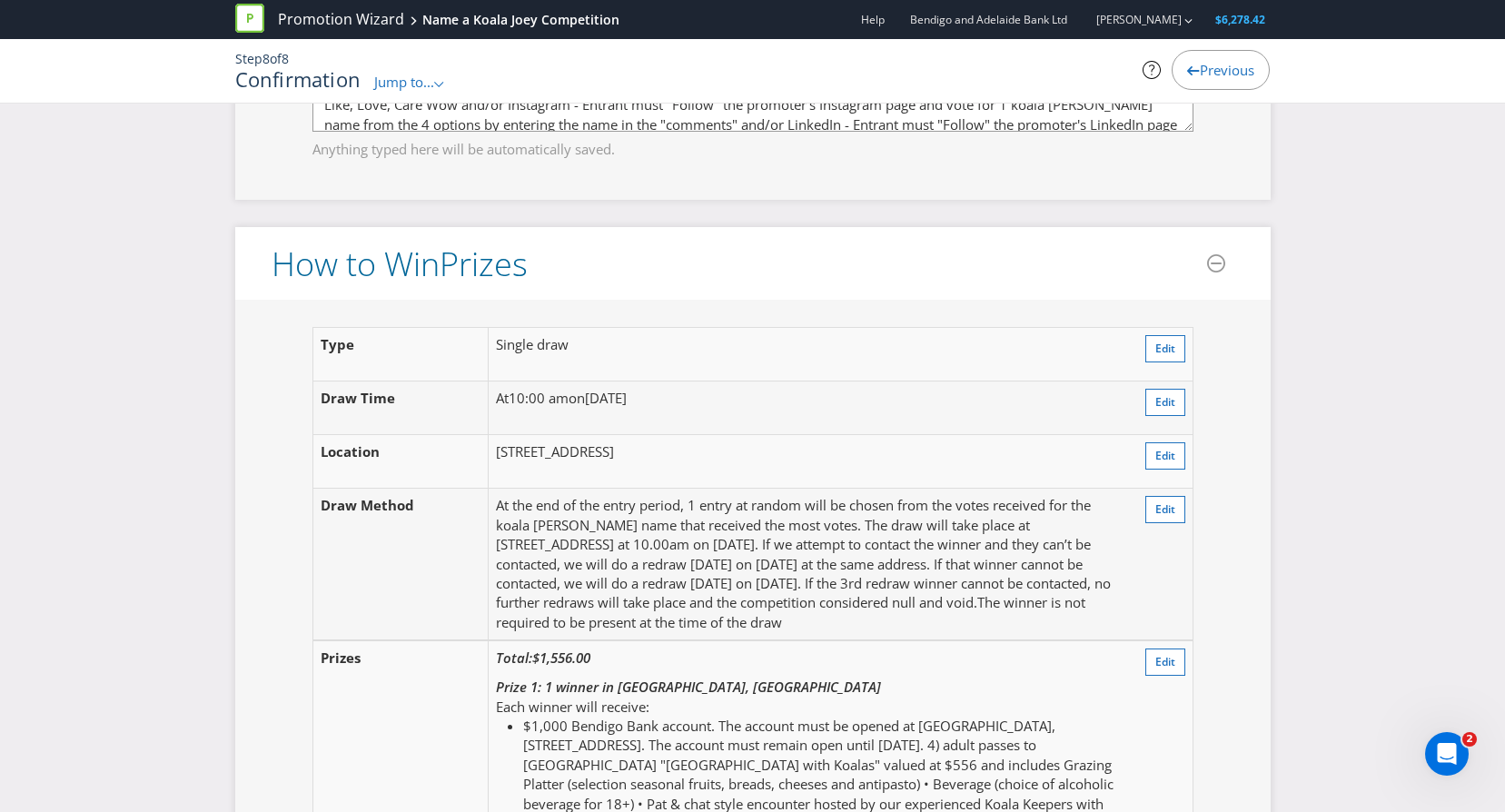
click at [780, 407] on p "At 10:00 am [DATE][DATE]" at bounding box center [807, 398] width 623 height 19
click at [750, 407] on p "At 10:00 am [DATE][DATE]" at bounding box center [807, 398] width 623 height 19
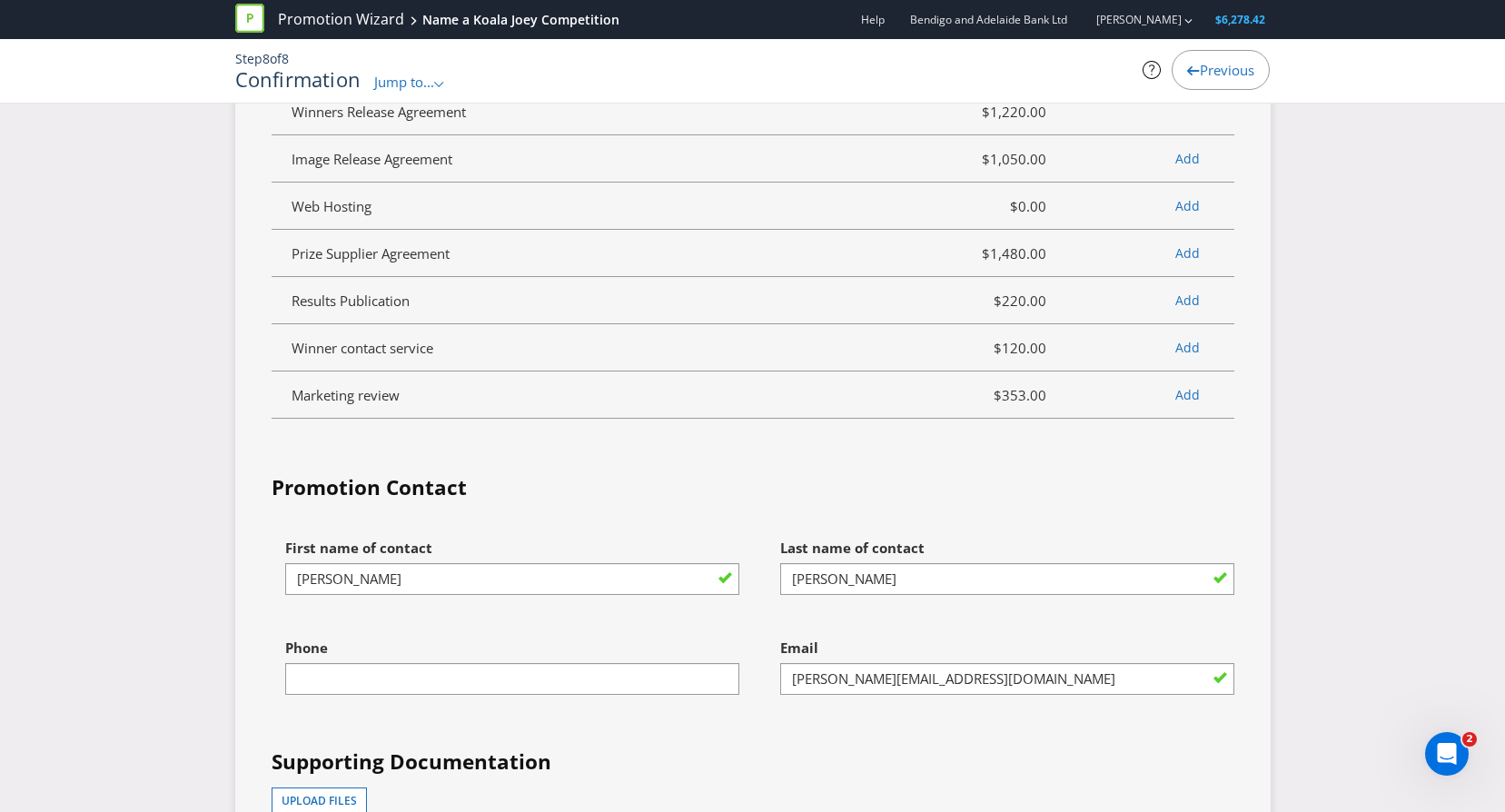
scroll to position [5365, 0]
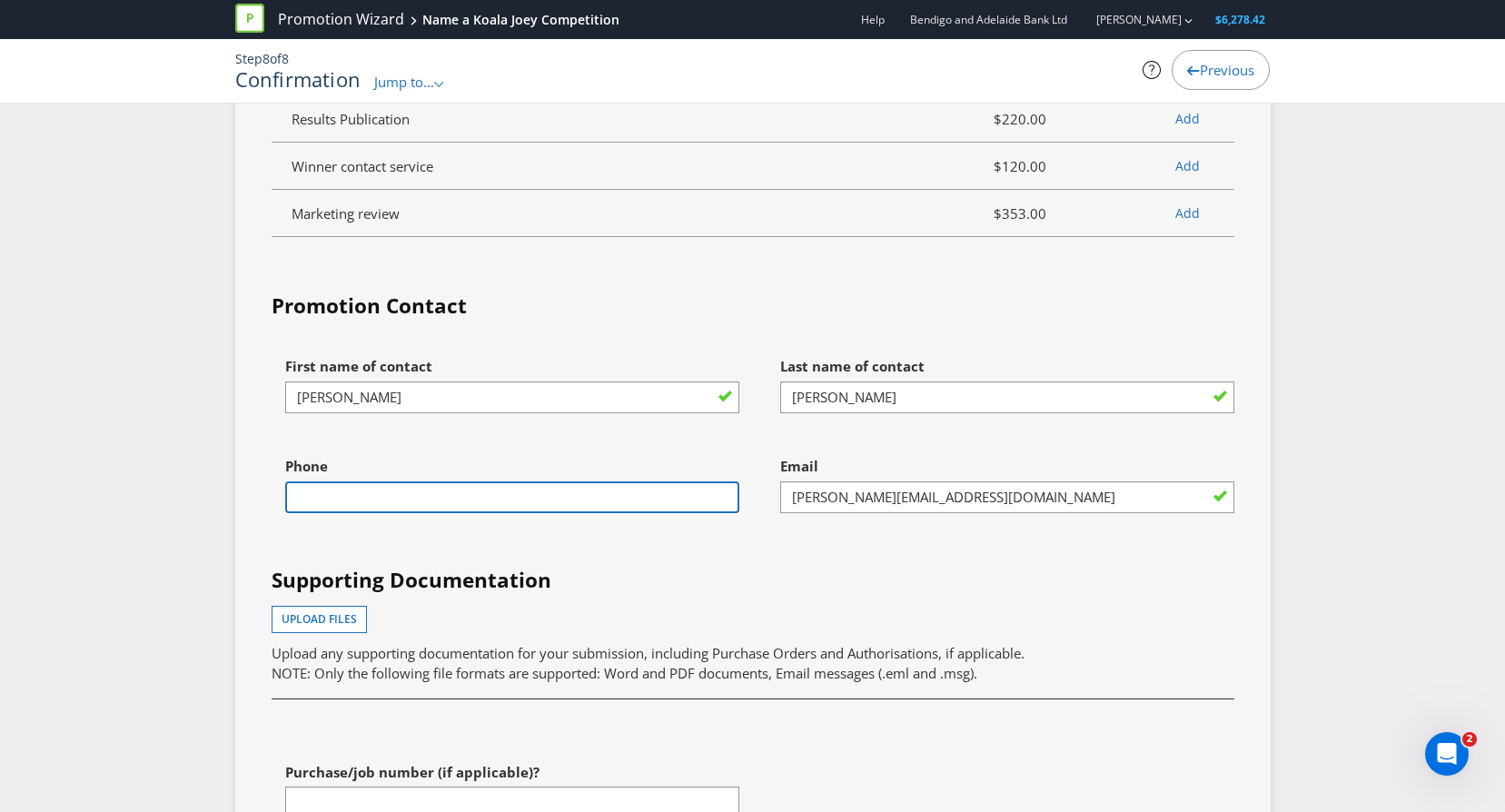
click at [577, 513] on input "text" at bounding box center [512, 497] width 454 height 31
type input "0412352885"
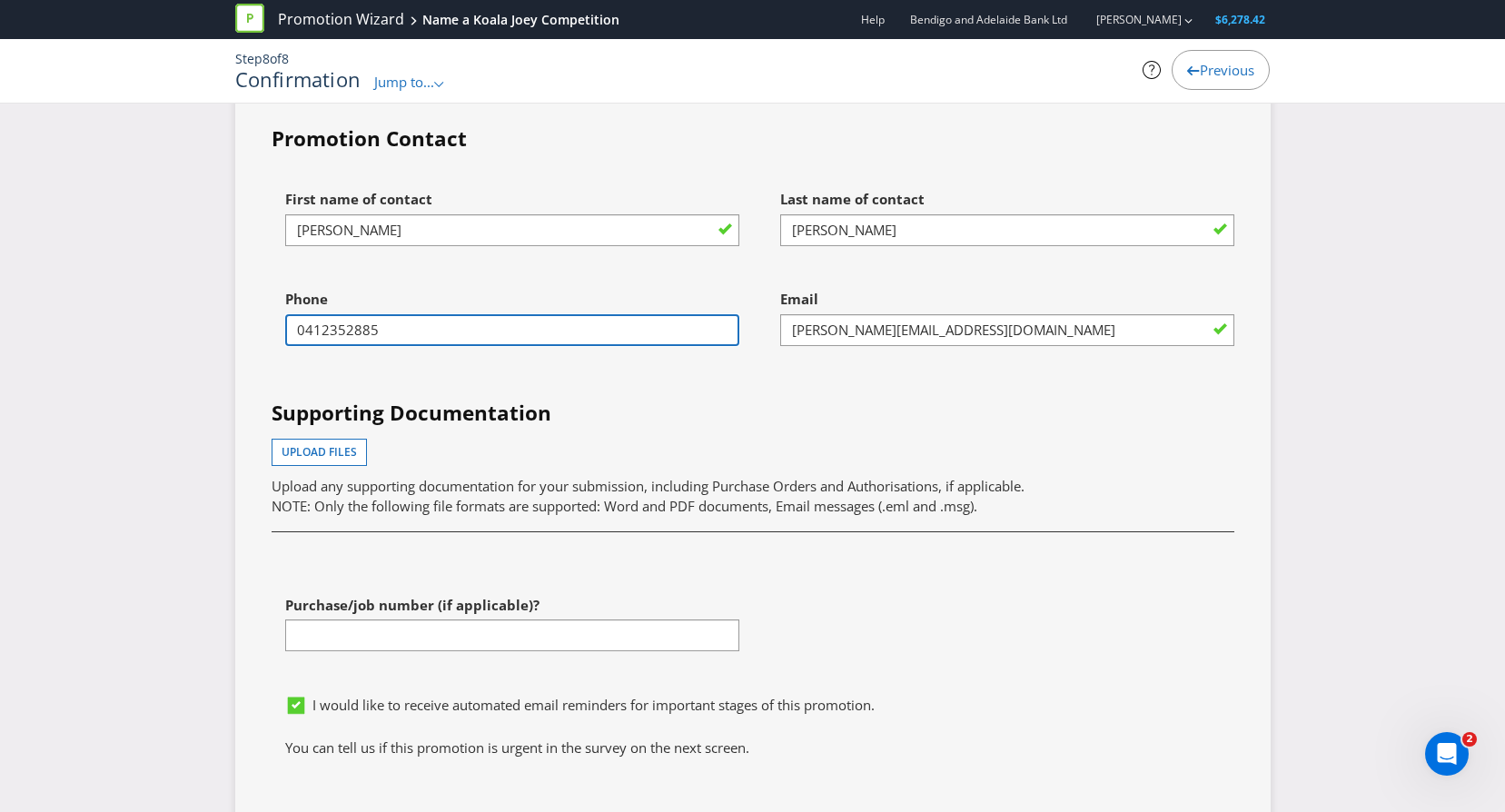
scroll to position [5547, 0]
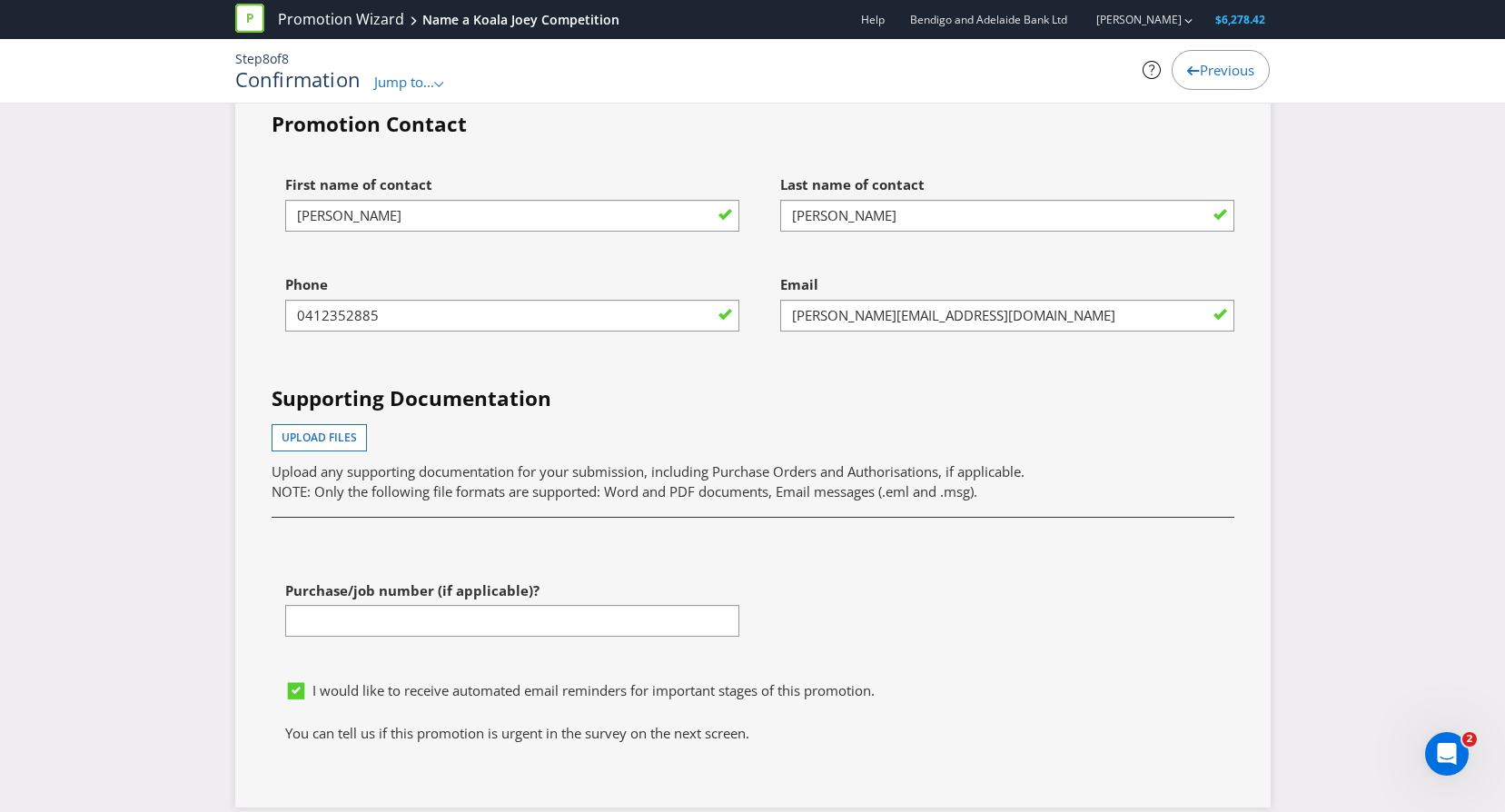
click at [483, 593] on div "First name of contact [PERSON_NAME] Last name of contact [PERSON_NAME] Phone [P…" at bounding box center [753, 418] width 991 height 505
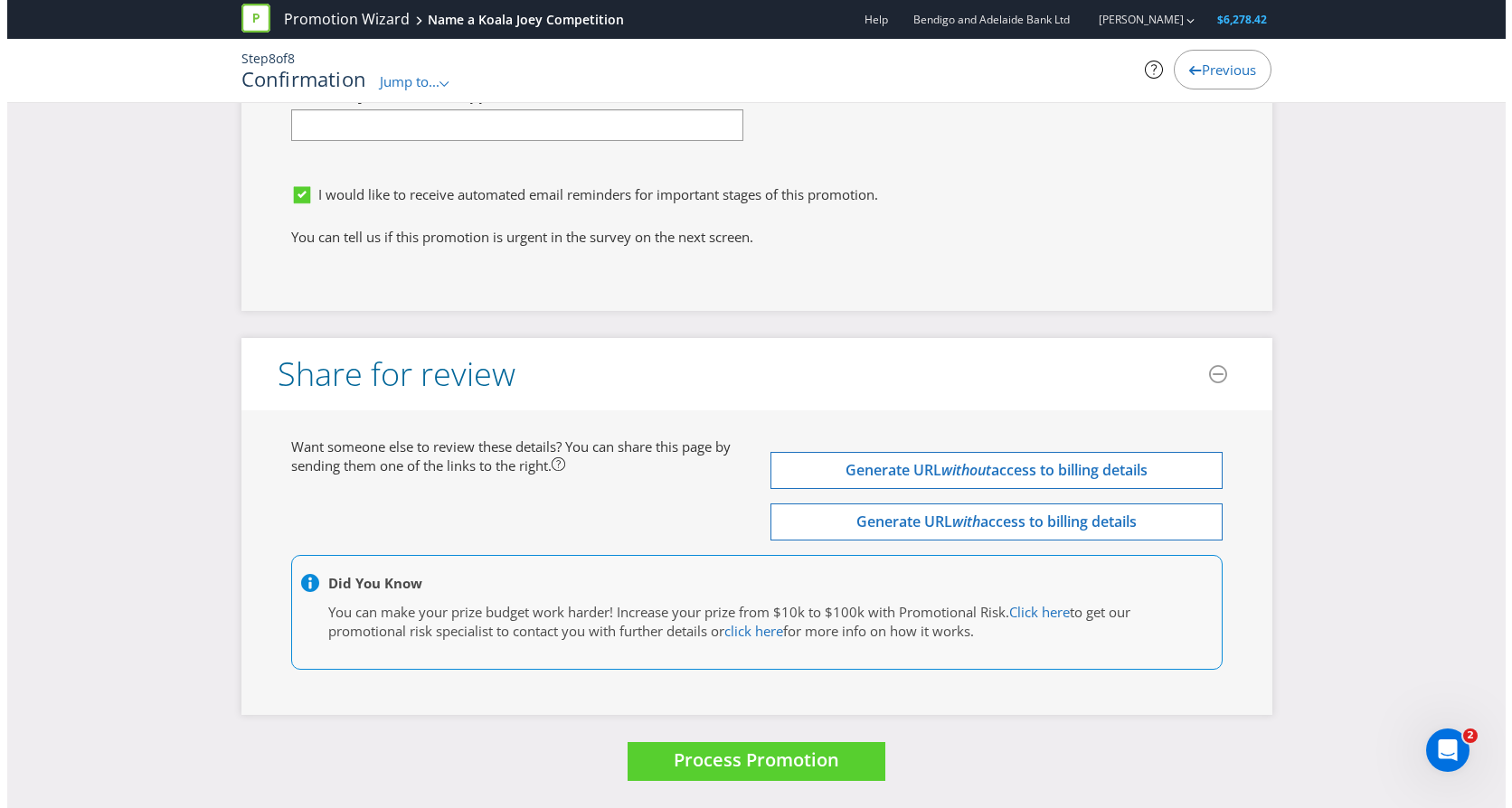
scroll to position [6051, 0]
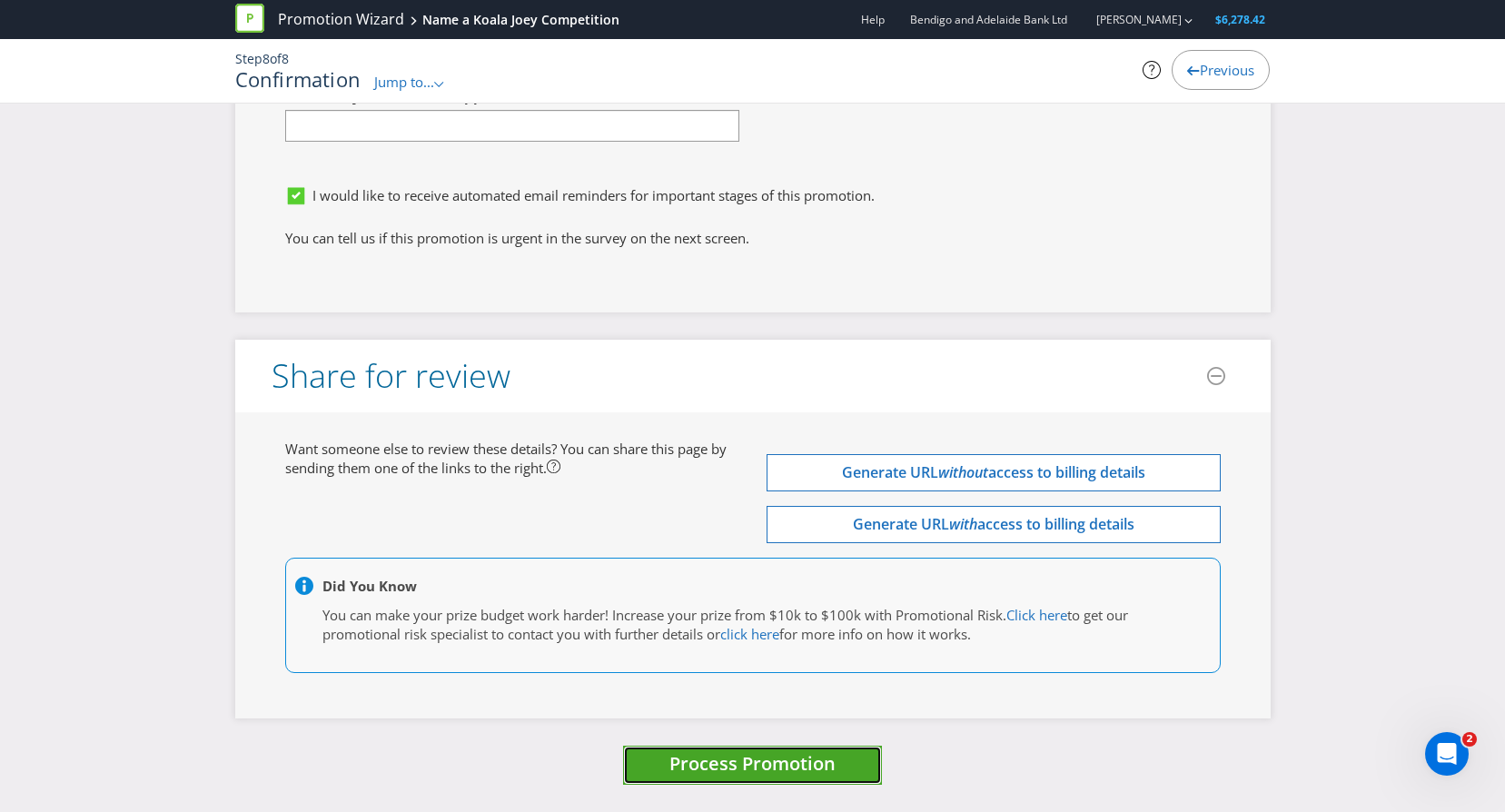
click at [740, 752] on span "Process Promotion" at bounding box center [753, 763] width 166 height 25
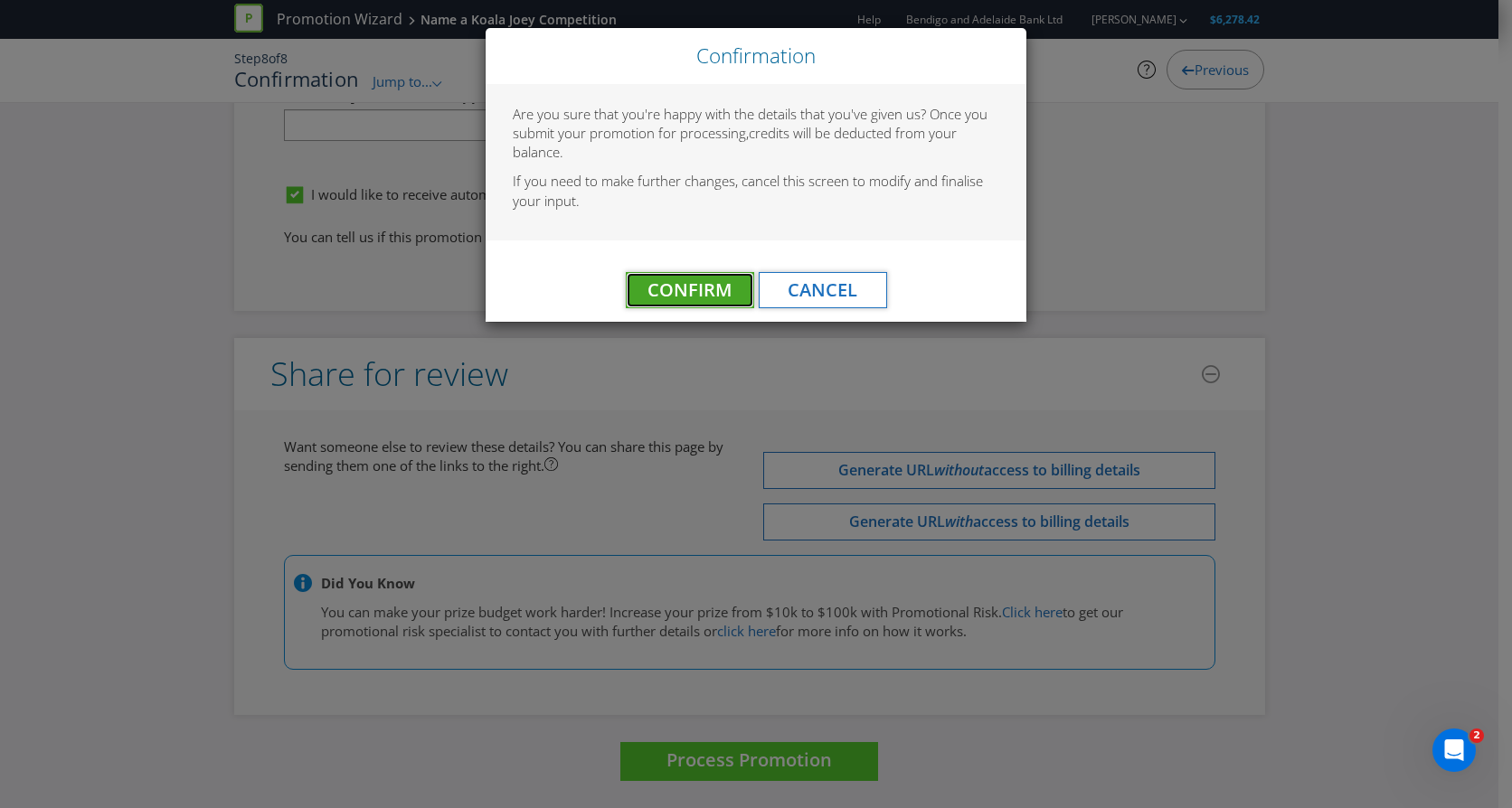
click at [699, 284] on span "Confirm" at bounding box center [690, 290] width 85 height 25
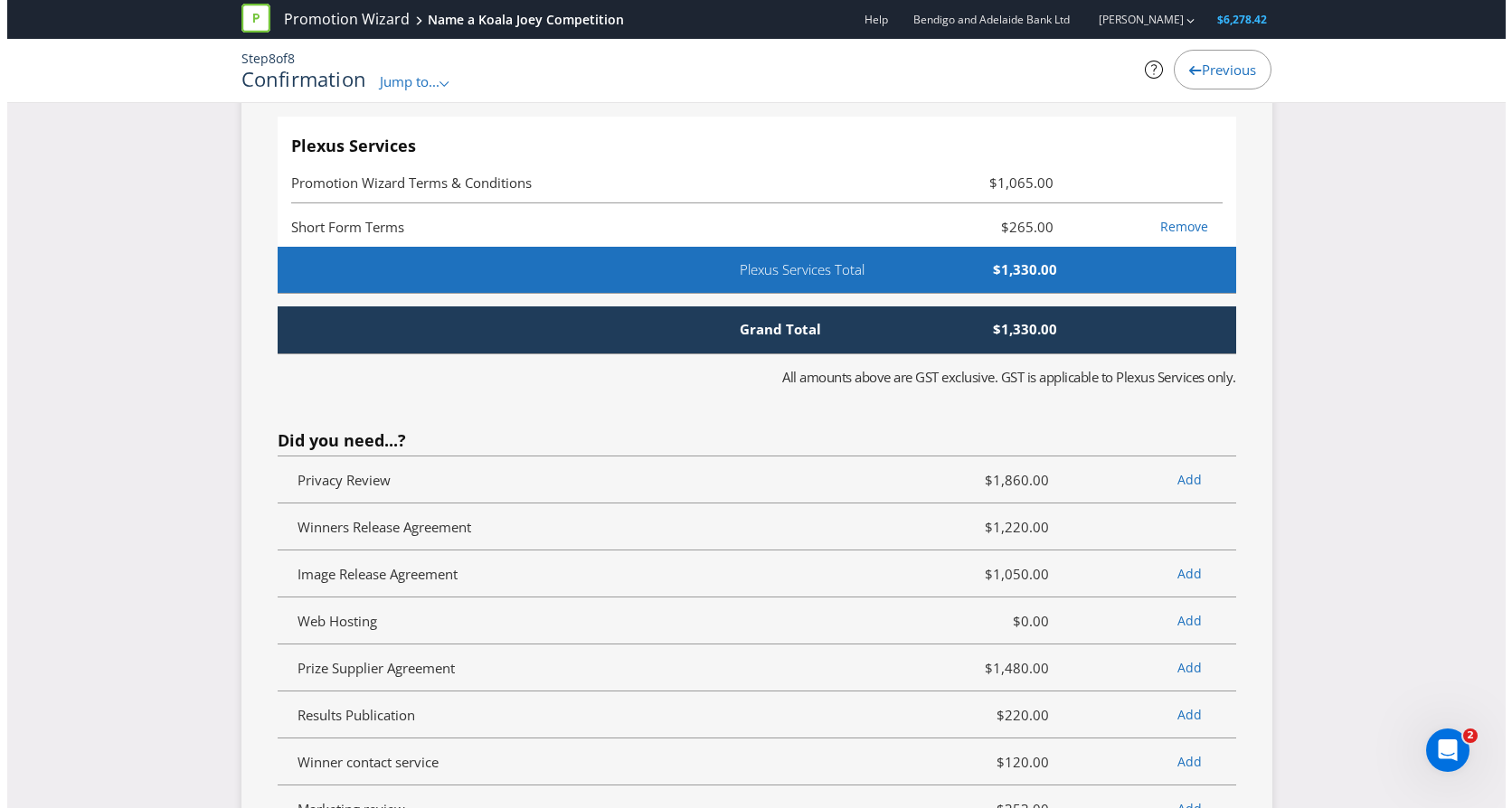
scroll to position [0, 0]
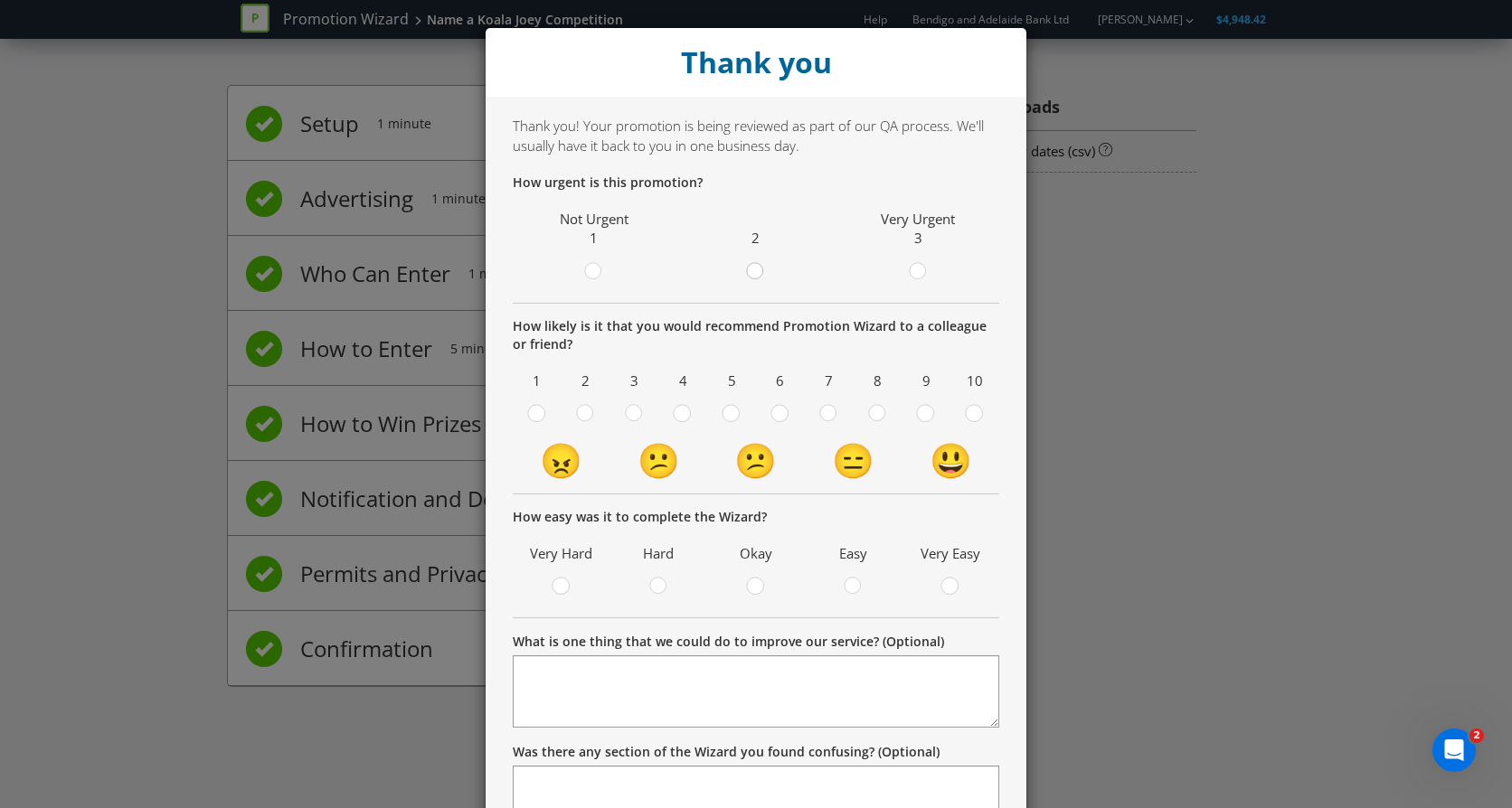
click at [748, 273] on circle at bounding box center [754, 271] width 16 height 16
click at [0, 0] on input "radio" at bounding box center [0, 0] width 0 height 0
click at [970, 410] on div at bounding box center [974, 408] width 9 height 9
click at [0, 0] on input "radio" at bounding box center [0, 0] width 0 height 0
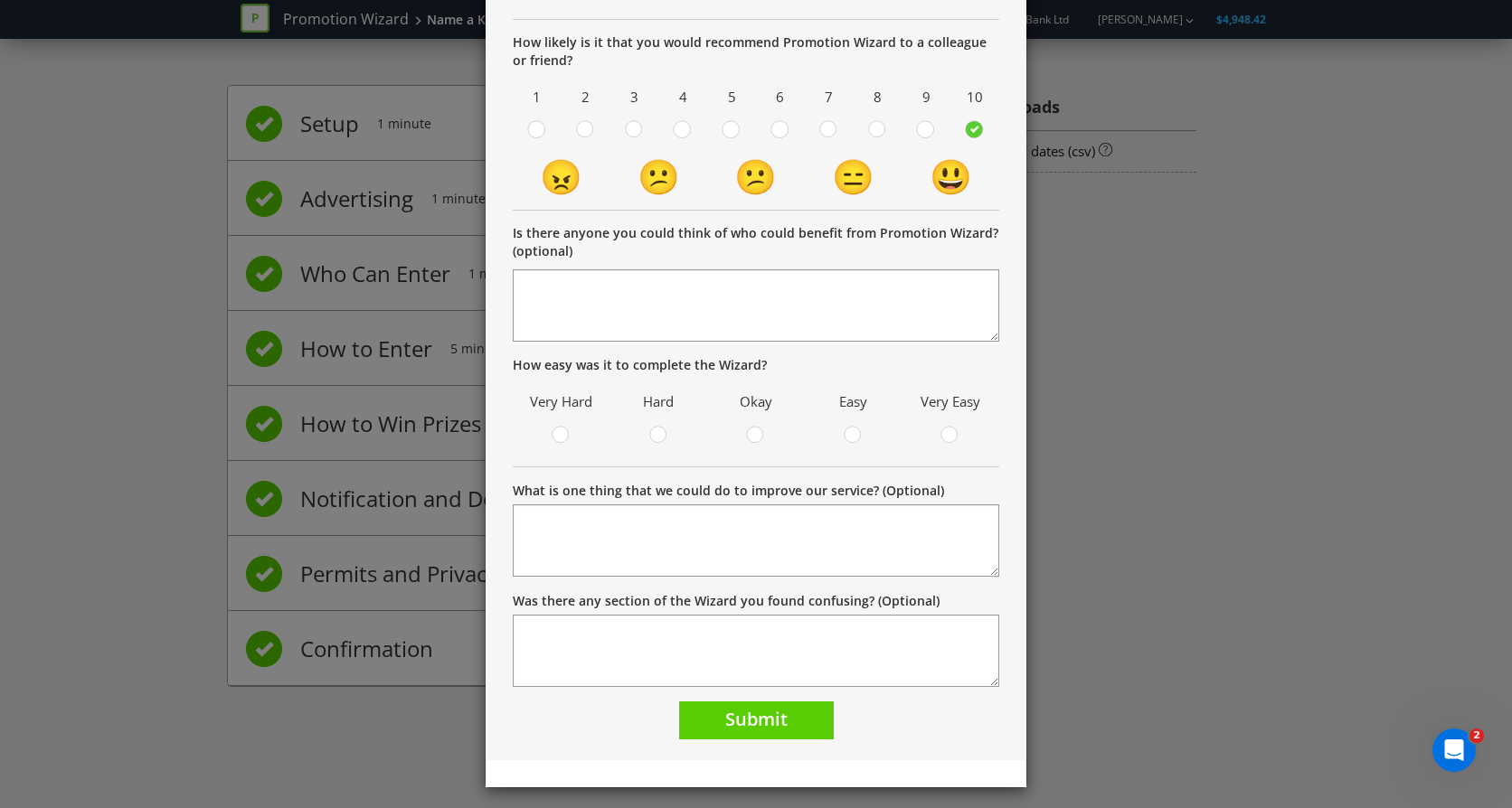
scroll to position [291, 0]
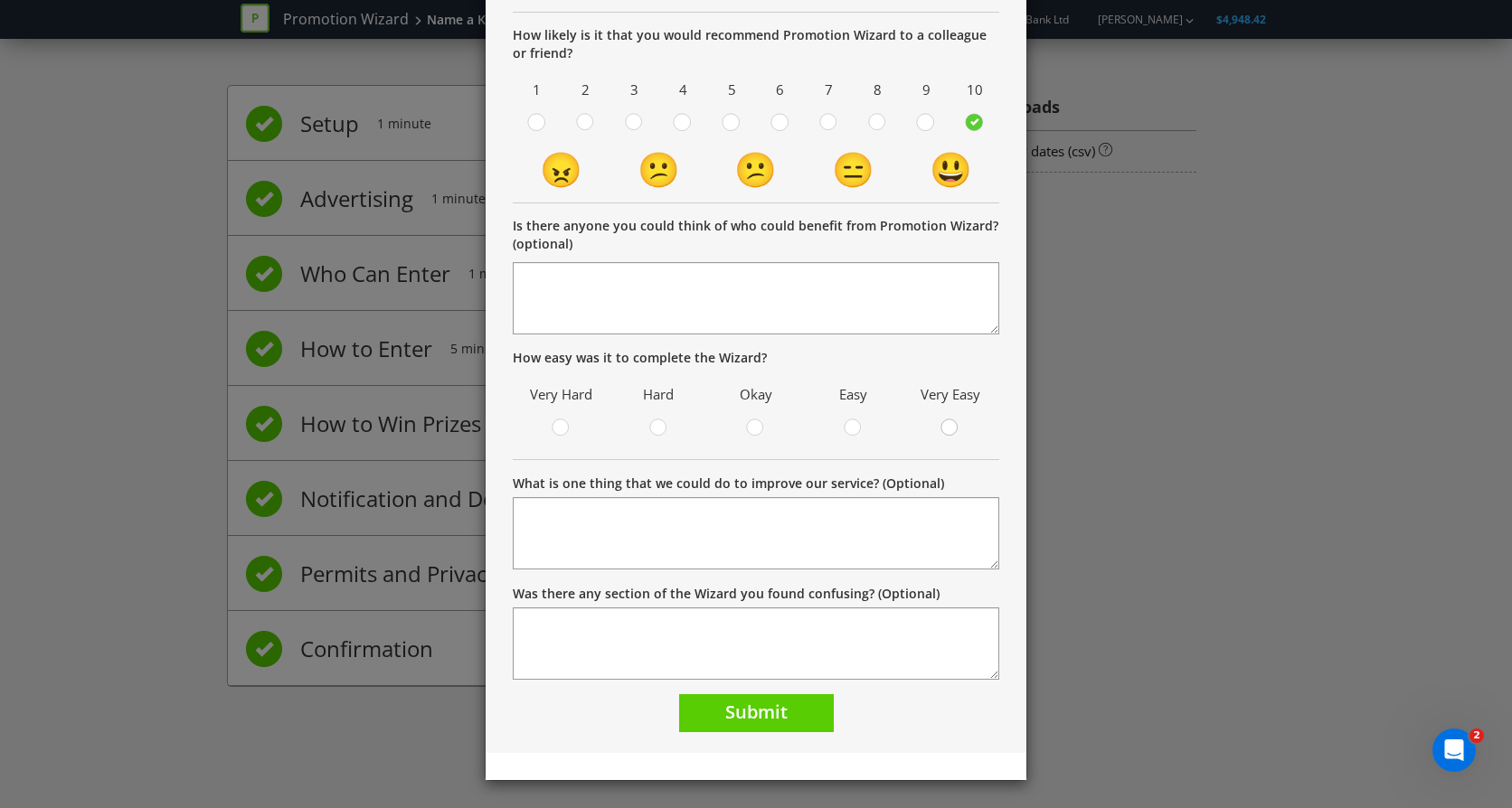
click at [941, 427] on circle at bounding box center [949, 427] width 16 height 16
click at [0, 0] on input "radio" at bounding box center [0, 0] width 0 height 0
click at [764, 712] on span "Submit" at bounding box center [757, 712] width 63 height 25
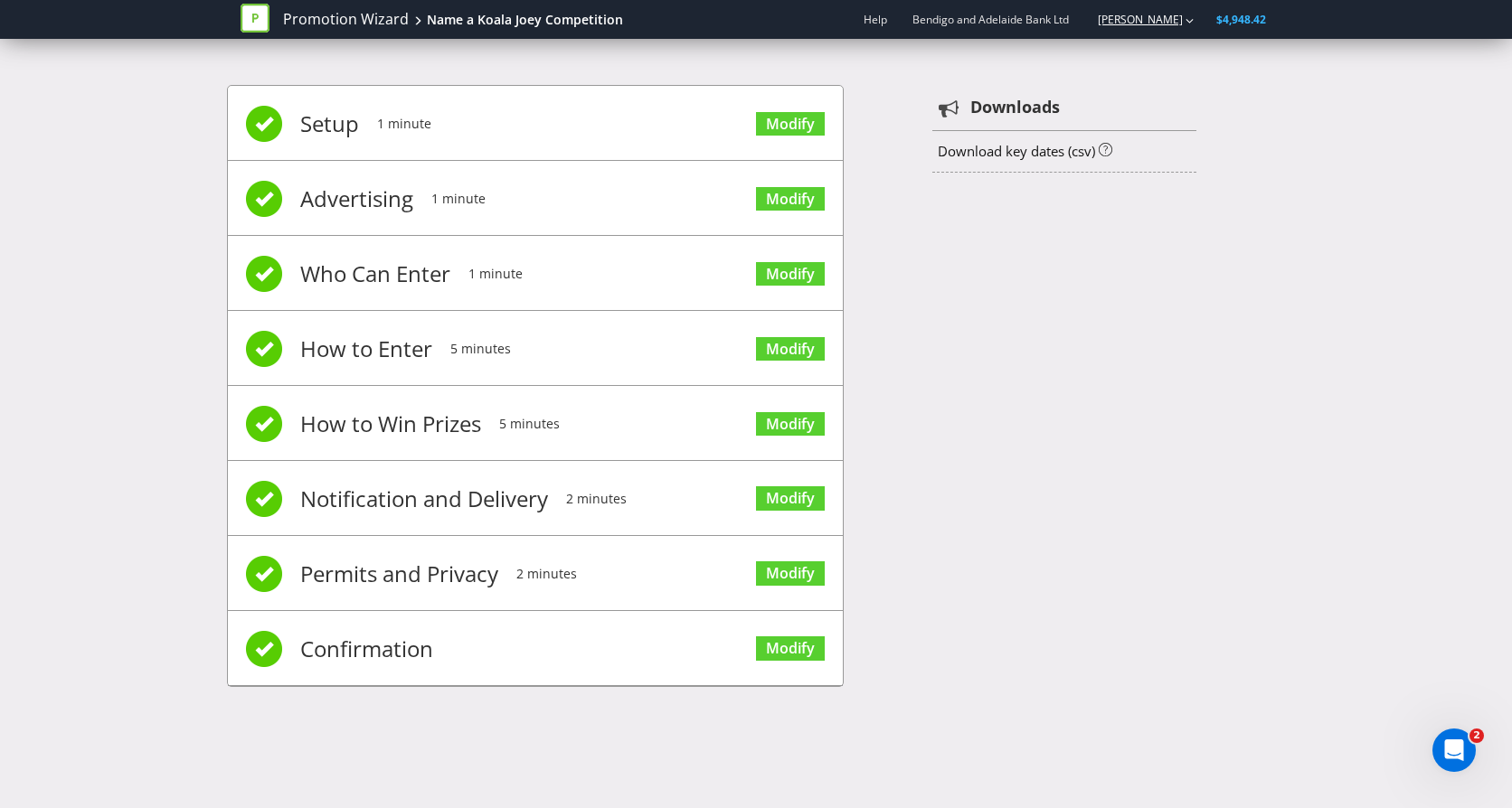
click at [1173, 23] on link "[PERSON_NAME]" at bounding box center [1131, 19] width 104 height 15
click at [1178, 61] on strong "Logout" at bounding box center [1181, 56] width 47 height 18
